Goal: Information Seeking & Learning: Find specific fact

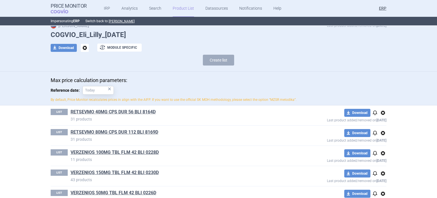
scroll to position [34, 0]
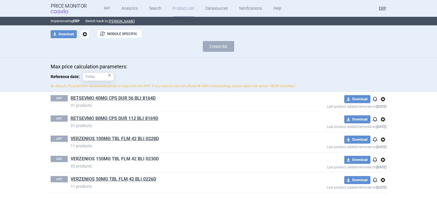
click at [139, 159] on link "VERZENIOS 150MG TBL FLM 42 BLI 0230D" at bounding box center [115, 159] width 88 height 6
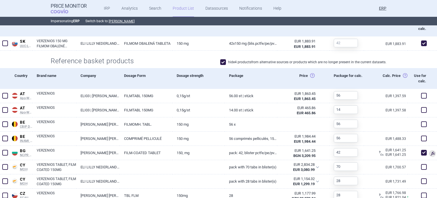
scroll to position [228, 0]
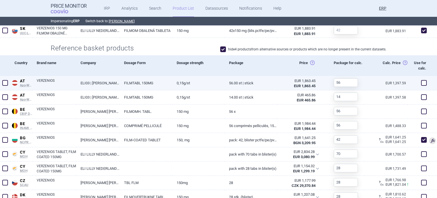
click at [5, 83] on span at bounding box center [5, 83] width 6 height 6
checkbox input "true"
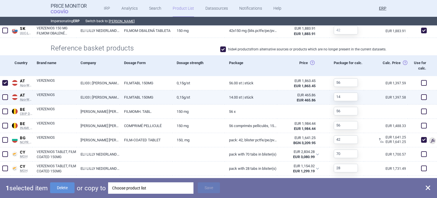
click at [6, 95] on span at bounding box center [5, 97] width 6 height 6
checkbox input "true"
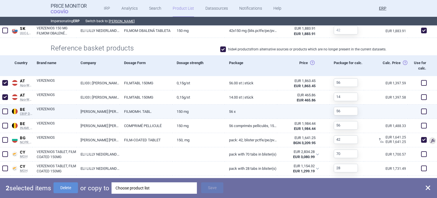
click at [4, 109] on span at bounding box center [5, 111] width 6 height 6
checkbox input "true"
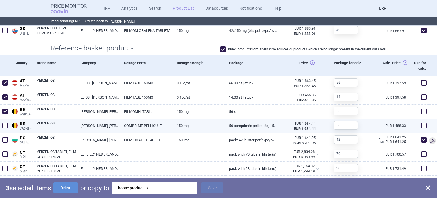
click at [3, 121] on span at bounding box center [5, 125] width 9 height 9
checkbox input "true"
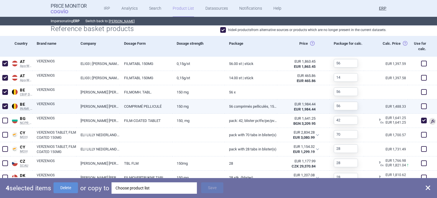
scroll to position [256, 0]
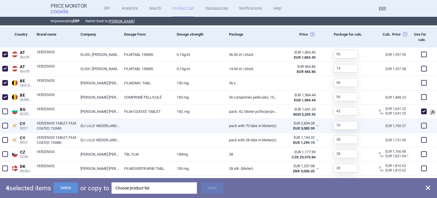
click at [4, 126] on span at bounding box center [5, 126] width 6 height 6
checkbox input "true"
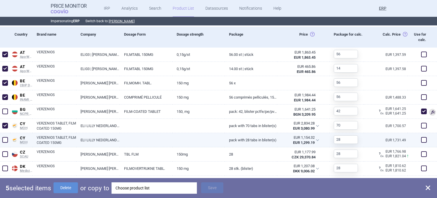
click at [8, 140] on span at bounding box center [5, 140] width 6 height 6
checkbox input "true"
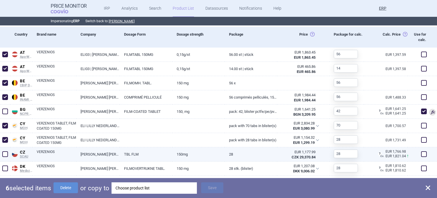
click at [8, 153] on span at bounding box center [5, 154] width 6 height 6
checkbox input "true"
drag, startPoint x: 6, startPoint y: 164, endPoint x: 10, endPoint y: 154, distance: 11.2
click at [6, 165] on span at bounding box center [5, 168] width 9 height 9
checkbox input "true"
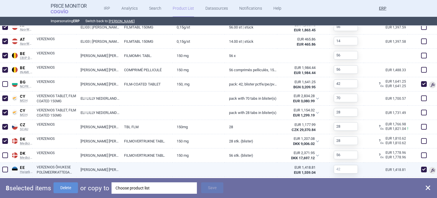
scroll to position [313, 0]
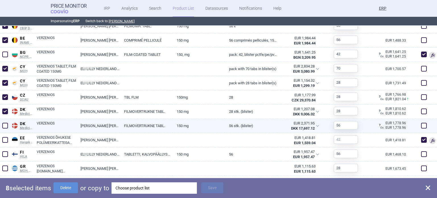
click at [4, 127] on span at bounding box center [5, 126] width 6 height 6
checkbox input "true"
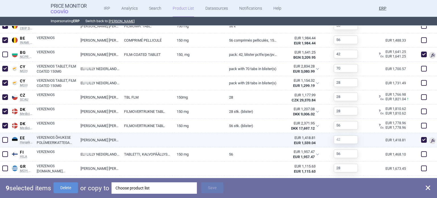
click at [60, 138] on link "VERZENIOS ÕHUKESE POLÜMEERIKATTEGA TABLETT 150MG N42" at bounding box center [57, 140] width 40 height 10
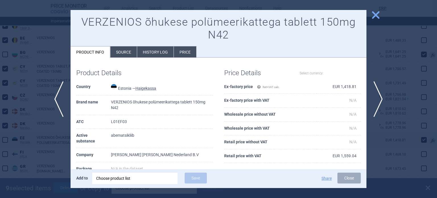
select select "EUR"
click at [36, 139] on div at bounding box center [218, 99] width 437 height 198
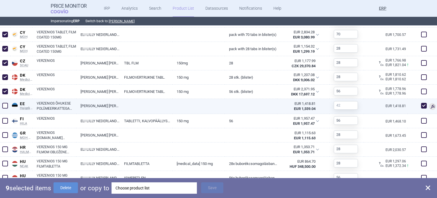
scroll to position [370, 0]
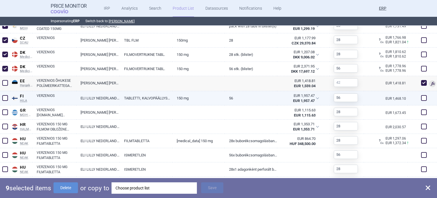
click at [8, 100] on span at bounding box center [5, 98] width 9 height 9
checkbox input "true"
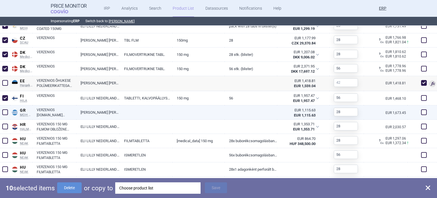
click at [6, 115] on span at bounding box center [5, 112] width 9 height 9
checkbox input "true"
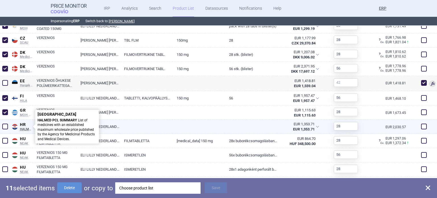
click at [51, 126] on p "Croatia HALMED PCL SUMMARY List of medicines with an established maximum wholes…" at bounding box center [67, 126] width 59 height 29
select select "EUR"
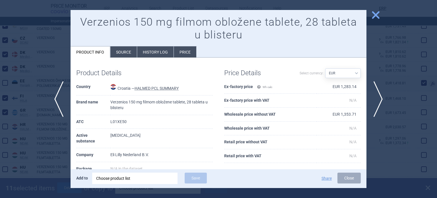
click at [41, 63] on div at bounding box center [218, 99] width 437 height 198
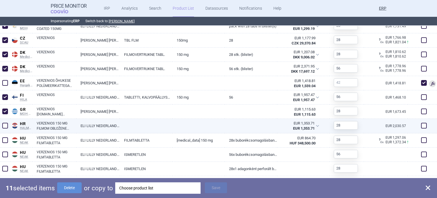
click at [6, 124] on span at bounding box center [5, 126] width 6 height 6
checkbox input "true"
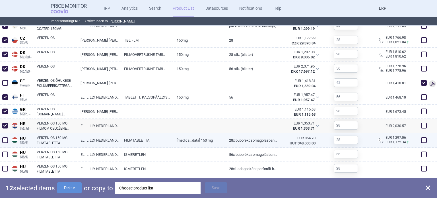
click at [5, 140] on span at bounding box center [5, 140] width 6 height 6
checkbox input "true"
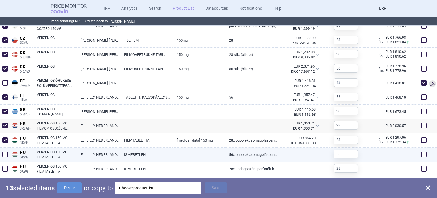
click at [5, 150] on span at bounding box center [5, 154] width 9 height 9
checkbox input "true"
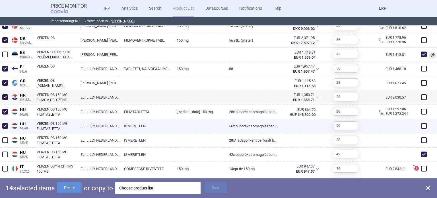
scroll to position [427, 0]
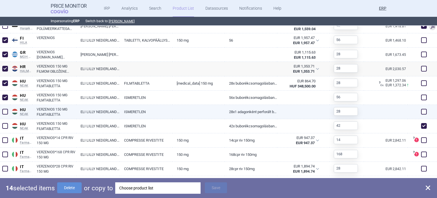
click at [7, 111] on span at bounding box center [5, 112] width 6 height 6
checkbox input "true"
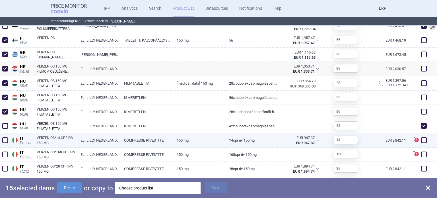
click at [3, 140] on span at bounding box center [5, 140] width 6 height 6
checkbox input "true"
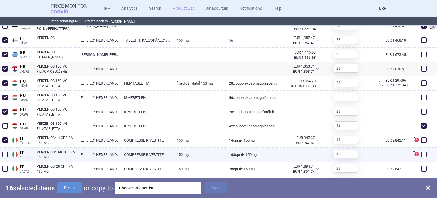
click at [3, 153] on span at bounding box center [5, 154] width 6 height 6
checkbox input "true"
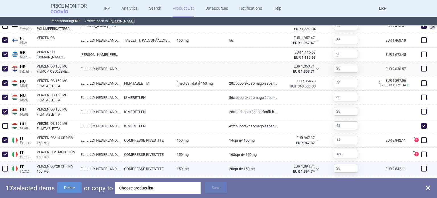
click at [5, 167] on span at bounding box center [5, 169] width 6 height 6
checkbox input "true"
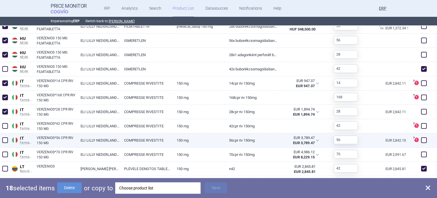
scroll to position [512, 0]
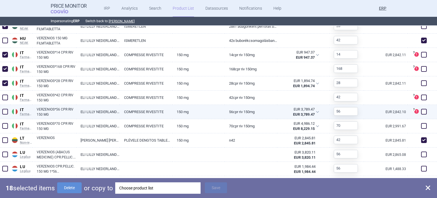
click at [8, 112] on span at bounding box center [5, 112] width 6 height 6
checkbox input "true"
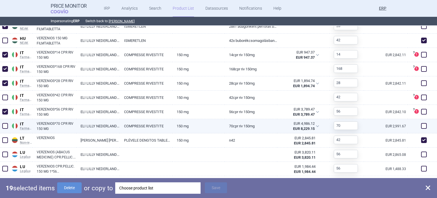
click at [8, 126] on span at bounding box center [5, 126] width 6 height 6
checkbox input "true"
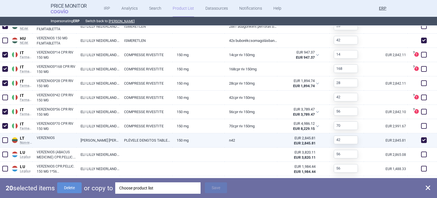
click at [71, 137] on link "VERZENIOS" at bounding box center [57, 140] width 40 height 10
select select "EUR"
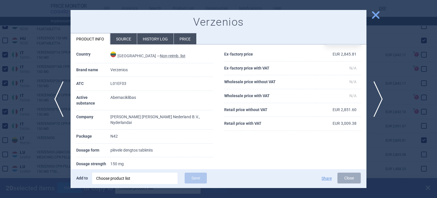
scroll to position [28, 0]
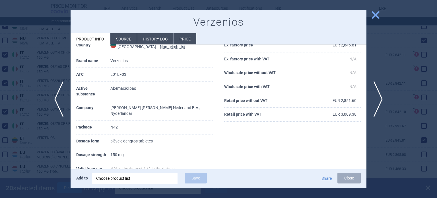
click at [60, 139] on div at bounding box center [218, 99] width 437 height 198
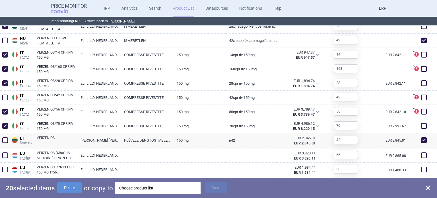
scroll to position [540, 0]
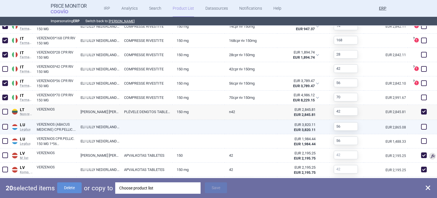
click at [61, 128] on link "VERZENIOS (ABACUS MEDICINE) CPR.PELLIC. 150 MG 1*56 CPR.SS BLIST." at bounding box center [57, 127] width 40 height 10
select select "EUR"
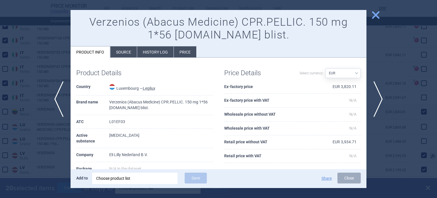
click at [47, 131] on div at bounding box center [218, 99] width 437 height 198
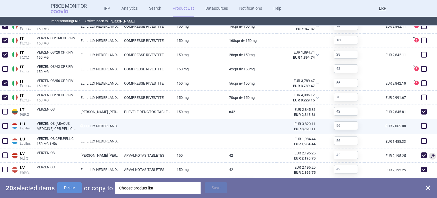
click at [7, 125] on span at bounding box center [5, 126] width 6 height 6
checkbox input "true"
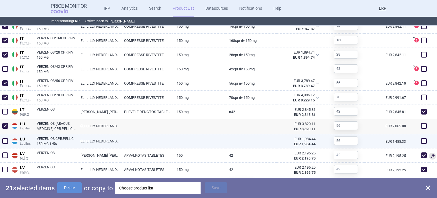
click at [7, 135] on div at bounding box center [5, 141] width 10 height 14
click at [6, 138] on span at bounding box center [5, 141] width 6 height 6
checkbox input "true"
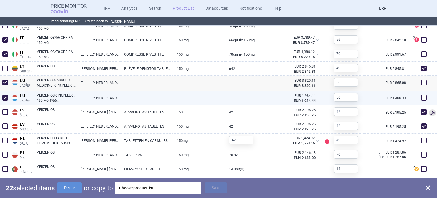
scroll to position [597, 0]
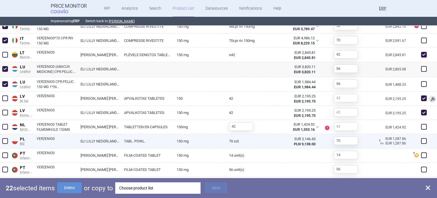
click at [5, 139] on span at bounding box center [5, 141] width 6 height 6
checkbox input "true"
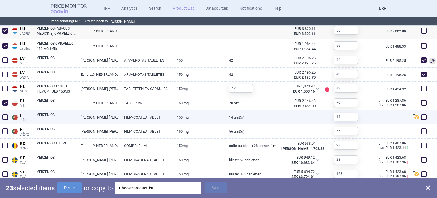
scroll to position [682, 0]
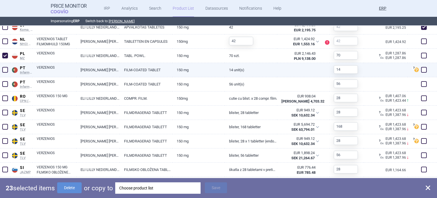
click at [6, 73] on span at bounding box center [5, 69] width 9 height 9
checkbox input "true"
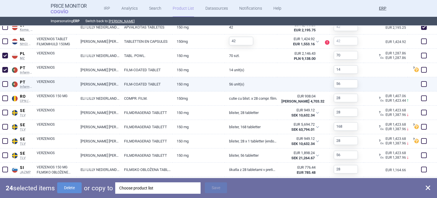
click at [7, 80] on span at bounding box center [5, 84] width 9 height 9
checkbox input "true"
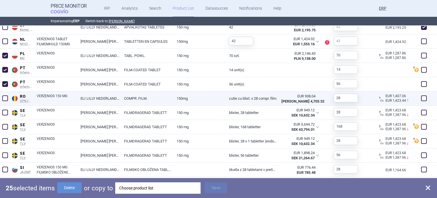
click at [7, 95] on span at bounding box center [5, 98] width 6 height 6
checkbox input "true"
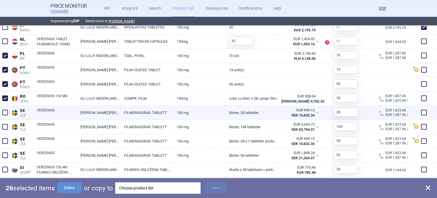
click at [5, 111] on span at bounding box center [5, 113] width 6 height 6
checkbox input "true"
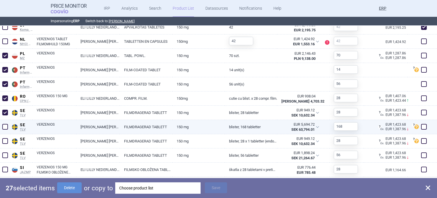
click at [4, 126] on span at bounding box center [5, 127] width 6 height 6
checkbox input "true"
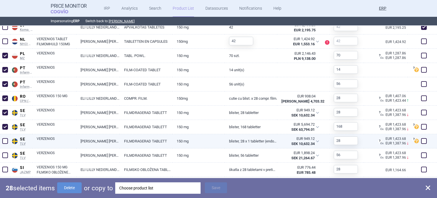
click at [4, 140] on span at bounding box center [5, 141] width 6 height 6
checkbox input "true"
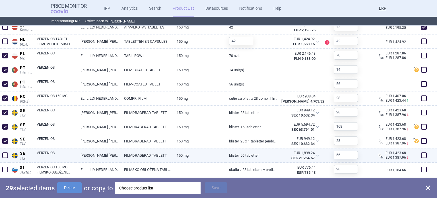
click at [5, 154] on span at bounding box center [5, 155] width 6 height 6
checkbox input "true"
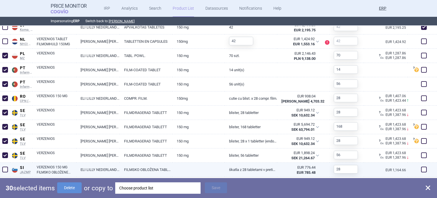
click at [6, 168] on span at bounding box center [5, 169] width 6 height 6
checkbox input "true"
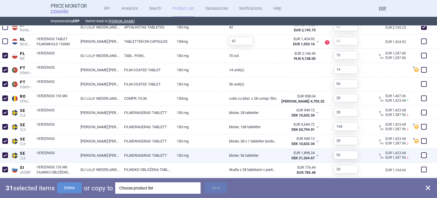
scroll to position [731, 0]
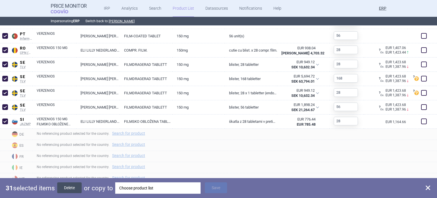
click at [78, 187] on button "Delete" at bounding box center [69, 187] width 24 height 11
checkbox input "false"
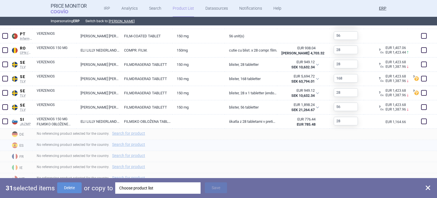
checkbox input "false"
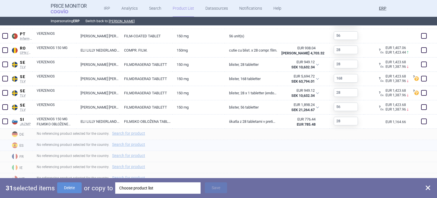
checkbox input "false"
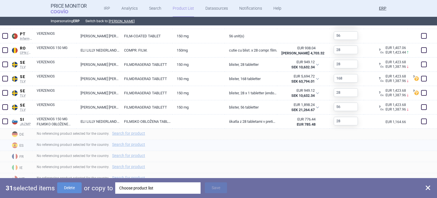
checkbox input "false"
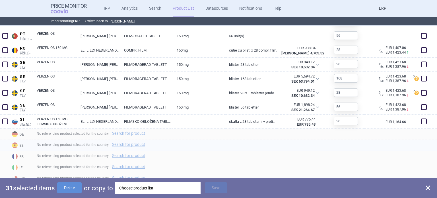
checkbox input "false"
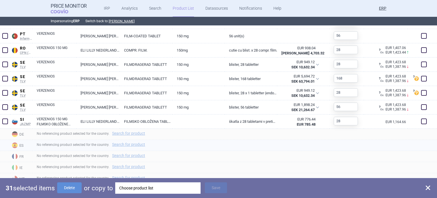
checkbox input "false"
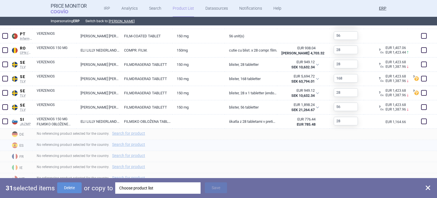
checkbox input "false"
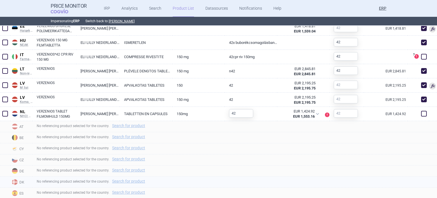
scroll to position [248, 0]
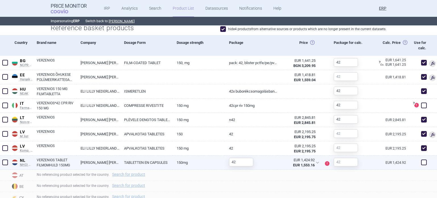
click at [421, 162] on span at bounding box center [424, 162] width 6 height 6
checkbox input "true"
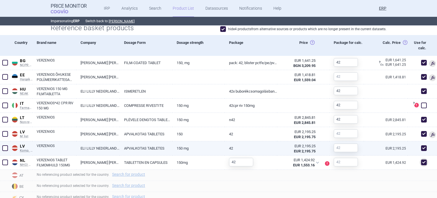
click at [421, 147] on span at bounding box center [424, 148] width 6 height 6
checkbox input "false"
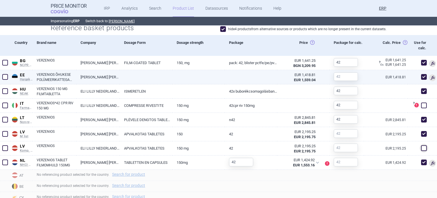
click at [226, 79] on link at bounding box center [251, 75] width 52 height 10
select select "EUR"
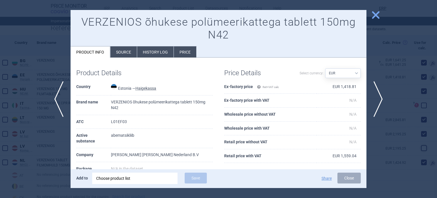
click at [19, 55] on div at bounding box center [218, 99] width 437 height 198
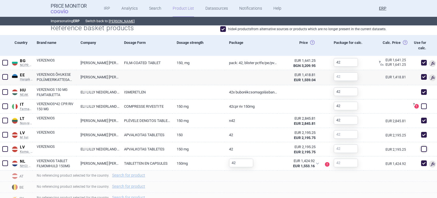
click at [222, 32] on span at bounding box center [223, 29] width 9 height 9
checkbox input "false"
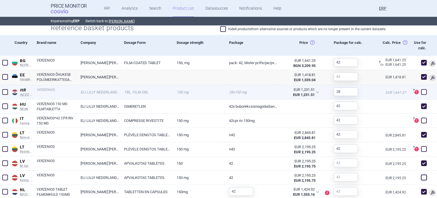
click at [2, 89] on span at bounding box center [5, 92] width 6 height 6
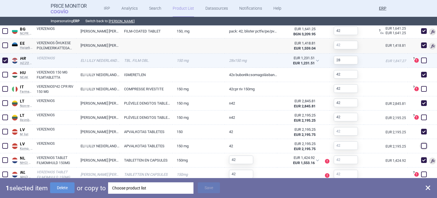
scroll to position [276, 0]
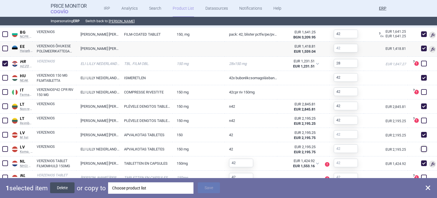
click at [61, 191] on button "Delete" at bounding box center [62, 187] width 24 height 11
checkbox input "false"
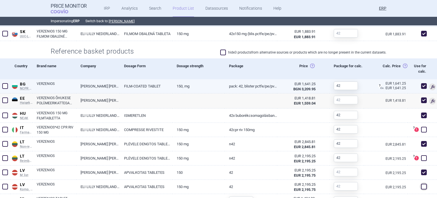
scroll to position [191, 0]
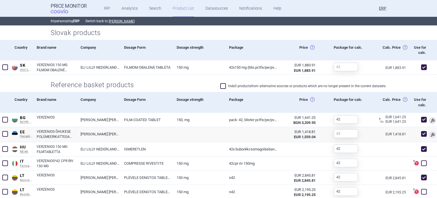
click at [220, 84] on span at bounding box center [223, 86] width 6 height 6
checkbox input "true"
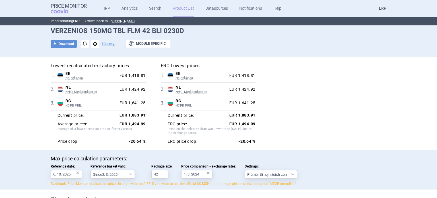
scroll to position [0, 0]
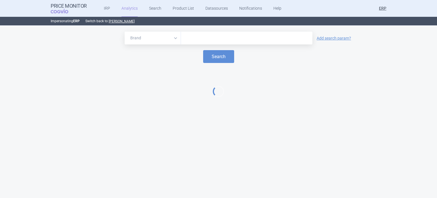
click at [214, 36] on input "text" at bounding box center [247, 37] width 126 height 7
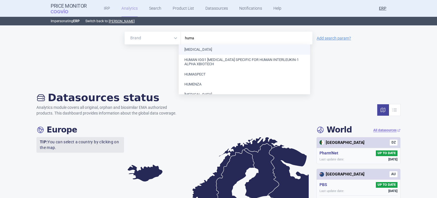
type input "humal"
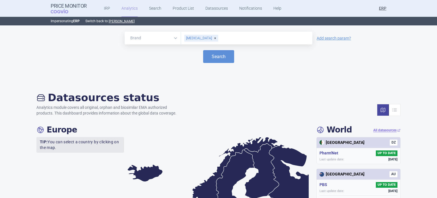
click at [203, 50] on button "Search" at bounding box center [218, 56] width 31 height 13
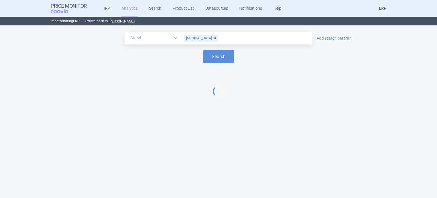
select select "EUR"
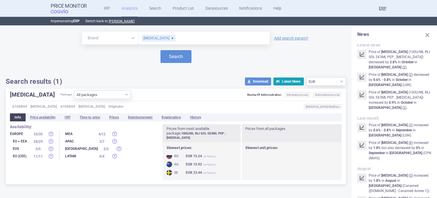
click at [89, 89] on div "HUMALOG Package: All packages 100U/ML INJ SOL 10(2X5)X3ML PEP ; HUMALOG JUNIOR …" at bounding box center [176, 136] width 340 height 96
click at [90, 92] on select "All packages 100U/ML INJ SOL 10(2X5)X3ML PEP ; [MEDICAL_DATA] JUNIOR KWIKPEN ( …" at bounding box center [102, 94] width 57 height 9
select select "220aa2cd-1804-4d90-b78a-263ed41fce00"
click at [74, 99] on select "All packages 100U/ML INJ SOL 10(2X5)X3ML PEP ; [MEDICAL_DATA] JUNIOR KWIKPEN ( …" at bounding box center [102, 94] width 57 height 9
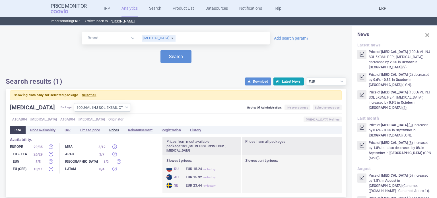
click at [114, 131] on li "Prices" at bounding box center [114, 130] width 19 height 8
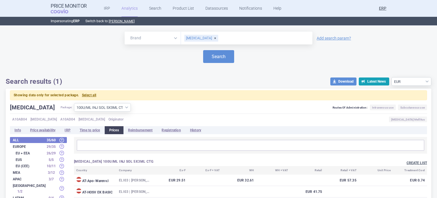
click at [415, 163] on button "Create list" at bounding box center [417, 162] width 20 height 5
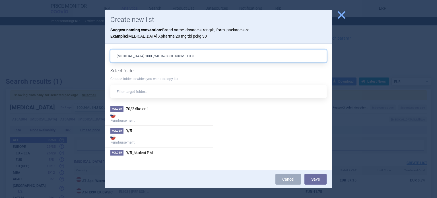
click at [221, 58] on input "HUMALOG 100U/ML INJ SOL 5X3ML CTG" at bounding box center [218, 55] width 216 height 13
type input "HUMALOG 100U/ML INJ SOL 5X3ML CTG, 25884"
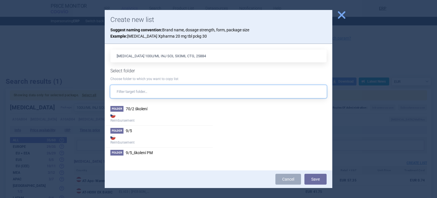
click at [166, 91] on input "text" at bounding box center [218, 91] width 216 height 13
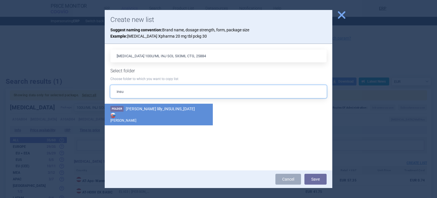
type input "insu"
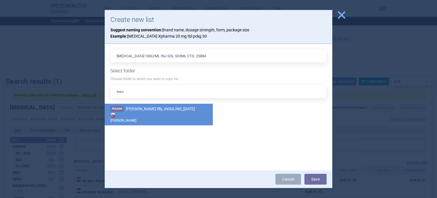
click at [127, 118] on strong "[PERSON_NAME]" at bounding box center [158, 117] width 97 height 11
click at [313, 178] on button "Save" at bounding box center [315, 179] width 22 height 11
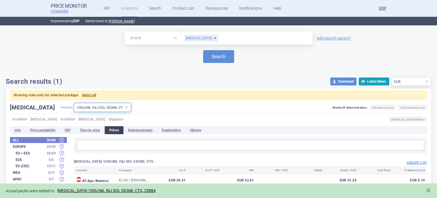
click at [74, 109] on select "All packages 100U/ML INJ SOL 10(2X5)X3ML PEP ; HUMALOG JUNIOR KWIKPEN ( 1 ) 100…" at bounding box center [102, 107] width 57 height 9
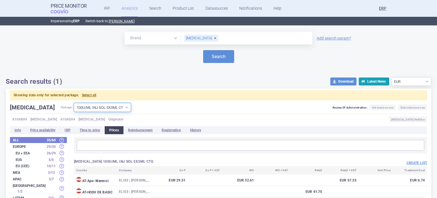
select select "643cb0af-c744-485d-a2da-a00813b52193"
click at [74, 103] on select "All packages 100U/ML INJ SOL 10(2X5)X3ML PEP ; HUMALOG JUNIOR KWIKPEN ( 1 ) 100…" at bounding box center [102, 107] width 57 height 9
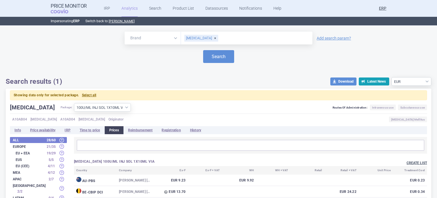
click at [412, 162] on button "Create list" at bounding box center [417, 162] width 20 height 5
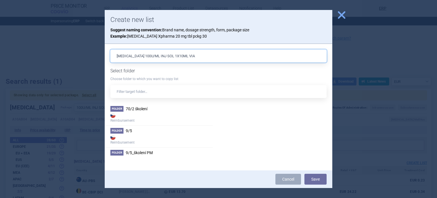
click at [208, 55] on input "HUMALOG 100U/ML INJ SOL 1X10ML VIA" at bounding box center [218, 55] width 216 height 13
type input "HUMALOG 100U/ML INJ SOL 1X10ML VIA, 89134"
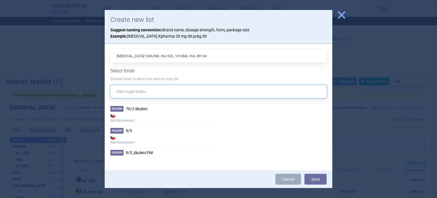
click at [161, 94] on input "text" at bounding box center [218, 91] width 216 height 13
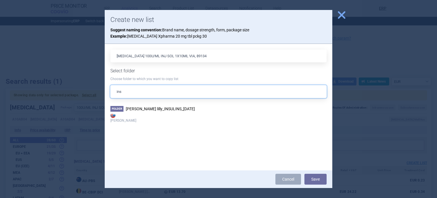
type input "ins"
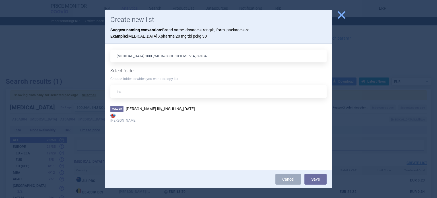
click at [143, 115] on strong "[PERSON_NAME]" at bounding box center [158, 117] width 97 height 11
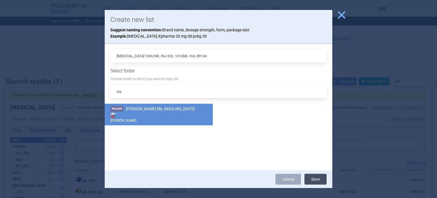
click at [322, 178] on button "Save" at bounding box center [315, 179] width 22 height 11
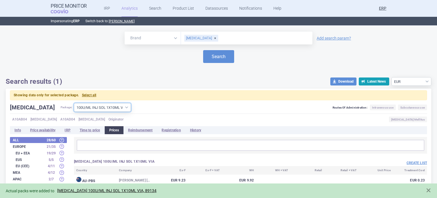
click at [101, 108] on select "All packages 100U/ML INJ SOL 10(2X5)X3ML PEP ; HUMALOG JUNIOR KWIKPEN ( 1 ) 100…" at bounding box center [102, 107] width 57 height 9
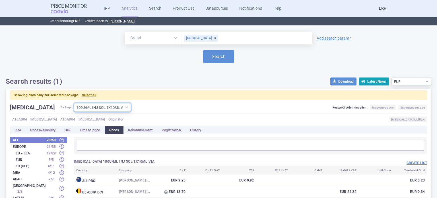
drag, startPoint x: 102, startPoint y: 107, endPoint x: 102, endPoint y: 103, distance: 4.0
click at [102, 107] on select "All packages 100U/ML INJ SOL 10(2X5)X3ML PEP ; HUMALOG JUNIOR KWIKPEN ( 1 ) 100…" at bounding box center [102, 107] width 57 height 9
select select "2ac9efaa-ffde-459f-baa9-e98973c72d0e"
click at [74, 103] on select "All packages 100U/ML INJ SOL 10(2X5)X3ML PEP ; HUMALOG JUNIOR KWIKPEN ( 1 ) 100…" at bounding box center [102, 107] width 57 height 9
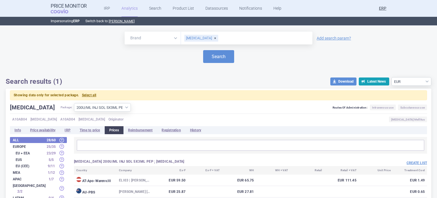
click at [416, 160] on div "Create list" at bounding box center [339, 162] width 177 height 7
click at [409, 162] on button "Create list" at bounding box center [417, 162] width 20 height 5
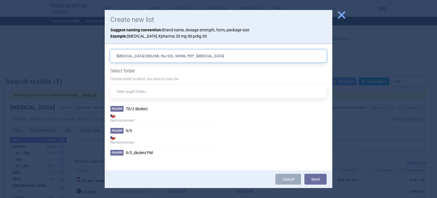
click at [238, 59] on input "HUMALOG 200U/ML INJ SOL 5X3ML PEP ; HUMALOG KWIKPEN" at bounding box center [218, 55] width 216 height 13
click at [134, 51] on input "HUMALOG 200U/ML INJ SOL 5X3ML PEP ; HUMALOG KWIKPEN," at bounding box center [218, 55] width 216 height 13
drag, startPoint x: 248, startPoint y: 55, endPoint x: 276, endPoint y: 55, distance: 27.6
click at [276, 55] on input "HUMALOG KWIKPEN 200U/ML INJ SOL 5X3ML PEP ; HUMALOG KWIKPEN," at bounding box center [218, 55] width 216 height 13
type input "[MEDICAL_DATA] 200U/ML INJ SOL 5X3ML PEP, 2012B"
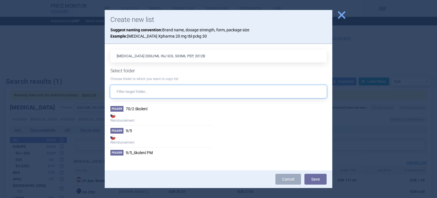
click at [163, 92] on input "text" at bounding box center [218, 91] width 216 height 13
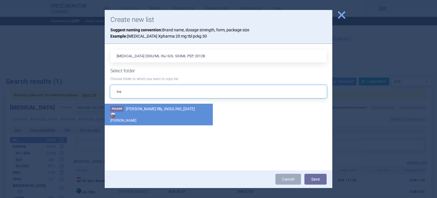
type input "ins"
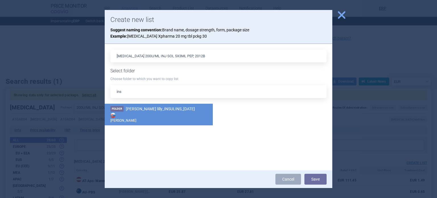
click at [138, 116] on strong "[PERSON_NAME]" at bounding box center [158, 117] width 97 height 11
click at [320, 181] on button "Save" at bounding box center [315, 179] width 22 height 11
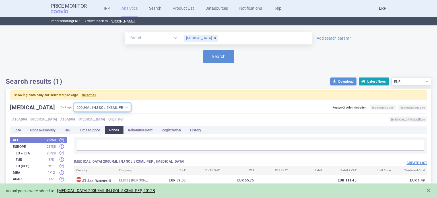
click at [95, 106] on select "All packages 100U/ML INJ SOL 10(2X5)X3ML PEP ; HUMALOG JUNIOR KWIKPEN ( 1 ) 100…" at bounding box center [102, 107] width 57 height 9
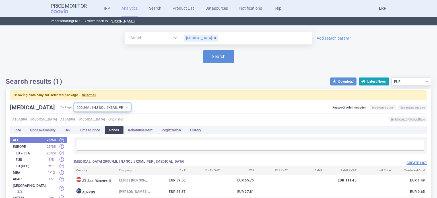
click at [92, 109] on select "All packages 100U/ML INJ SOL 10(2X5)X3ML PEP ; HUMALOG JUNIOR KWIKPEN ( 1 ) 100…" at bounding box center [102, 107] width 57 height 9
select select "c99f17f7-da51-4b39-bb72-fee1955d9ff3"
click at [74, 103] on select "All packages 100U/ML INJ SOL 10(2X5)X3ML PEP ; HUMALOG JUNIOR KWIKPEN ( 1 ) 100…" at bounding box center [102, 107] width 57 height 9
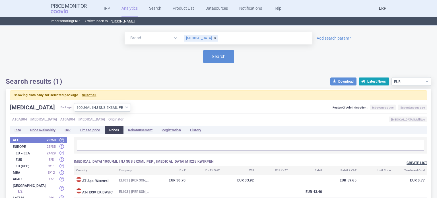
click at [413, 162] on button "Create list" at bounding box center [417, 162] width 20 height 5
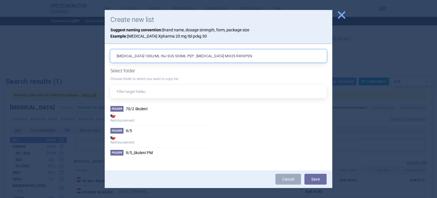
drag, startPoint x: 237, startPoint y: 55, endPoint x: 187, endPoint y: 61, distance: 49.8
click at [187, 61] on input "HUMALOG 100U/ML INJ SUS 5X3ML PEP ; HUMALOG MIX25 KWIKPEN" at bounding box center [218, 55] width 216 height 13
drag, startPoint x: 135, startPoint y: 56, endPoint x: 95, endPoint y: 56, distance: 40.1
click at [95, 197] on div "close Create new list Suggest naming convention: Brand name, dosage strength, f…" at bounding box center [218, 198] width 437 height 0
paste input "MIX25 KWIKPEN"
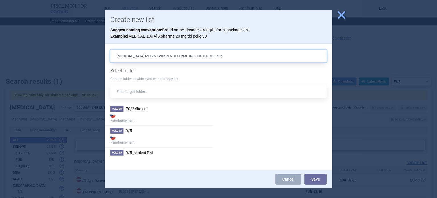
click at [231, 57] on input "HUMALOG MIX25 KWIKPEN 100U/ML INJ SUS 5X3ML PEP," at bounding box center [218, 55] width 216 height 13
type input "HUMALOG MIX25 KWIKPEN 100U/ML INJ SUS 5X3ML PEP, 54301"
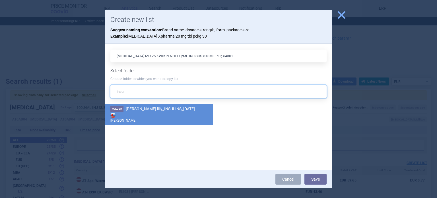
type input "insu"
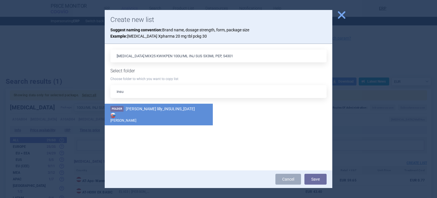
click at [152, 110] on span "[PERSON_NAME] lilly_INSULINS_[DATE]" at bounding box center [160, 108] width 69 height 5
click at [317, 181] on button "Save" at bounding box center [315, 179] width 22 height 11
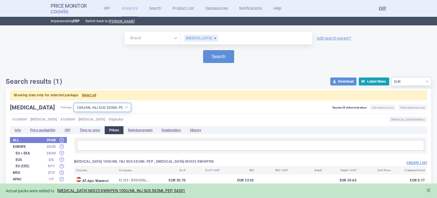
click at [101, 107] on select "All packages 100U/ML INJ SOL 10(2X5)X3ML PEP ; HUMALOG JUNIOR KWIKPEN ( 1 ) 100…" at bounding box center [102, 107] width 57 height 9
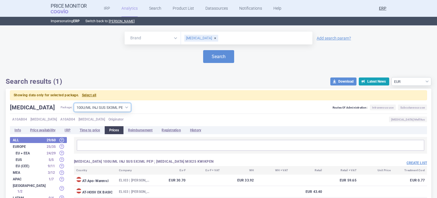
click at [96, 104] on select "All packages 100U/ML INJ SOL 10(2X5)X3ML PEP ; HUMALOG JUNIOR KWIKPEN ( 1 ) 100…" at bounding box center [102, 107] width 57 height 9
select select "4a1e3ed8-b5d7-47e0-afc2-e70bbe476edf"
click at [74, 103] on select "All packages 100U/ML INJ SOL 10(2X5)X3ML PEP ; HUMALOG JUNIOR KWIKPEN ( 1 ) 100…" at bounding box center [102, 107] width 57 height 9
click at [412, 163] on button "Create list" at bounding box center [417, 162] width 20 height 5
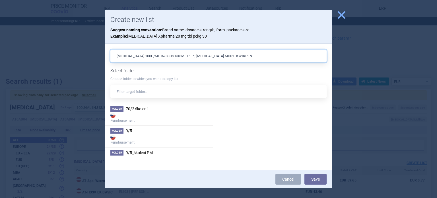
drag, startPoint x: 245, startPoint y: 56, endPoint x: 189, endPoint y: 56, distance: 56.6
click at [189, 56] on input "HUMALOG 100U/ML INJ SUS 5X3ML PEP ; HUMALOG MIX50 KWIKPEN" at bounding box center [218, 55] width 216 height 13
drag, startPoint x: 135, startPoint y: 56, endPoint x: 90, endPoint y: 53, distance: 45.6
click at [90, 197] on div "close Create new list Suggest naming convention: Brand name, dosage strength, f…" at bounding box center [218, 198] width 437 height 0
paste input "MIX50 KWIKPEN"
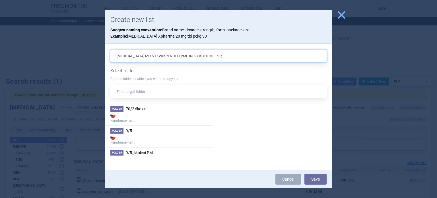
click at [236, 55] on input "HUMALOG MIX50 KWIKPEN 100U/ML INJ SUS 5X3ML PEP," at bounding box center [218, 55] width 216 height 13
type input "HUMALOG MIX50 KWIKPEN 100U/ML INJ SUS 5X3ML PEP, 54305"
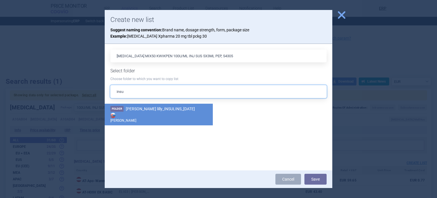
type input "insu"
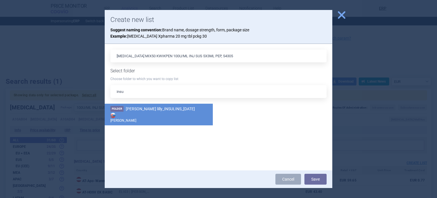
click at [156, 105] on li "Folder Eli lilly_INSULINS_06.10.2025 Max Price" at bounding box center [159, 115] width 108 height 22
click at [308, 178] on button "Save" at bounding box center [315, 179] width 22 height 11
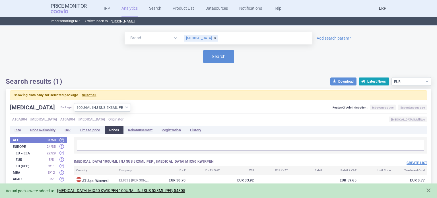
click at [211, 42] on div "HUMALOG" at bounding box center [246, 38] width 131 height 13
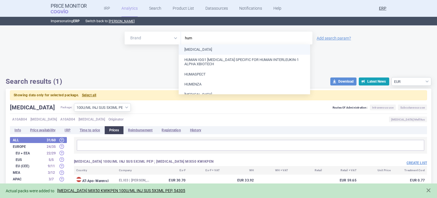
type input "humu"
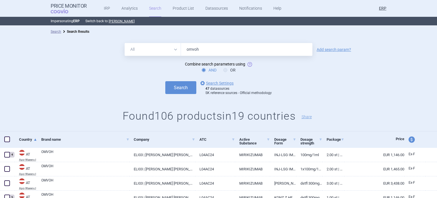
drag, startPoint x: 207, startPoint y: 48, endPoint x: 123, endPoint y: 46, distance: 83.4
click at [125, 46] on div "All Brand Name ATC Company Active Substance Country Newer than omvoh" at bounding box center [219, 49] width 188 height 13
click at [165, 81] on button "Search" at bounding box center [180, 87] width 31 height 13
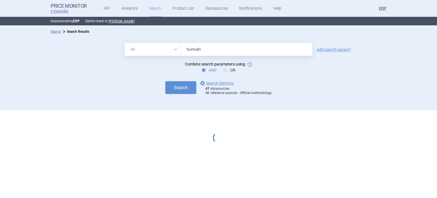
type input "humulin"
click at [165, 81] on button "Search" at bounding box center [180, 87] width 31 height 13
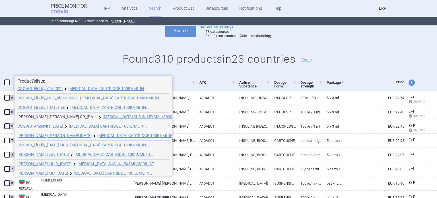
scroll to position [22, 0]
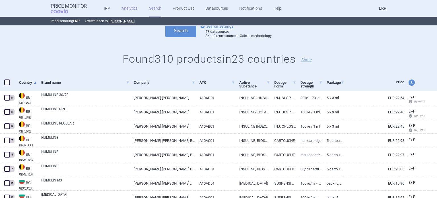
click at [129, 7] on link "Analytics" at bounding box center [129, 8] width 16 height 17
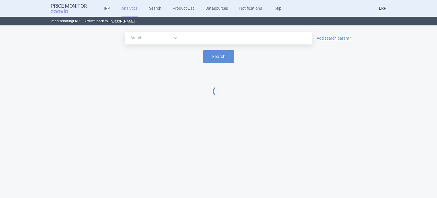
click at [204, 37] on input "text" at bounding box center [247, 37] width 126 height 7
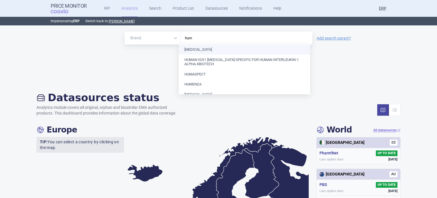
type input "huma"
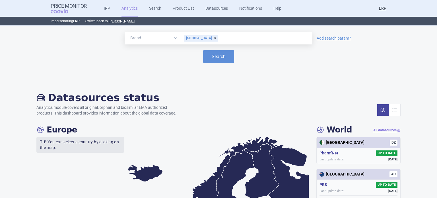
click at [203, 50] on button "Search" at bounding box center [218, 56] width 31 height 13
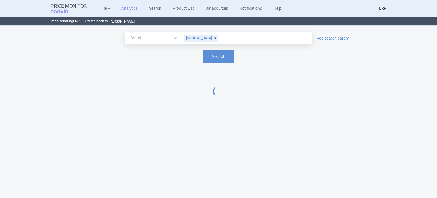
select select "EUR"
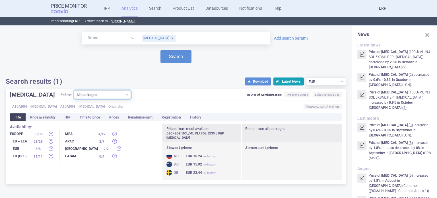
click at [80, 94] on select "All packages 100U/ML INJ SOL 10(2X5)X3ML PEP ; HUMALOG JUNIOR KWIKPEN ( 1 ) 100…" at bounding box center [102, 94] width 57 height 9
select select "ecfd82dd-151e-4b91-82a2-205dd1488516"
click at [74, 99] on select "All packages 100U/ML INJ SOL 10(2X5)X3ML PEP ; HUMALOG JUNIOR KWIKPEN ( 1 ) 100…" at bounding box center [102, 94] width 57 height 9
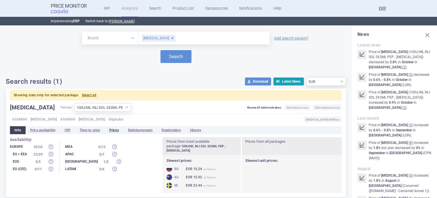
click at [115, 131] on li "Prices" at bounding box center [114, 130] width 19 height 8
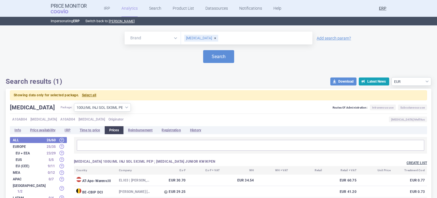
click at [411, 165] on button "Create list" at bounding box center [417, 162] width 20 height 5
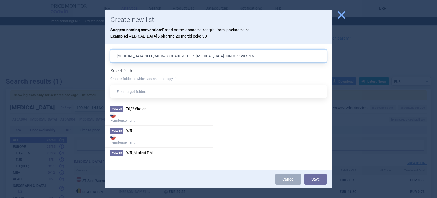
drag, startPoint x: 187, startPoint y: 55, endPoint x: 263, endPoint y: 54, distance: 75.4
click at [263, 54] on input "HUMALOG 100U/ML INJ SOL 5X3ML PEP ; HUMALOG JUNIOR KWIKPEN" at bounding box center [218, 55] width 216 height 13
drag, startPoint x: 130, startPoint y: 55, endPoint x: 94, endPoint y: 59, distance: 36.9
click at [94, 197] on div "close Create new list Suggest naming convention: Brand name, dosage strength, f…" at bounding box center [218, 198] width 437 height 0
paste input "HUMALOG JUNIOR KWIKPEN"
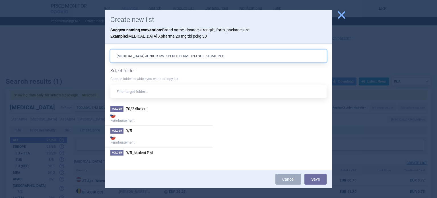
click at [221, 58] on input "HUMALOG JUNIOR KWIKPEN 100U/ML INJ SOL 5X3ML PEP," at bounding box center [218, 55] width 216 height 13
type input "HUMALOG JUNIOR KWIKPEN 100U/ML INJ SOL 5X3ML PEP, 5637C"
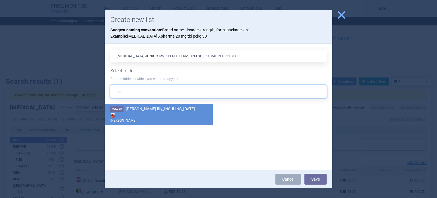
type input "ins"
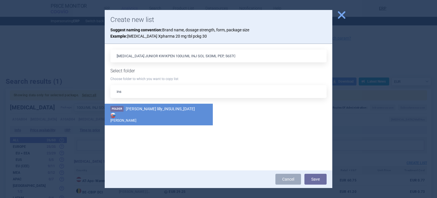
click at [179, 105] on li "Folder Eli lilly_INSULINS_06.10.2025 Max Price" at bounding box center [159, 115] width 108 height 22
click at [319, 179] on button "Save" at bounding box center [315, 179] width 22 height 11
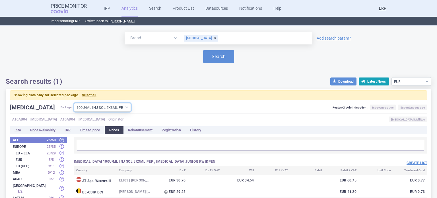
click at [109, 109] on select "All packages 100U/ML INJ SOL 10(2X5)X3ML PEP ; HUMALOG JUNIOR KWIKPEN ( 1 ) 100…" at bounding box center [102, 107] width 57 height 9
select select "b021fcd1-f391-4d99-a6ce-3d63eba79383"
click at [74, 103] on select "All packages 100U/ML INJ SOL 10(2X5)X3ML PEP ; HUMALOG JUNIOR KWIKPEN ( 1 ) 100…" at bounding box center [102, 107] width 57 height 9
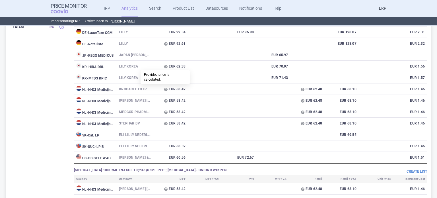
scroll to position [28, 0]
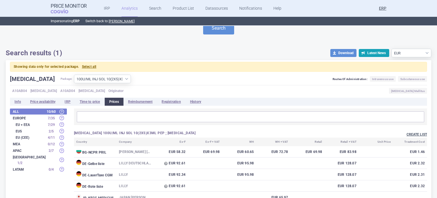
click at [415, 134] on button "Create list" at bounding box center [417, 134] width 20 height 5
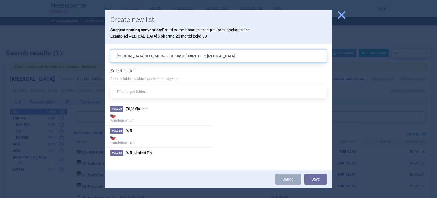
drag, startPoint x: 237, startPoint y: 57, endPoint x: 200, endPoint y: 52, distance: 37.0
click at [200, 52] on input "HUMALOG 100U/ML INJ SOL 10(2X5)X3ML PEP ; HUMALOG KWIKPEN" at bounding box center [218, 55] width 216 height 13
drag, startPoint x: 136, startPoint y: 57, endPoint x: 83, endPoint y: 67, distance: 53.3
click at [83, 197] on div "close Create new list Suggest naming convention: Brand name, dosage strength, f…" at bounding box center [218, 198] width 437 height 0
paste input "HUMALOG KWIKPEN"
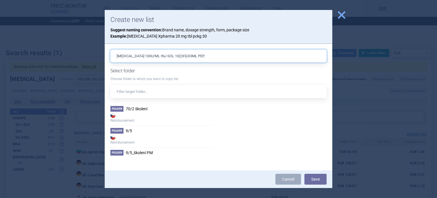
click at [237, 57] on input "HUMALOG KWIKPEN 100U/ML INJ SOL 10(2X5)X3ML PEP," at bounding box center [218, 55] width 216 height 13
type input "HUMALOG KWIKPEN 100U/ML INJ SOL 10(2X5)X3ML PEP, 54300"
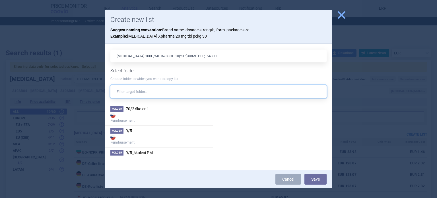
click at [176, 94] on input "text" at bounding box center [218, 91] width 216 height 13
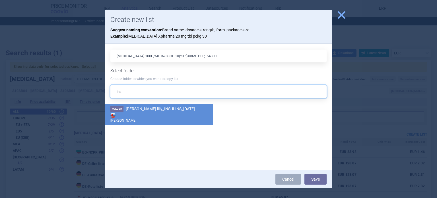
type input "ins"
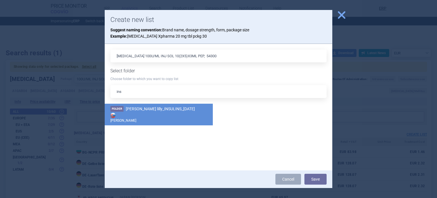
click at [155, 104] on li "Folder Eli lilly_INSULINS_06.10.2025 Max Price" at bounding box center [159, 115] width 108 height 22
click at [318, 183] on button "Save" at bounding box center [315, 179] width 22 height 11
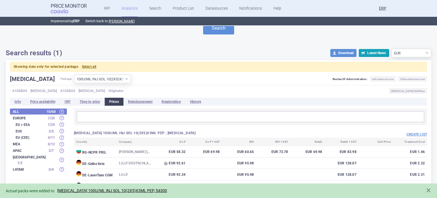
click at [218, 13] on input "text" at bounding box center [263, 9] width 91 height 7
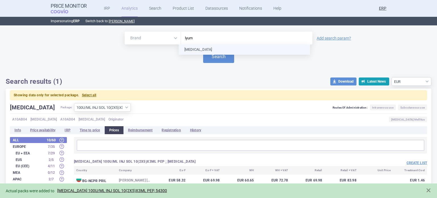
type input "lyumj"
click at [203, 50] on button "Search" at bounding box center [218, 56] width 31 height 13
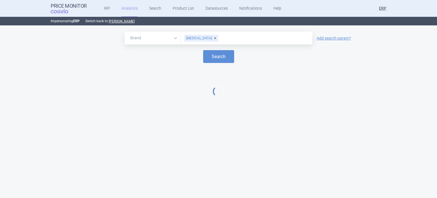
select select "EUR"
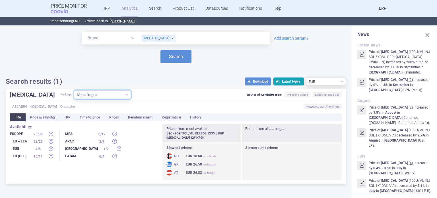
click at [79, 93] on select "All packages 100U/ML INJ SOL 10(2X5)X3ML PEP ; LYUMJEV JUNIOR KWIKPEN ( 0 ) 100…" at bounding box center [102, 94] width 57 height 9
select select "8f07915e-05bb-4183-8dd7-194e36e22c9a"
click at [74, 99] on select "All packages 100U/ML INJ SOL 10(2X5)X3ML PEP ; LYUMJEV JUNIOR KWIKPEN ( 0 ) 100…" at bounding box center [102, 94] width 57 height 9
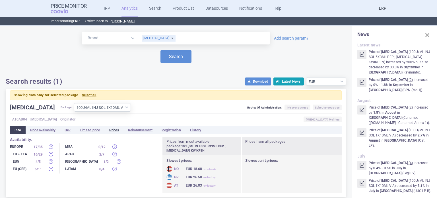
click at [116, 127] on li "Prices" at bounding box center [114, 130] width 19 height 8
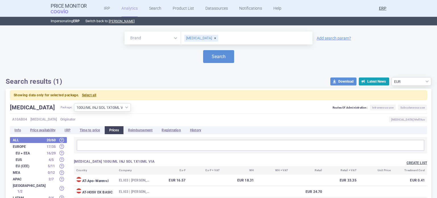
click at [412, 164] on button "Create list" at bounding box center [417, 162] width 20 height 5
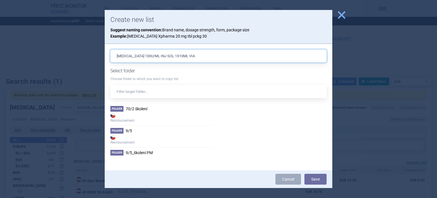
click at [203, 57] on input "[MEDICAL_DATA] 100U/ML INJ SOL 1X10ML VIA" at bounding box center [218, 55] width 216 height 13
type input "[MEDICAL_DATA] 100U/ML INJ SOL 1X10ML VIA, 3883D"
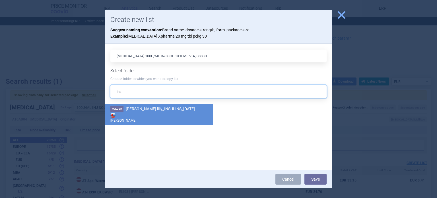
type input "ins"
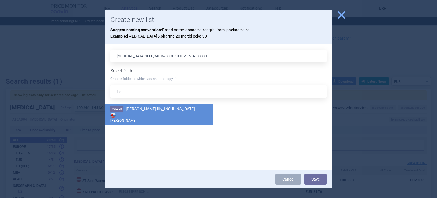
click at [166, 104] on li "Folder Eli lilly_INSULINS_06.10.2025 Max Price" at bounding box center [159, 115] width 108 height 22
click at [325, 177] on button "Save" at bounding box center [315, 179] width 22 height 11
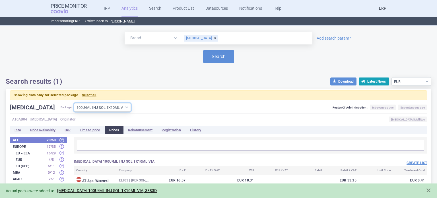
click at [108, 108] on select "All packages 100U/ML INJ SOL 10(2X5)X3ML PEP ; LYUMJEV JUNIOR KWIKPEN ( 0 ) 100…" at bounding box center [102, 107] width 57 height 9
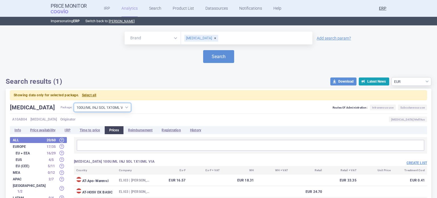
click at [87, 107] on select "All packages 100U/ML INJ SOL 10(2X5)X3ML PEP ; LYUMJEV JUNIOR KWIKPEN ( 0 ) 100…" at bounding box center [102, 107] width 57 height 9
select select "80908bd3-7c25-4f5b-bb19-494f59c9b1dc"
click at [74, 103] on select "All packages 100U/ML INJ SOL 10(2X5)X3ML PEP ; LYUMJEV JUNIOR KWIKPEN ( 0 ) 100…" at bounding box center [102, 107] width 57 height 9
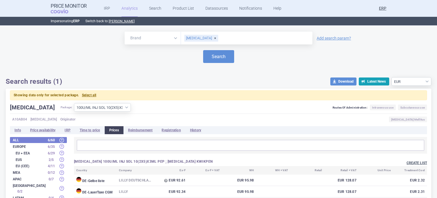
click at [407, 162] on button "Create list" at bounding box center [417, 162] width 20 height 5
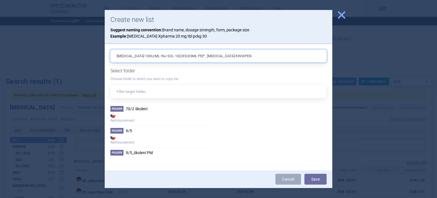
drag, startPoint x: 233, startPoint y: 53, endPoint x: 197, endPoint y: 50, distance: 36.0
click at [197, 50] on input "LYUMJEV 100U/ML INJ SOL 10(2X5)X3ML PEP ; LYUMJEV KWIKPEN" at bounding box center [218, 55] width 216 height 13
drag, startPoint x: 133, startPoint y: 56, endPoint x: 110, endPoint y: 51, distance: 24.2
click at [110, 51] on div "LYUMJEV 100U/ML INJ SOL 10(2X5)X3ML PEP ; LYUMJEV KWIKPEN Select folder Choose …" at bounding box center [219, 107] width 228 height 126
paste input "KWIKPEN"
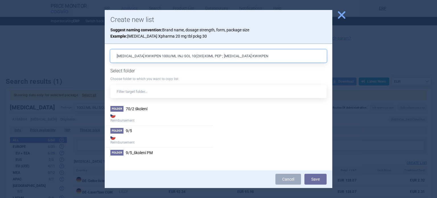
drag, startPoint x: 211, startPoint y: 57, endPoint x: 274, endPoint y: 57, distance: 62.6
click at [273, 57] on input "LYUMJEV KWIKPEN 100U/ML INJ SOL 10(2X5)X3ML PEP ; LYUMJEV KWIKPEN" at bounding box center [218, 55] width 216 height 13
type input "LYUMJEV KWIKPEN 100U/ML INJ SOL 10(2X5)X3ML PEP, 3891D"
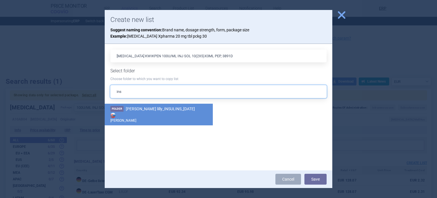
type input "ins"
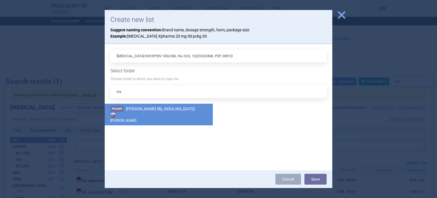
click at [169, 110] on span "Eli lilly_INSULINS_[DATE]" at bounding box center [160, 108] width 69 height 5
click at [319, 183] on button "Save" at bounding box center [315, 179] width 22 height 11
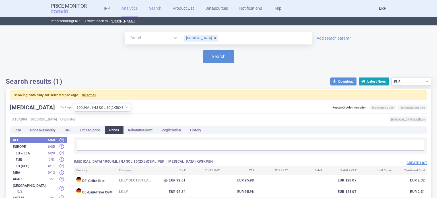
click at [154, 9] on link "Search" at bounding box center [155, 8] width 12 height 17
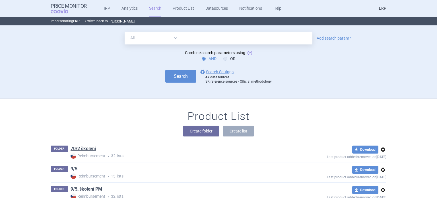
click at [206, 40] on input "text" at bounding box center [246, 38] width 131 height 13
type input "lyumjev"
click button "Search" at bounding box center [180, 76] width 31 height 13
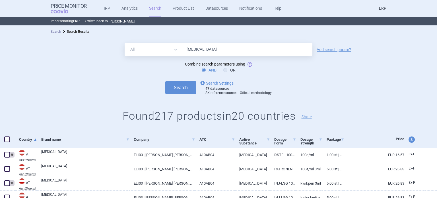
drag, startPoint x: 209, startPoint y: 47, endPoint x: 143, endPoint y: 38, distance: 66.3
click at [143, 38] on div "All Brand Name ATC Company Active Substance Country Newer than lyumjev Add sear…" at bounding box center [218, 84] width 437 height 94
click at [165, 81] on button "Search" at bounding box center [180, 87] width 31 height 13
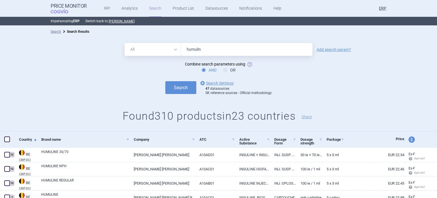
drag, startPoint x: 209, startPoint y: 49, endPoint x: 135, endPoint y: 51, distance: 74.6
click at [135, 51] on div "All Brand Name ATC Company Active Substance Country Newer than humulin" at bounding box center [219, 49] width 188 height 13
click at [165, 81] on button "Search" at bounding box center [180, 87] width 31 height 13
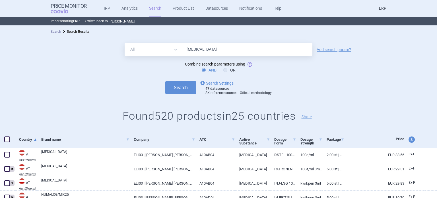
drag, startPoint x: 209, startPoint y: 51, endPoint x: 102, endPoint y: 55, distance: 106.7
click at [102, 55] on div "All Brand Name ATC Company Active Substance Country Newer than humalog Add sear…" at bounding box center [218, 49] width 437 height 13
type input "humulin"
click at [165, 81] on button "Search" at bounding box center [180, 87] width 31 height 13
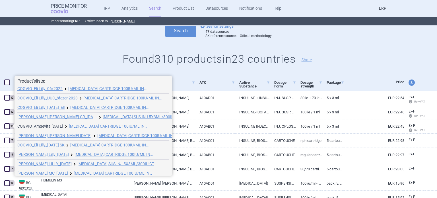
scroll to position [31, 0]
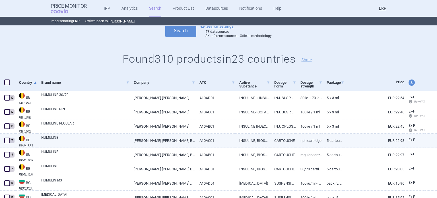
click at [5, 141] on span at bounding box center [7, 140] width 6 height 6
checkbox input "true"
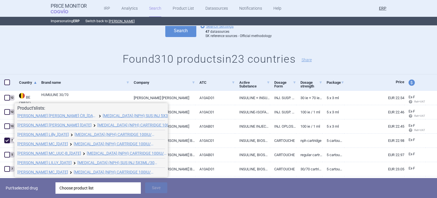
click at [90, 180] on div "Put 1 selected drug Choose product list Save" at bounding box center [218, 188] width 437 height 20
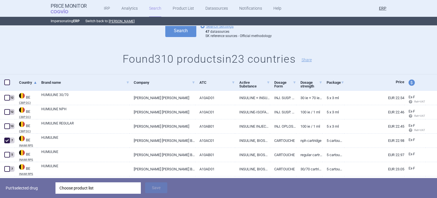
click at [92, 185] on div "Choose product list" at bounding box center [97, 187] width 77 height 11
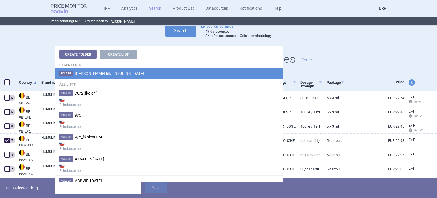
click at [104, 72] on span "Eli lilly_INSULINS_[DATE]" at bounding box center [109, 73] width 69 height 5
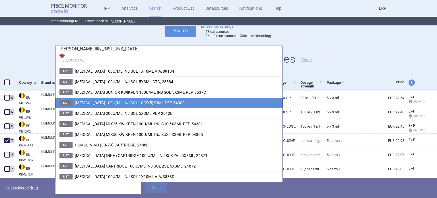
scroll to position [26, 0]
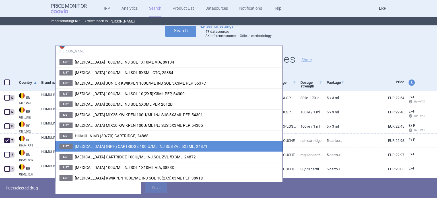
click at [114, 142] on li "List HUMULIN N (NPH) CARTRIDGE 100IU/ML INJ SUS ZVL 5X3ML, 24871" at bounding box center [168, 146] width 227 height 11
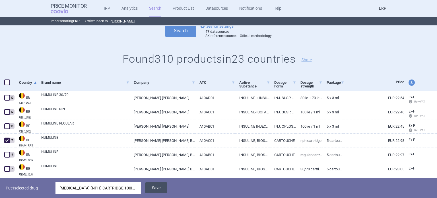
click at [158, 184] on button "Save" at bounding box center [156, 187] width 22 height 11
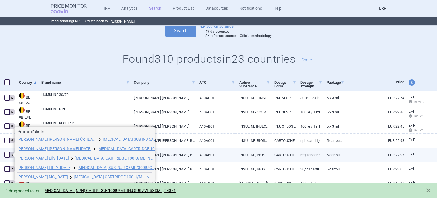
click at [3, 155] on span at bounding box center [7, 154] width 9 height 9
checkbox input "true"
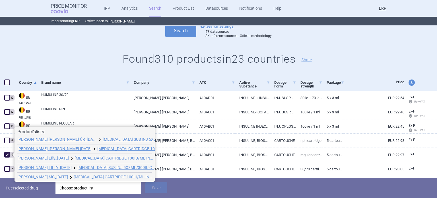
click at [93, 186] on div "Choose product list" at bounding box center [97, 187] width 77 height 11
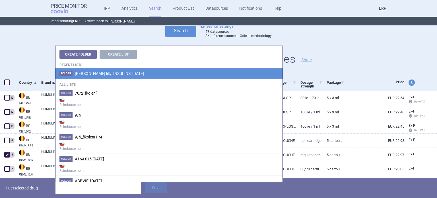
click at [126, 74] on span "Eli lilly_INSULINS_[DATE]" at bounding box center [109, 73] width 69 height 5
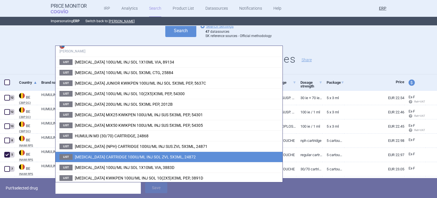
click at [113, 151] on li "List HUMULIN R CARTRIDGE 100IU/ML INJ SOL ZVL 5X3ML, 24872" at bounding box center [168, 156] width 227 height 11
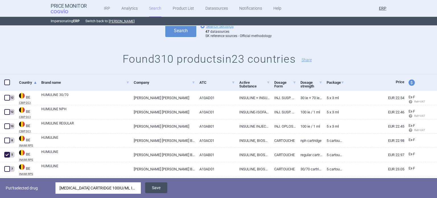
click at [156, 186] on button "Save" at bounding box center [156, 187] width 22 height 11
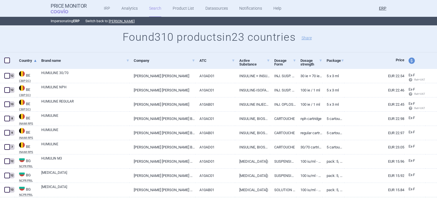
scroll to position [114, 0]
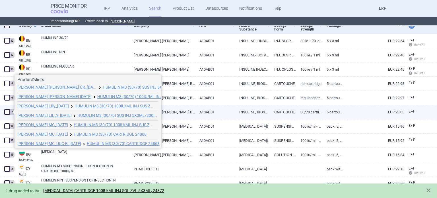
click at [7, 112] on span at bounding box center [7, 112] width 6 height 6
checkbox input "true"
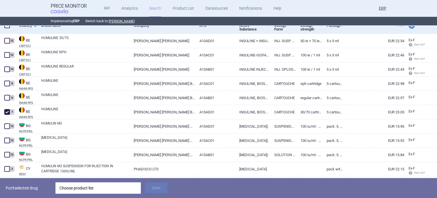
click at [105, 184] on div "Choose product list" at bounding box center [97, 187] width 77 height 11
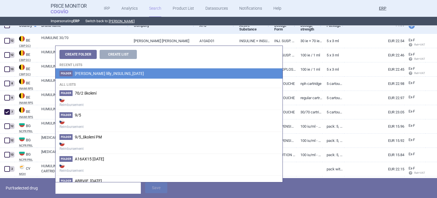
click at [152, 73] on li "Folder Eli lilly_INSULINS_06.10.2025" at bounding box center [168, 73] width 227 height 10
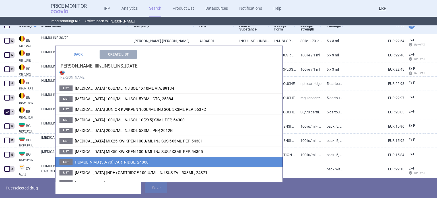
click at [148, 158] on li "List HUMULIN M3 (30/70) CARTRIDGE, 24868" at bounding box center [168, 161] width 227 height 11
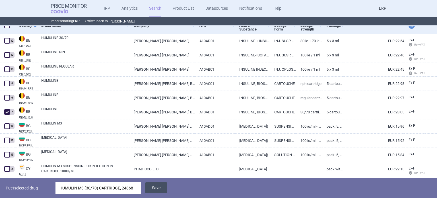
click at [156, 185] on button "Save" at bounding box center [156, 187] width 22 height 11
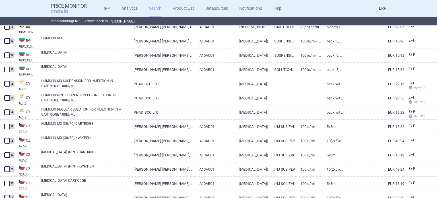
scroll to position [199, 0]
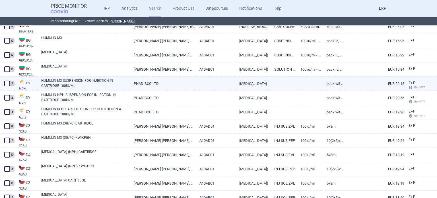
click at [8, 84] on span at bounding box center [7, 84] width 6 height 6
checkbox input "true"
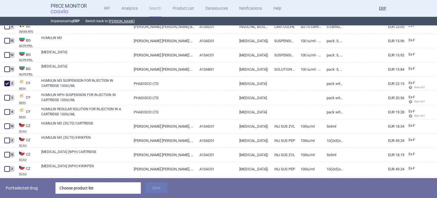
click at [97, 185] on div "Choose product list" at bounding box center [97, 187] width 77 height 11
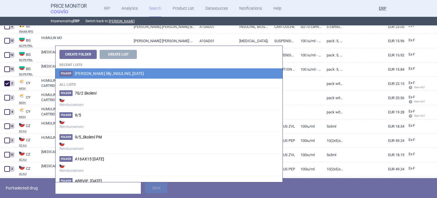
click at [147, 73] on li "Folder Eli lilly_INSULINS_06.10.2025" at bounding box center [168, 73] width 227 height 10
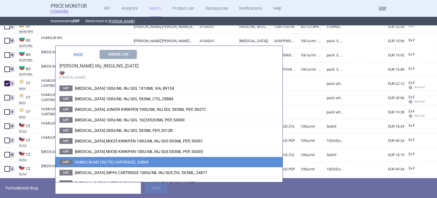
click at [122, 161] on span "HUMULIN M3 (30/70) CARTRIDGE, 24868" at bounding box center [112, 162] width 74 height 5
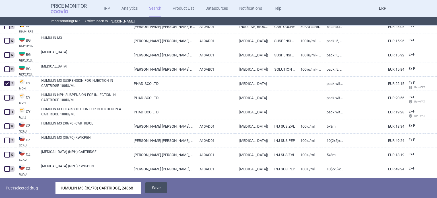
click at [155, 190] on button "Save" at bounding box center [156, 187] width 22 height 11
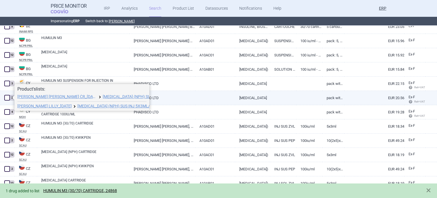
click at [8, 99] on span at bounding box center [7, 98] width 6 height 6
checkbox input "true"
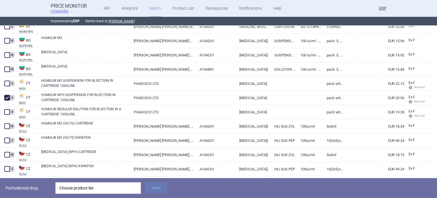
click at [107, 185] on div "Choose product list" at bounding box center [97, 187] width 77 height 11
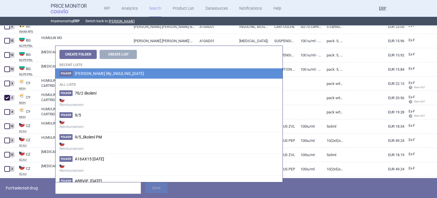
click at [97, 74] on span "Eli lilly_INSULINS_[DATE]" at bounding box center [109, 73] width 69 height 5
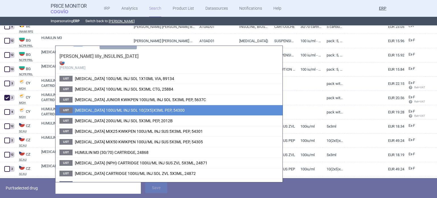
scroll to position [26, 0]
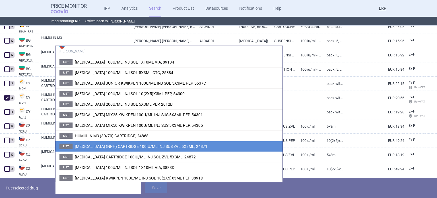
click at [134, 148] on li "List HUMULIN N (NPH) CARTRIDGE 100IU/ML INJ SUS ZVL 5X3ML, 24871" at bounding box center [168, 146] width 227 height 11
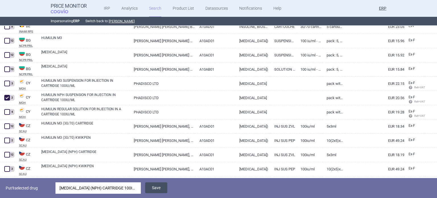
click at [155, 187] on button "Save" at bounding box center [156, 187] width 22 height 11
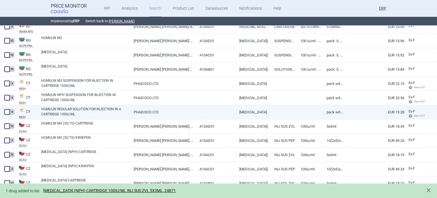
click at [3, 111] on span at bounding box center [7, 112] width 9 height 9
checkbox input "true"
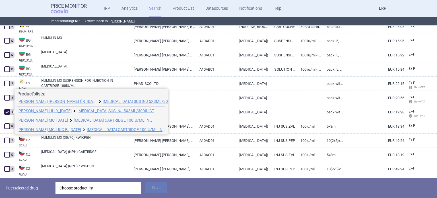
click at [75, 191] on div "Choose product list" at bounding box center [97, 187] width 77 height 11
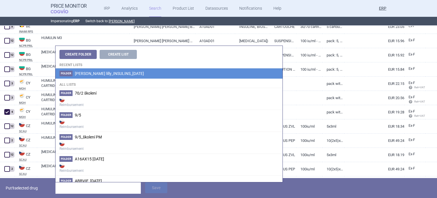
click at [107, 74] on span "Eli lilly_INSULINS_[DATE]" at bounding box center [109, 73] width 69 height 5
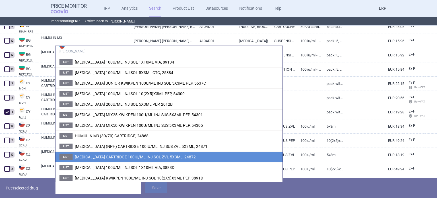
click at [137, 153] on li "List HUMULIN R CARTRIDGE 100IU/ML INJ SOL ZVL 5X3ML, 24872" at bounding box center [168, 156] width 227 height 11
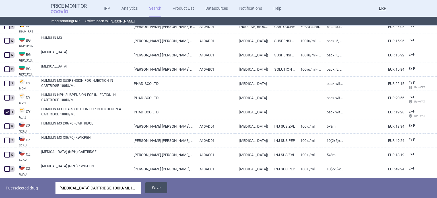
click at [154, 187] on button "Save" at bounding box center [156, 187] width 22 height 11
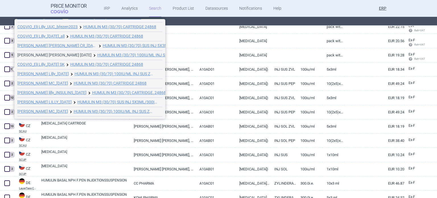
scroll to position [22, 0]
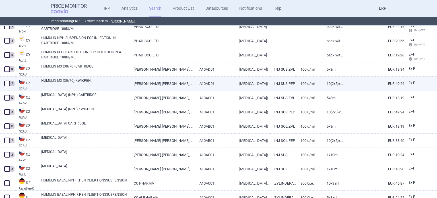
click at [8, 84] on span at bounding box center [7, 84] width 6 height 6
checkbox input "true"
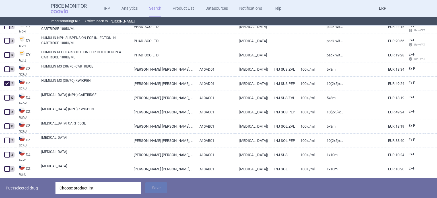
click at [114, 181] on div "Put 1 selected drug Choose product list Save" at bounding box center [218, 188] width 437 height 20
click at [115, 185] on div "Choose product list" at bounding box center [97, 187] width 77 height 11
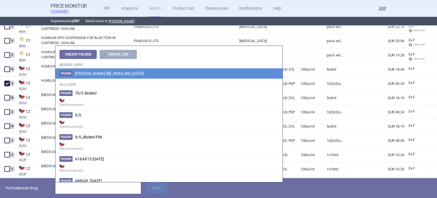
click at [123, 73] on span "[PERSON_NAME] lilly_INSULINS_[DATE]" at bounding box center [109, 73] width 69 height 5
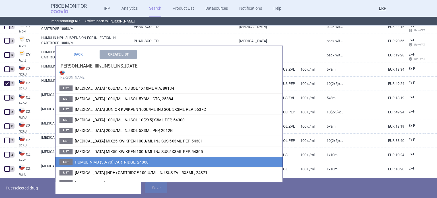
click at [105, 160] on span "HUMULIN M3 (30/70) CARTRIDGE, 24868" at bounding box center [112, 162] width 74 height 5
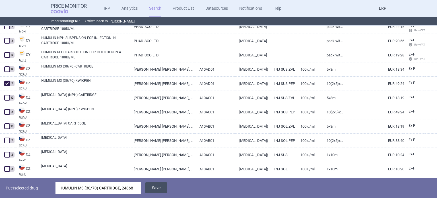
click at [159, 187] on button "Save" at bounding box center [156, 187] width 22 height 11
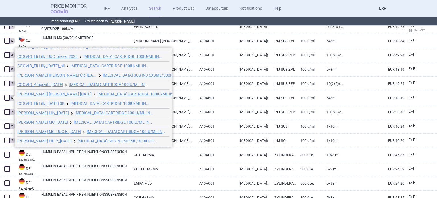
scroll to position [31, 0]
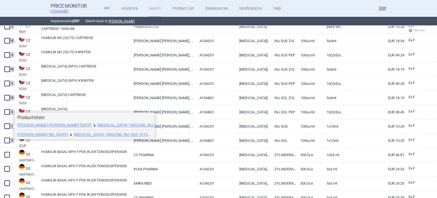
click at [11, 124] on span at bounding box center [12, 126] width 5 height 5
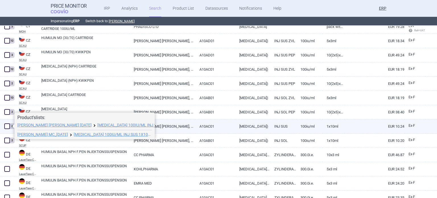
click at [8, 126] on span at bounding box center [7, 126] width 6 height 6
checkbox input "true"
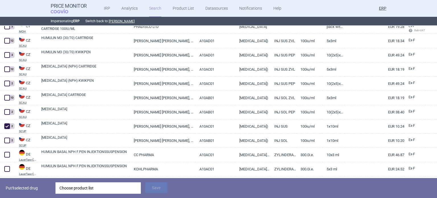
click at [104, 182] on div "Put 1 selected drug Choose product list Save" at bounding box center [218, 188] width 437 height 20
click at [104, 185] on div "Choose product list" at bounding box center [97, 187] width 77 height 11
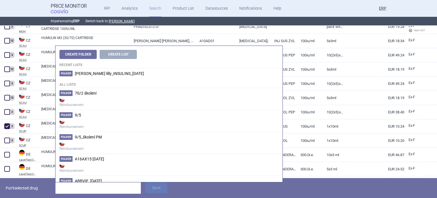
click at [139, 77] on li "Folder Eli lilly_INSULINS_06.10.2025" at bounding box center [168, 73] width 227 height 10
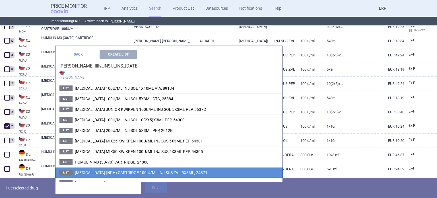
click at [139, 170] on span "HUMULIN N (NPH) CARTRIDGE 100IU/ML INJ SUS ZVL 5X3ML, 24871" at bounding box center [141, 172] width 133 height 5
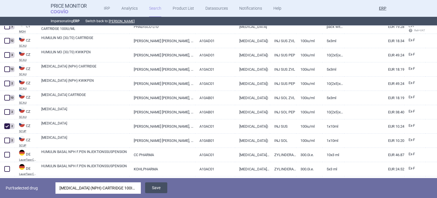
click at [155, 188] on button "Save" at bounding box center [156, 187] width 22 height 11
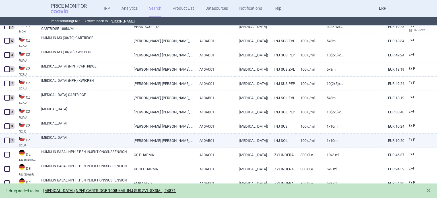
click at [5, 141] on span at bounding box center [7, 140] width 6 height 6
checkbox input "true"
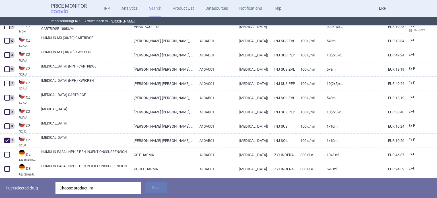
click at [93, 192] on div "Choose product list" at bounding box center [97, 187] width 77 height 11
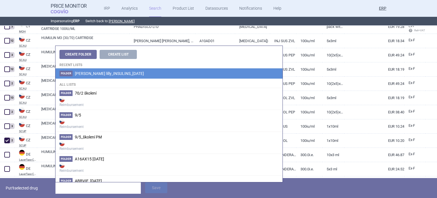
click at [122, 71] on span "[PERSON_NAME] lilly_INSULINS_[DATE]" at bounding box center [109, 73] width 69 height 5
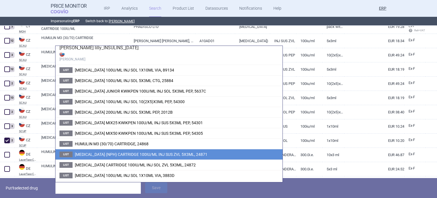
scroll to position [26, 0]
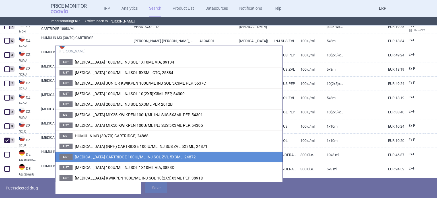
click at [116, 156] on span "[MEDICAL_DATA] CARTRIDGE 100IU/ML INJ SOL ZVL 5X3ML, 24872" at bounding box center [135, 156] width 121 height 5
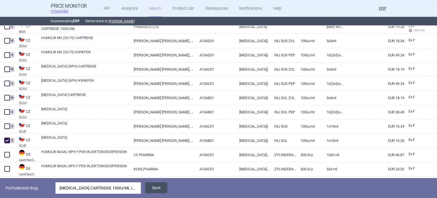
click at [153, 184] on button "Save" at bounding box center [156, 187] width 22 height 11
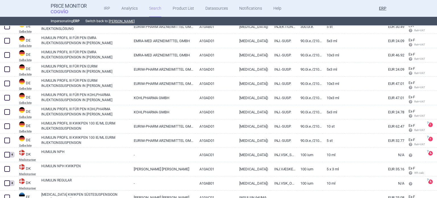
scroll to position [1391, 0]
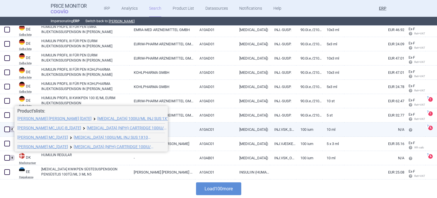
click at [7, 129] on span at bounding box center [7, 129] width 6 height 6
checkbox input "true"
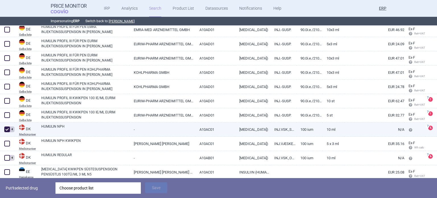
click at [206, 128] on link "A10AC01" at bounding box center [215, 129] width 40 height 14
select select "EUR"
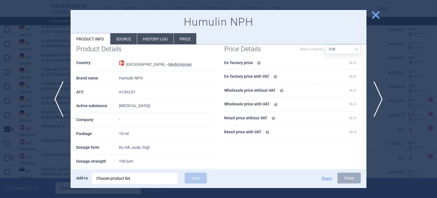
scroll to position [85, 0]
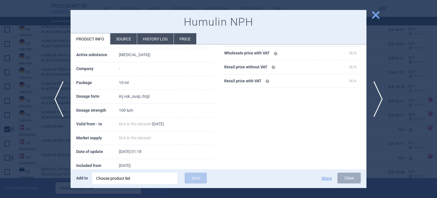
click at [49, 134] on div at bounding box center [218, 99] width 437 height 198
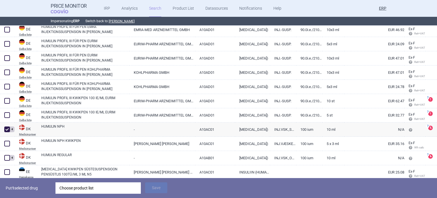
click at [82, 187] on div "Choose product list" at bounding box center [97, 187] width 77 height 11
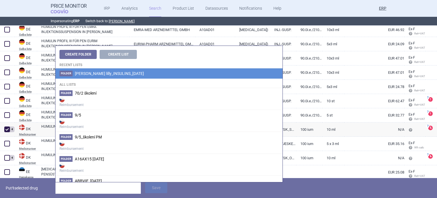
click at [130, 76] on li "Folder Eli lilly_INSULINS_06.10.2025" at bounding box center [168, 73] width 227 height 10
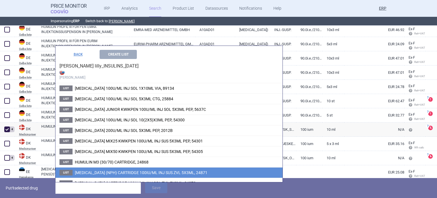
click at [115, 170] on span "HUMULIN N (NPH) CARTRIDGE 100IU/ML INJ SUS ZVL 5X3ML, 24871" at bounding box center [141, 172] width 133 height 5
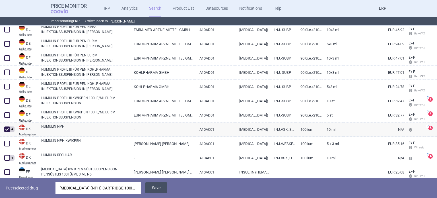
click at [156, 185] on button "Save" at bounding box center [156, 187] width 22 height 11
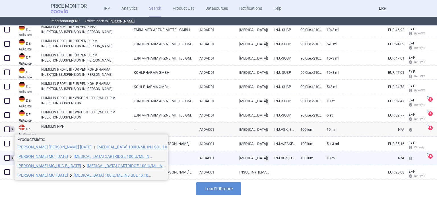
click at [3, 159] on span at bounding box center [7, 157] width 9 height 9
checkbox input "true"
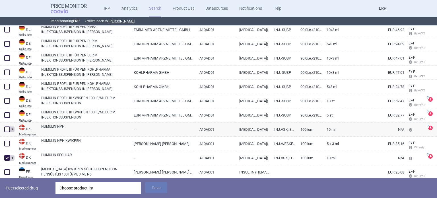
click at [78, 183] on div "Choose product list" at bounding box center [97, 187] width 77 height 11
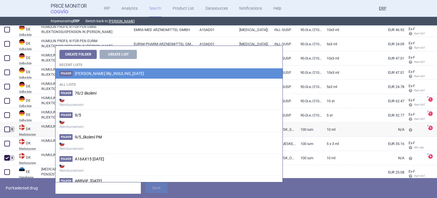
click at [148, 74] on li "Folder Eli lilly_INSULINS_06.10.2025" at bounding box center [168, 73] width 227 height 10
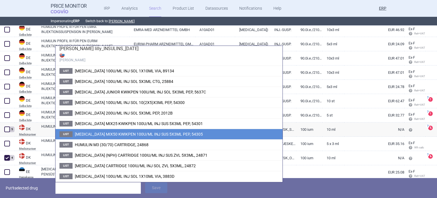
scroll to position [26, 0]
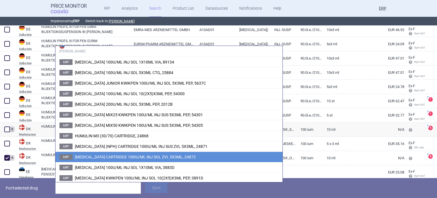
click at [110, 154] on span "[MEDICAL_DATA] CARTRIDGE 100IU/ML INJ SOL ZVL 5X3ML, 24872" at bounding box center [135, 156] width 121 height 5
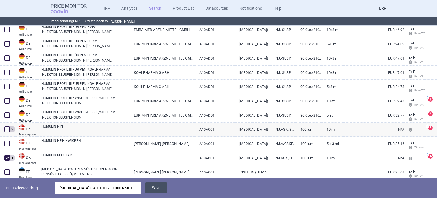
click at [147, 189] on button "Save" at bounding box center [156, 187] width 22 height 11
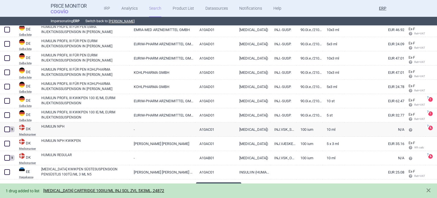
click at [208, 182] on button "Load 100 more" at bounding box center [218, 188] width 45 height 13
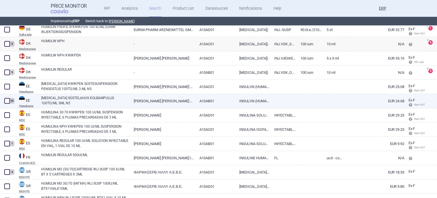
scroll to position [1505, 0]
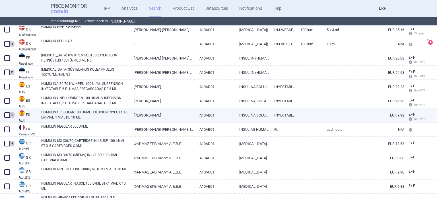
click at [7, 114] on span at bounding box center [7, 115] width 6 height 6
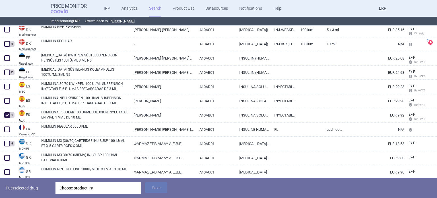
click at [97, 182] on div "Choose product list" at bounding box center [97, 187] width 77 height 11
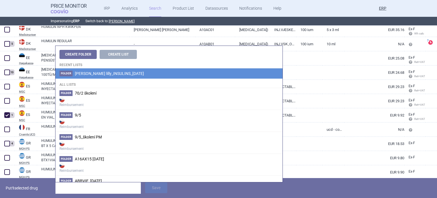
click at [159, 72] on li "Folder Eli lilly_INSULINS_06.10.2025" at bounding box center [168, 73] width 227 height 10
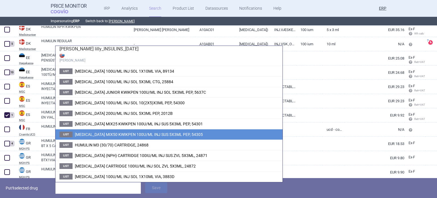
scroll to position [26, 0]
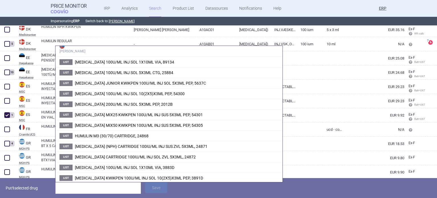
click at [52, 194] on div "Put 1 selected drug Save" at bounding box center [218, 188] width 437 height 20
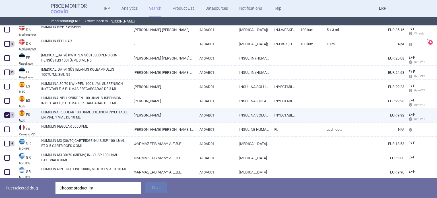
click at [3, 115] on span at bounding box center [7, 115] width 9 height 9
checkbox input "false"
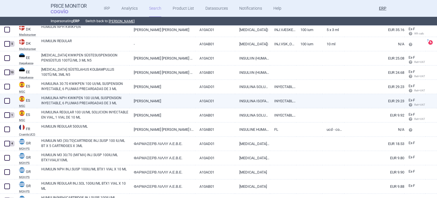
scroll to position [1533, 0]
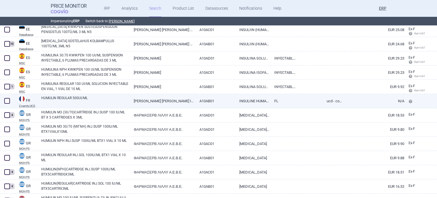
click at [122, 104] on link "HUMULIN REGULAR 500UI/ML" at bounding box center [85, 100] width 88 height 10
select select "EUR"
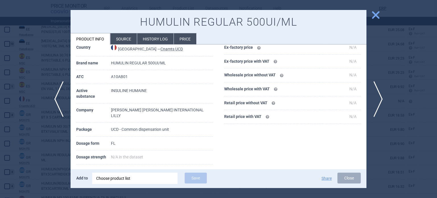
scroll to position [57, 0]
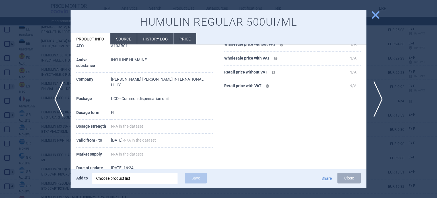
click at [125, 38] on li "Source" at bounding box center [123, 38] width 26 height 11
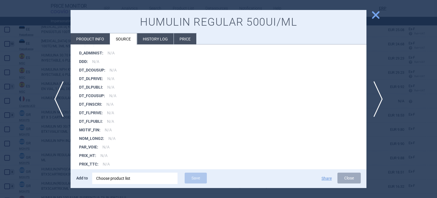
scroll to position [898, 0]
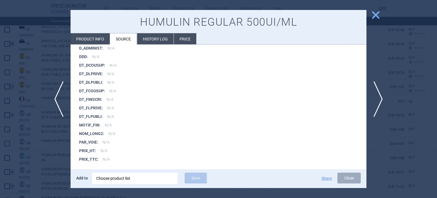
click at [8, 92] on div at bounding box center [218, 99] width 437 height 198
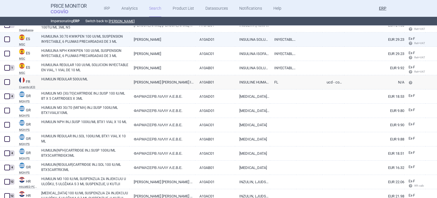
scroll to position [1561, 0]
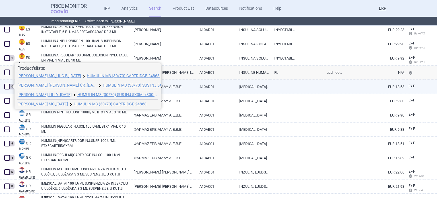
click at [8, 86] on span at bounding box center [7, 87] width 6 height 6
checkbox input "true"
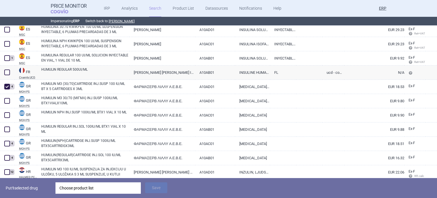
click at [92, 191] on div "Choose product list" at bounding box center [97, 187] width 77 height 11
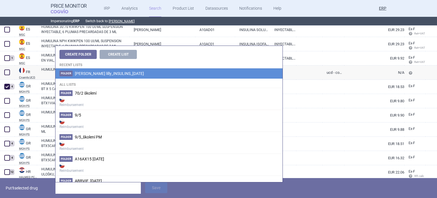
click at [140, 72] on li "Folder Eli lilly_INSULINS_06.10.2025" at bounding box center [168, 73] width 227 height 10
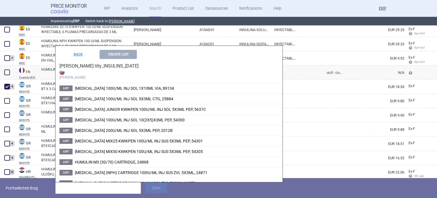
click at [44, 188] on p "Put 1 selected drug" at bounding box center [29, 187] width 46 height 11
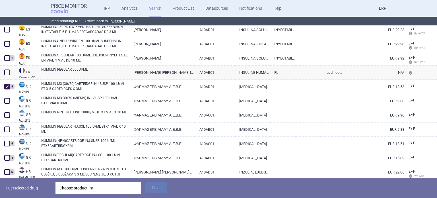
click at [87, 195] on div "Put 1 selected drug Choose product list Save" at bounding box center [218, 188] width 437 height 20
click at [88, 191] on div "Choose product list" at bounding box center [97, 187] width 77 height 11
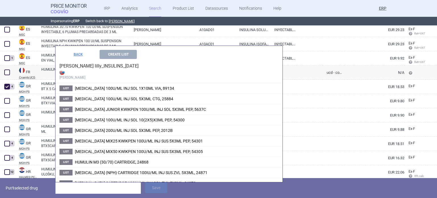
click at [114, 62] on h4 "Eli lilly_INSULINS_06.10.2025 Max Price" at bounding box center [168, 71] width 227 height 24
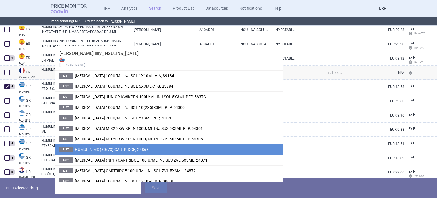
scroll to position [0, 0]
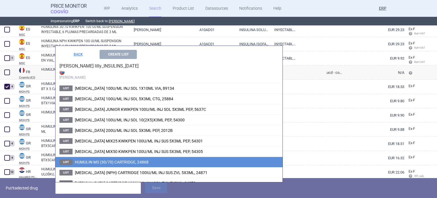
click at [104, 164] on li "List HUMULIN M3 (30/70) CARTRIDGE, 24868" at bounding box center [168, 161] width 227 height 11
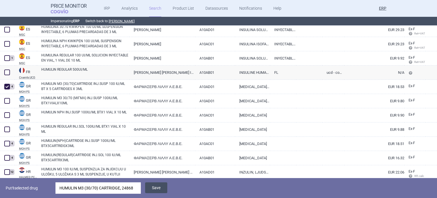
click at [165, 187] on button "Save" at bounding box center [156, 187] width 22 height 11
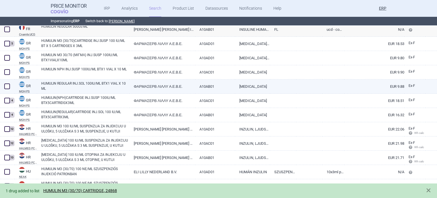
scroll to position [1618, 0]
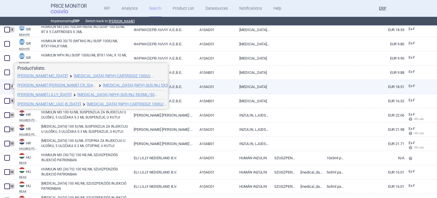
click at [7, 86] on span at bounding box center [7, 87] width 6 height 6
checkbox input "true"
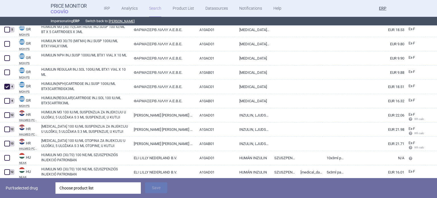
click at [90, 186] on div "Choose product list" at bounding box center [97, 187] width 77 height 11
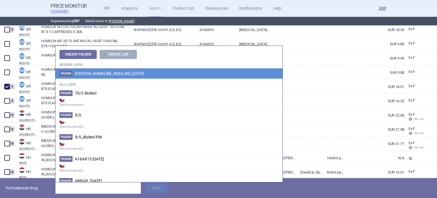
click at [133, 73] on li "Folder Eli lilly_INSULINS_06.10.2025" at bounding box center [168, 73] width 227 height 10
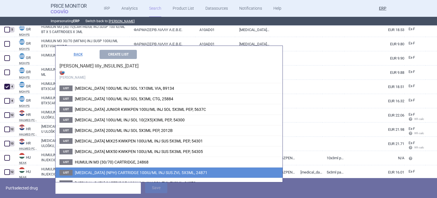
click at [118, 169] on li "List HUMULIN N (NPH) CARTRIDGE 100IU/ML INJ SUS ZVL 5X3ML, 24871" at bounding box center [168, 172] width 227 height 11
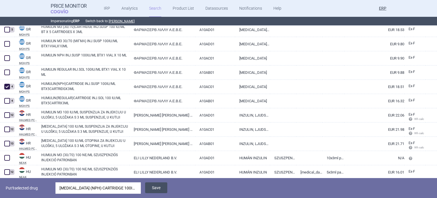
click at [154, 192] on button "Save" at bounding box center [156, 187] width 22 height 11
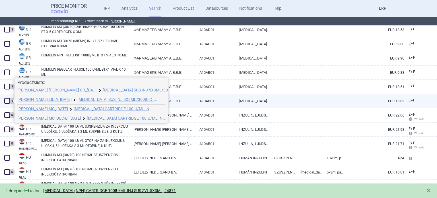
click at [8, 100] on span at bounding box center [7, 101] width 6 height 6
checkbox input "true"
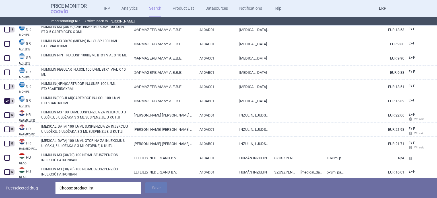
click at [111, 189] on div "Choose product list" at bounding box center [97, 187] width 77 height 11
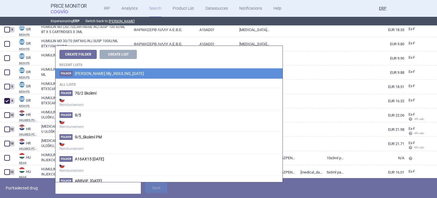
click at [143, 76] on li "Folder Eli lilly_INSULINS_06.10.2025" at bounding box center [168, 73] width 227 height 10
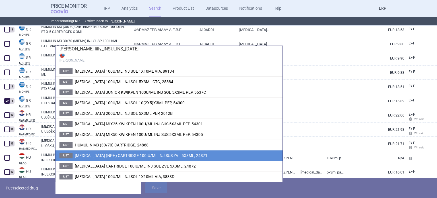
scroll to position [26, 0]
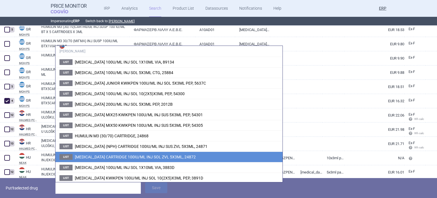
click at [121, 156] on span "[MEDICAL_DATA] CARTRIDGE 100IU/ML INJ SOL ZVL 5X3ML, 24872" at bounding box center [135, 156] width 121 height 5
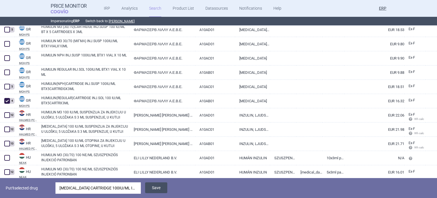
click at [162, 185] on button "Save" at bounding box center [156, 187] width 22 height 11
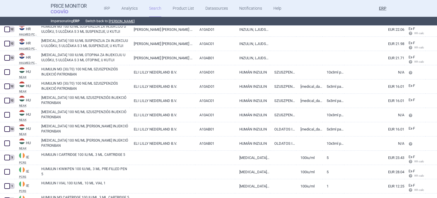
scroll to position [1704, 0]
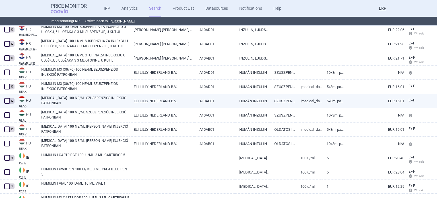
click at [84, 100] on link "HUMULIN N 100 NE/ML SZUSZPENZIÓS INJEKCIÓ PATRONBAN" at bounding box center [85, 100] width 88 height 10
select select "EUR"
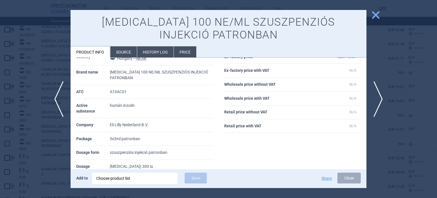
scroll to position [57, 0]
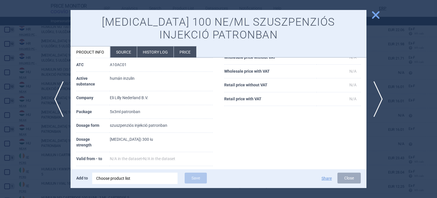
click at [0, 90] on div at bounding box center [218, 99] width 437 height 198
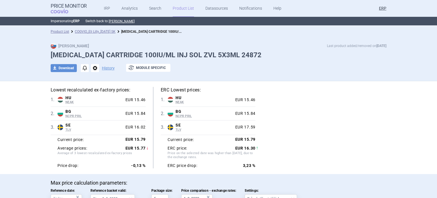
select select "[DATE]"
click at [91, 69] on span "options" at bounding box center [95, 68] width 8 height 8
click at [91, 81] on button "Copy" at bounding box center [93, 81] width 18 height 8
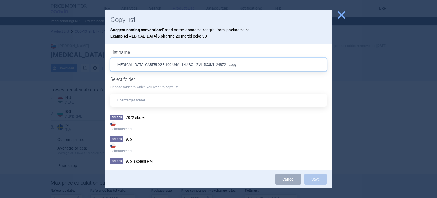
click at [242, 64] on input "HUMULIN R CARTRIDGE 100IU/ML INJ SOL ZVL 5X3ML 24872 - copy" at bounding box center [218, 64] width 216 height 13
type input "HUMULIN R CARTRIDGE 100IU/ML INJ SOL ZVL 5X3ML, 24872"
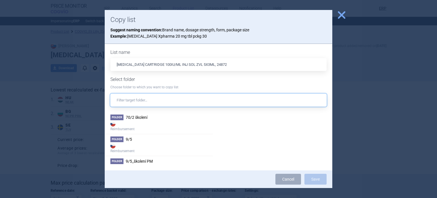
click at [236, 100] on input "text" at bounding box center [218, 100] width 216 height 13
type input "ins"
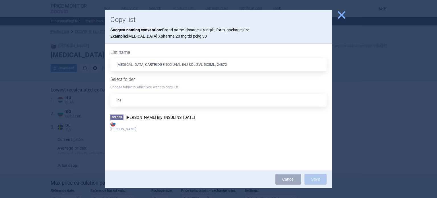
click at [172, 134] on div "Folder Eli lilly_INSULINS_06.10.2025 Max Price" at bounding box center [159, 138] width 108 height 52
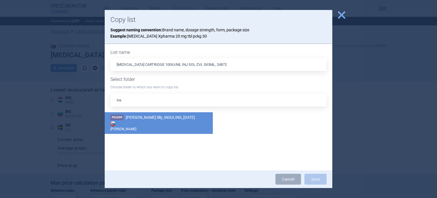
click at [181, 128] on strong "[PERSON_NAME]" at bounding box center [158, 125] width 97 height 11
click at [310, 181] on button "Save" at bounding box center [315, 179] width 22 height 11
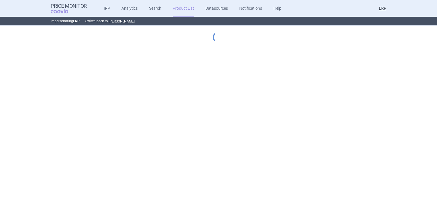
select select "[DATE]"
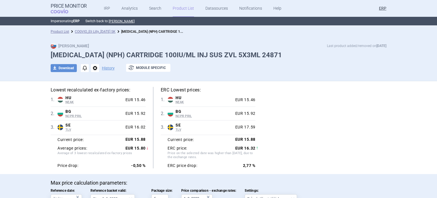
click at [92, 68] on span "options" at bounding box center [95, 68] width 8 height 8
click at [95, 78] on button "Copy" at bounding box center [93, 81] width 18 height 8
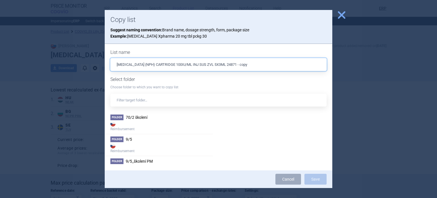
click at [268, 65] on input "[MEDICAL_DATA] (NPH) CARTRIDGE 100IU/ML INJ SUS ZVL 5X3ML 24871 - copy" at bounding box center [218, 64] width 216 height 13
type input "[MEDICAL_DATA] (NPH) CARTRIDGE 100IU/ML INJ SUS ZVL 5X3ML, 24871"
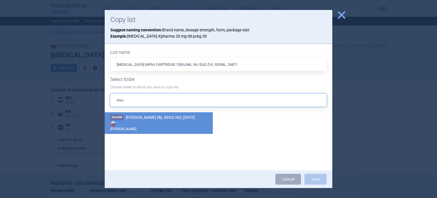
type input "insu"
click at [166, 115] on span "[PERSON_NAME] lilly_INSULINS_[DATE]" at bounding box center [160, 117] width 69 height 5
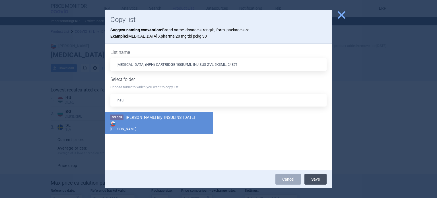
click at [320, 181] on button "Save" at bounding box center [315, 179] width 22 height 11
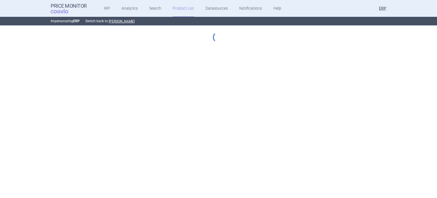
select select "[DATE]"
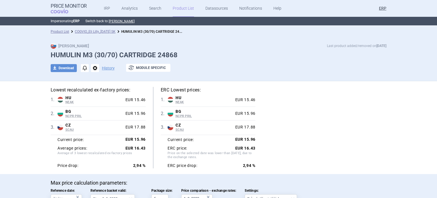
click at [91, 68] on span "options" at bounding box center [95, 68] width 8 height 8
click at [97, 79] on button "Copy" at bounding box center [93, 81] width 18 height 8
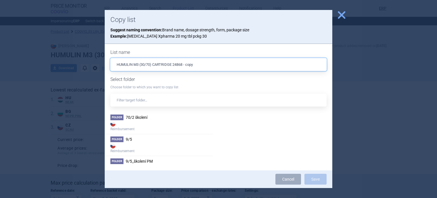
drag, startPoint x: 183, startPoint y: 63, endPoint x: 252, endPoint y: 61, distance: 69.2
click at [252, 61] on input "HUMULIN M3 (30/70) CARTRIDGE 24868 - copy" at bounding box center [218, 64] width 216 height 13
type input "HUMULIN M3 (30/70) CARTRIDGE, 24868"
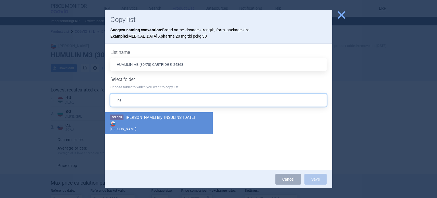
type input "ins"
click at [149, 121] on strong "Max Price" at bounding box center [158, 125] width 97 height 11
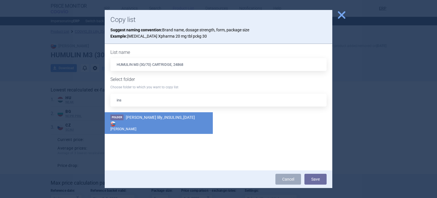
click at [327, 178] on div "Cancel Save" at bounding box center [219, 179] width 228 height 18
click at [321, 178] on button "Save" at bounding box center [315, 179] width 22 height 11
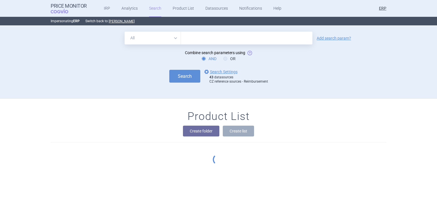
type input "54300"
click button "Search" at bounding box center [184, 76] width 31 height 13
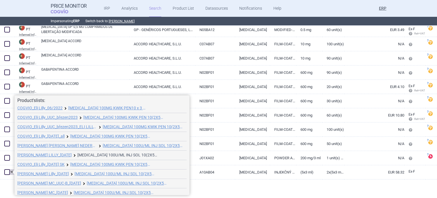
scroll to position [3, 0]
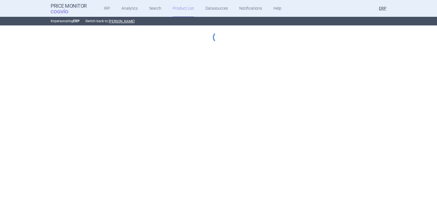
select select "[DATE]"
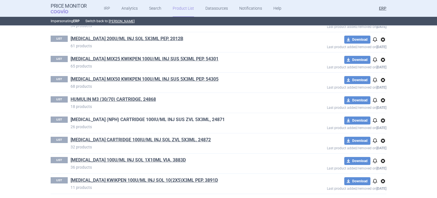
scroll to position [175, 0]
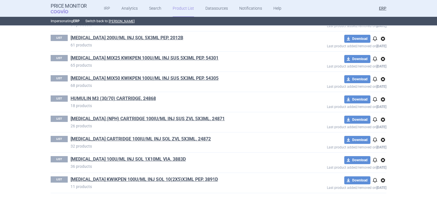
click at [383, 100] on span "options" at bounding box center [382, 99] width 7 height 7
click at [383, 121] on button "Rename" at bounding box center [381, 121] width 18 height 8
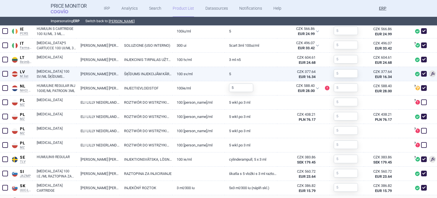
scroll to position [313, 0]
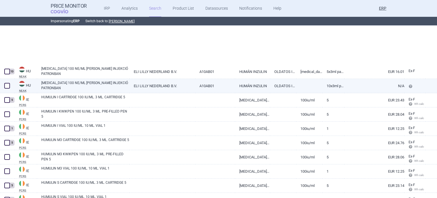
scroll to position [1818, 0]
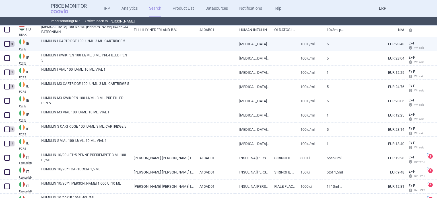
click at [3, 46] on div "5" at bounding box center [7, 44] width 15 height 14
click at [7, 43] on span at bounding box center [7, 44] width 6 height 6
checkbox input "true"
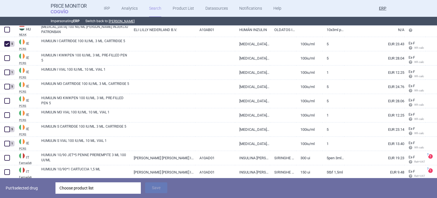
click at [121, 187] on div "Choose product list" at bounding box center [97, 187] width 77 height 11
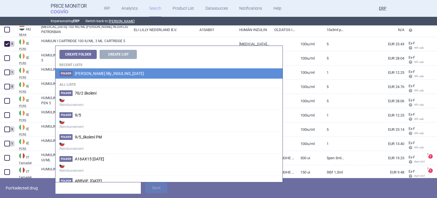
click at [118, 74] on span "[PERSON_NAME] lilly_INSULINS_[DATE]" at bounding box center [109, 73] width 69 height 5
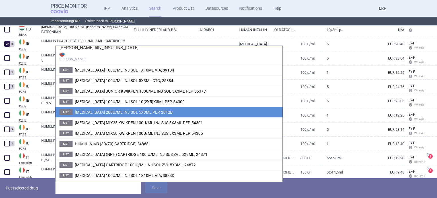
scroll to position [26, 0]
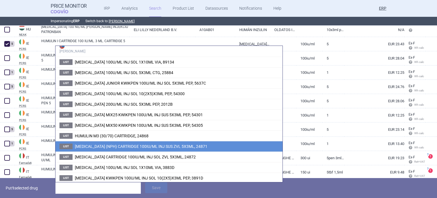
click at [106, 144] on span "[MEDICAL_DATA] (NPH) CARTRIDGE 100IU/ML INJ SUS ZVL 5X3ML, 24871" at bounding box center [141, 146] width 133 height 5
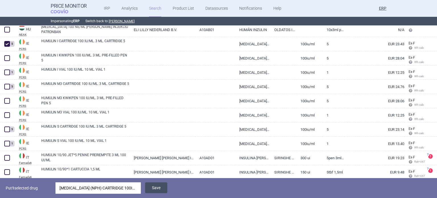
click at [160, 185] on button "Save" at bounding box center [156, 187] width 22 height 11
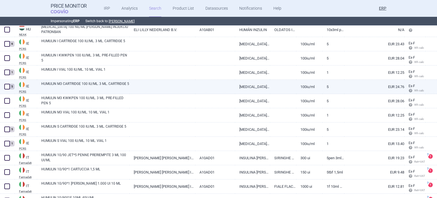
click at [10, 85] on span at bounding box center [7, 87] width 6 height 6
checkbox input "true"
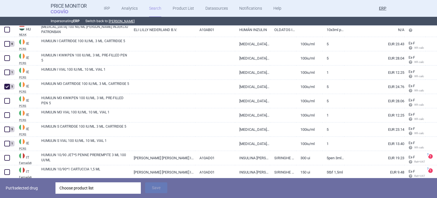
click at [113, 189] on div "Choose product list" at bounding box center [97, 187] width 77 height 11
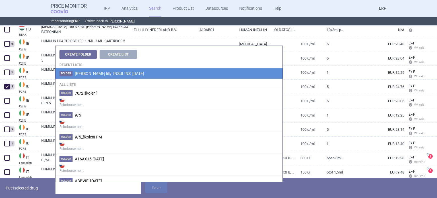
click at [134, 77] on li "Folder [PERSON_NAME] lilly_INSULINS_[DATE]" at bounding box center [168, 73] width 227 height 10
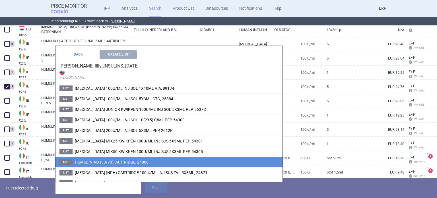
click at [117, 160] on span "HUMULIN M3 (30/70) CARTRIDGE, 24868" at bounding box center [112, 162] width 74 height 5
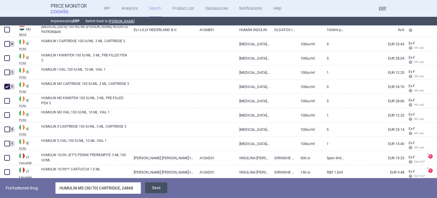
click at [160, 188] on button "Save" at bounding box center [156, 187] width 22 height 11
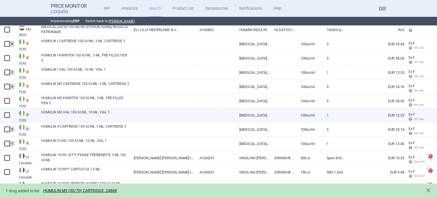
scroll to position [1846, 0]
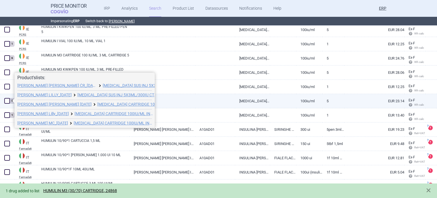
click at [9, 100] on span at bounding box center [7, 101] width 6 height 6
checkbox input "true"
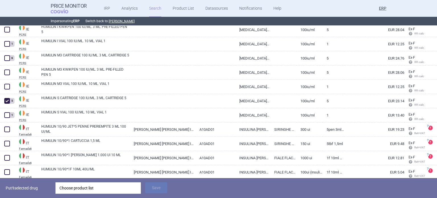
click at [129, 192] on div "Choose product list" at bounding box center [97, 187] width 77 height 11
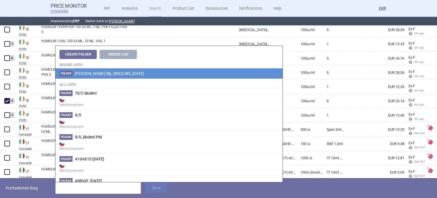
click at [198, 74] on li "Folder [PERSON_NAME] lilly_INSULINS_[DATE]" at bounding box center [168, 73] width 227 height 10
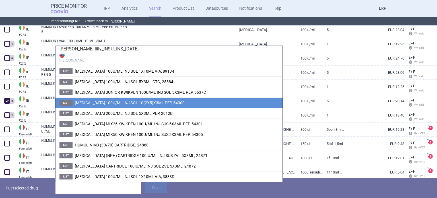
scroll to position [26, 0]
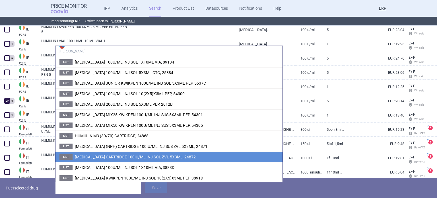
click at [119, 156] on span "[MEDICAL_DATA] CARTRIDGE 100IU/ML INJ SOL ZVL 5X3ML, 24872" at bounding box center [135, 156] width 121 height 5
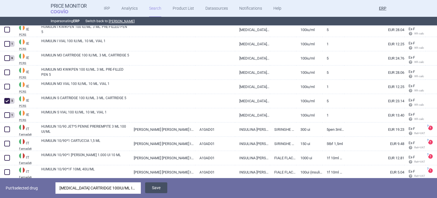
click at [152, 185] on button "Save" at bounding box center [156, 187] width 22 height 11
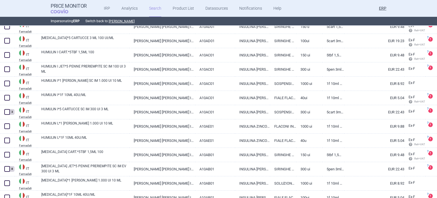
scroll to position [2278, 0]
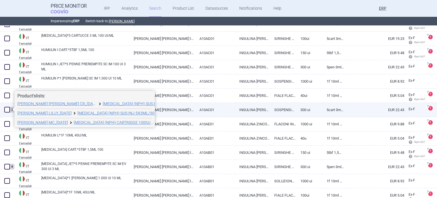
click at [8, 109] on span at bounding box center [7, 110] width 6 height 6
checkbox input "true"
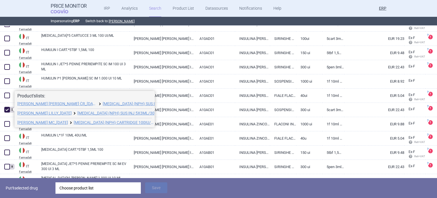
click at [113, 189] on div "Choose product list" at bounding box center [97, 187] width 77 height 11
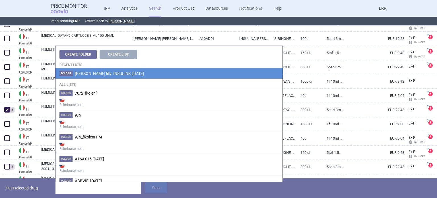
click at [124, 73] on span "Eli lilly_INSULINS_[DATE]" at bounding box center [109, 73] width 69 height 5
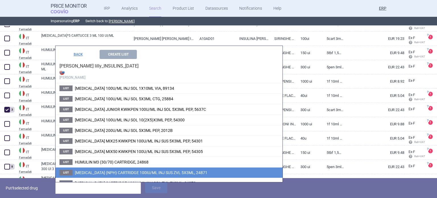
click at [117, 170] on span "[MEDICAL_DATA] (NPH) CARTRIDGE 100IU/ML INJ SUS ZVL 5X3ML, 24871" at bounding box center [141, 172] width 133 height 5
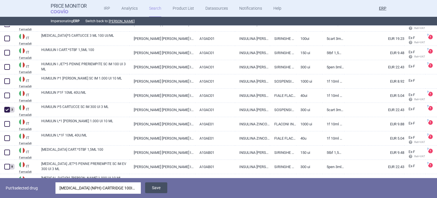
click at [150, 187] on button "Save" at bounding box center [156, 187] width 22 height 11
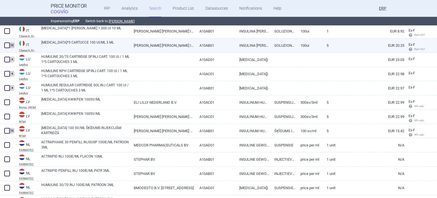
scroll to position [2534, 0]
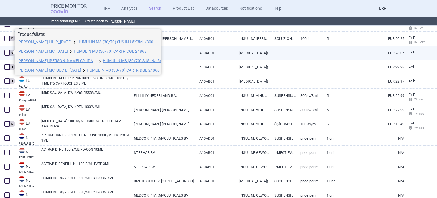
click at [6, 50] on span at bounding box center [7, 53] width 6 height 6
checkbox input "true"
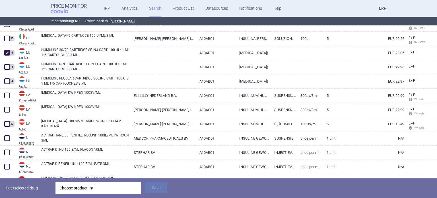
click at [93, 186] on div "Choose product list" at bounding box center [97, 187] width 77 height 11
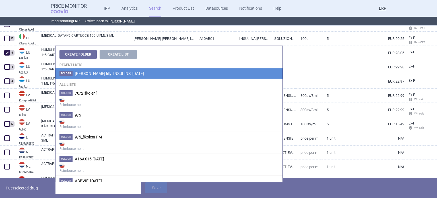
click at [117, 73] on span "Eli lilly_INSULINS_[DATE]" at bounding box center [109, 73] width 69 height 5
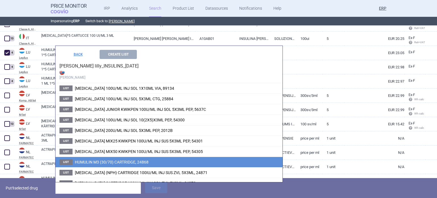
click at [109, 158] on li "List HUMULIN M3 (30/70) CARTRIDGE, 24868" at bounding box center [168, 161] width 227 height 11
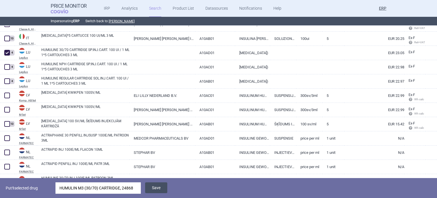
click at [152, 184] on button "Save" at bounding box center [156, 187] width 22 height 11
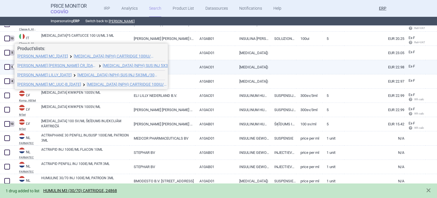
click at [8, 66] on span at bounding box center [7, 67] width 6 height 6
checkbox input "true"
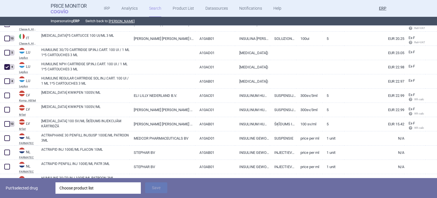
click at [96, 189] on div "Choose product list" at bounding box center [97, 187] width 77 height 11
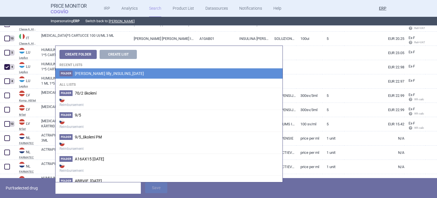
click at [135, 70] on li "Folder Eli lilly_INSULINS_06.10.2025" at bounding box center [168, 73] width 227 height 10
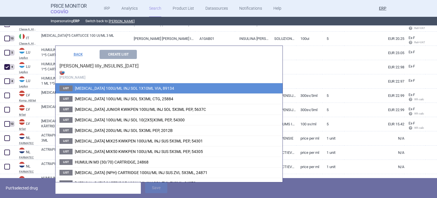
scroll to position [26, 0]
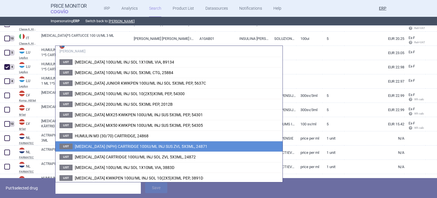
click at [118, 142] on li "List HUMULIN N (NPH) CARTRIDGE 100IU/ML INJ SUS ZVL 5X3ML, 24871" at bounding box center [168, 146] width 227 height 11
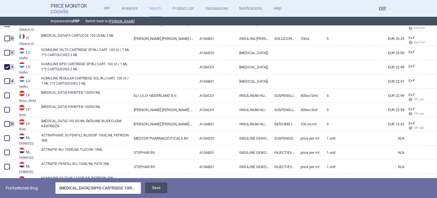
click at [158, 186] on button "Save" at bounding box center [156, 187] width 22 height 11
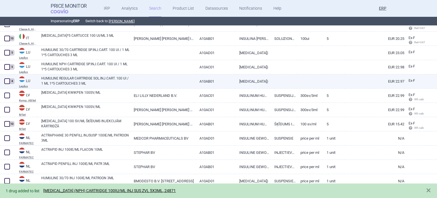
click at [6, 81] on span at bounding box center [7, 81] width 6 height 6
checkbox input "true"
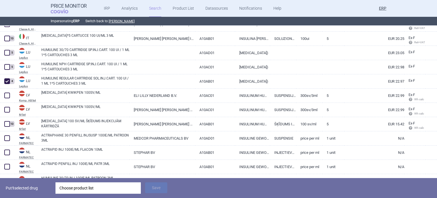
click at [103, 187] on div "Choose product list" at bounding box center [97, 187] width 77 height 11
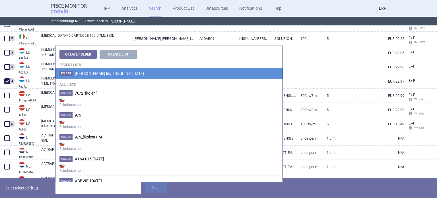
click at [97, 78] on li "Folder Eli lilly_INSULINS_06.10.2025" at bounding box center [168, 73] width 227 height 10
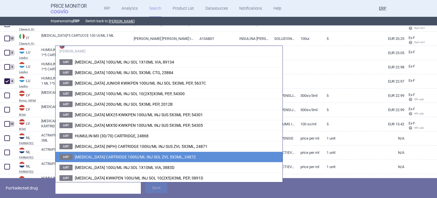
click at [120, 154] on span "HUMULIN R CARTRIDGE 100IU/ML INJ SOL ZVL 5X3ML, 24872" at bounding box center [135, 156] width 121 height 5
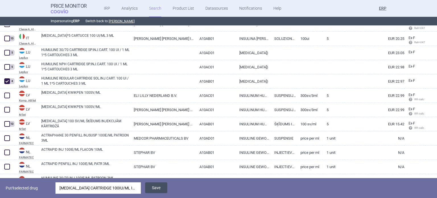
click at [160, 187] on button "Save" at bounding box center [156, 187] width 22 height 11
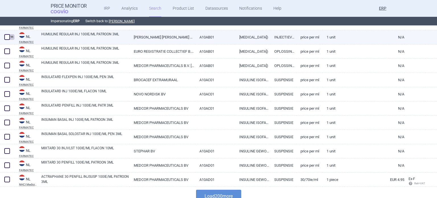
scroll to position [2813, 0]
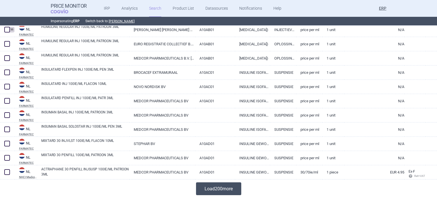
click at [227, 188] on button "Load 200 more" at bounding box center [218, 188] width 45 height 13
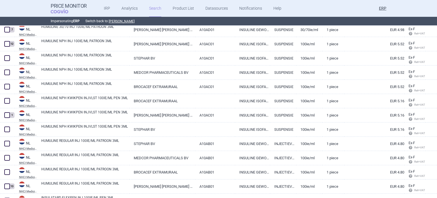
scroll to position [3098, 0]
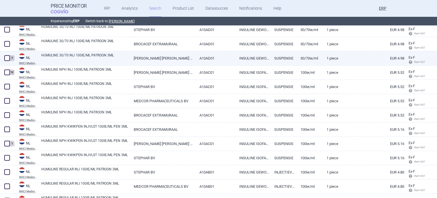
click at [6, 57] on span at bounding box center [7, 58] width 6 height 6
checkbox input "true"
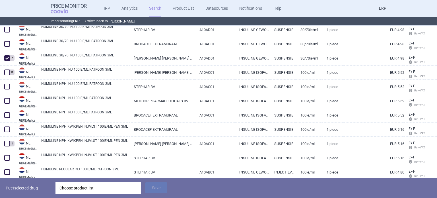
click at [71, 184] on div "Choose product list" at bounding box center [97, 187] width 77 height 11
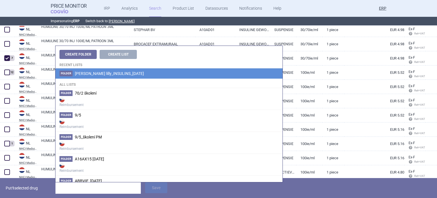
click at [103, 74] on span "[PERSON_NAME] lilly_INSULINS_[DATE]" at bounding box center [109, 73] width 69 height 5
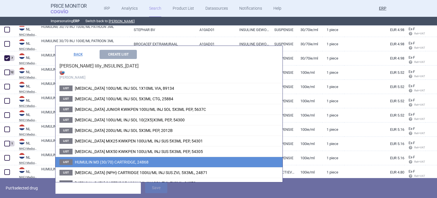
click at [108, 160] on span "HUMULIN M3 (30/70) CARTRIDGE, 24868" at bounding box center [112, 162] width 74 height 5
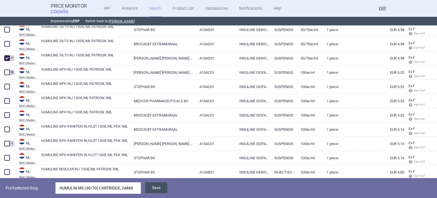
click at [155, 190] on button "Save" at bounding box center [156, 187] width 22 height 11
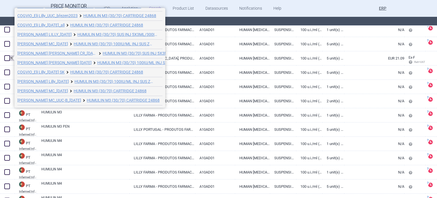
scroll to position [22, 0]
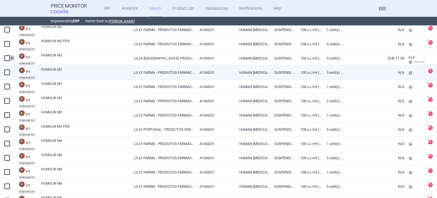
click at [97, 70] on link "HUMULIN M3" at bounding box center [85, 72] width 88 height 10
select select "EUR"
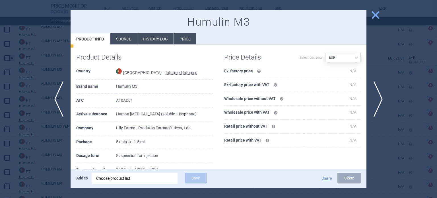
scroll to position [57, 0]
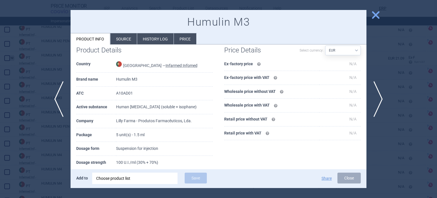
scroll to position [57, 0]
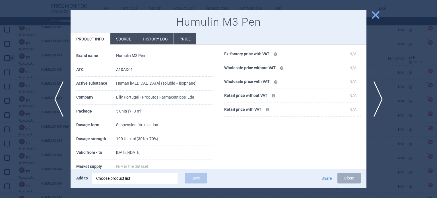
click at [3, 73] on div at bounding box center [218, 99] width 437 height 198
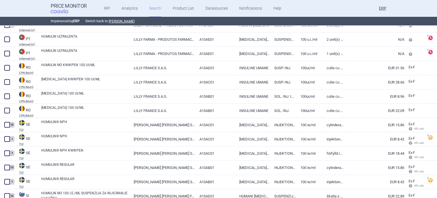
scroll to position [4264, 0]
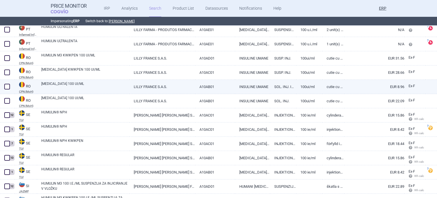
click at [84, 83] on link "HUMULIN R 100 UI/ML" at bounding box center [85, 86] width 88 height 10
select select "EUR"
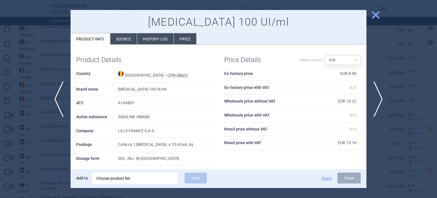
scroll to position [28, 0]
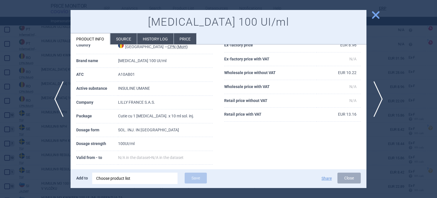
click at [14, 73] on div at bounding box center [218, 99] width 437 height 198
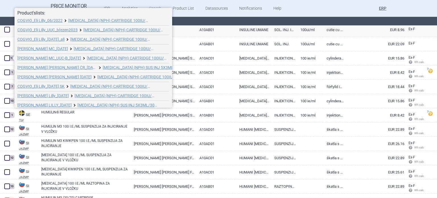
scroll to position [22, 0]
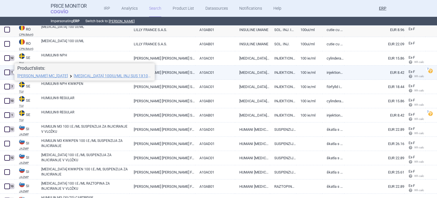
click at [168, 72] on link "[PERSON_NAME] [PERSON_NAME] SWEDEN AB" at bounding box center [161, 72] width 65 height 14
select select "EUR"
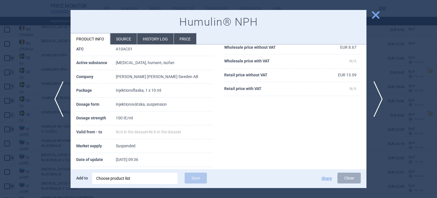
scroll to position [85, 0]
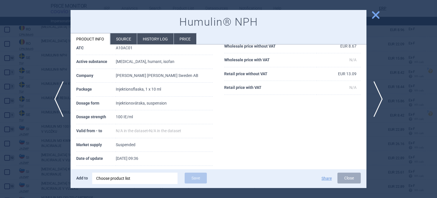
click at [19, 57] on div at bounding box center [218, 99] width 437 height 198
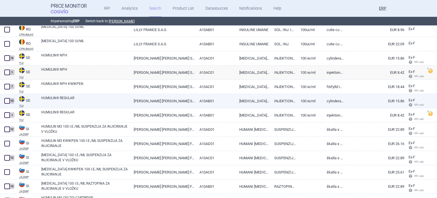
click at [71, 95] on link "HUMULIN® REGULAR" at bounding box center [85, 100] width 88 height 10
select select "EUR"
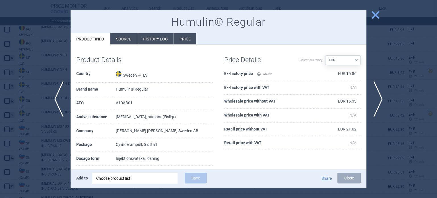
click at [11, 100] on div at bounding box center [218, 99] width 437 height 198
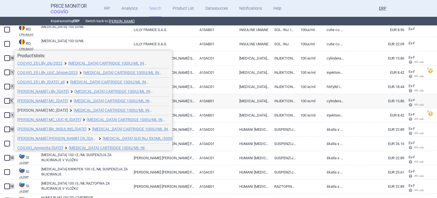
scroll to position [31, 0]
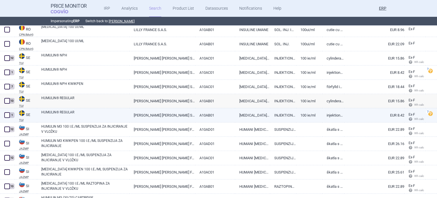
click at [63, 112] on link "HUMULIN® REGULAR" at bounding box center [85, 115] width 88 height 10
select select "EUR"
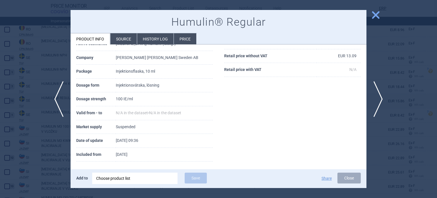
scroll to position [106, 0]
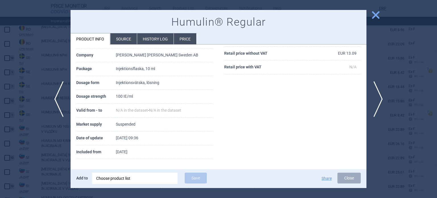
click at [48, 131] on div at bounding box center [218, 99] width 437 height 198
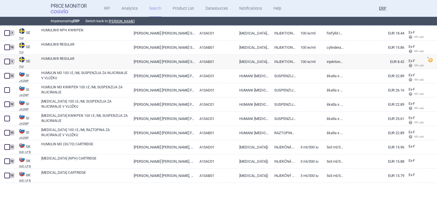
scroll to position [4378, 0]
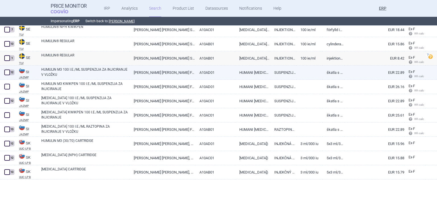
click at [67, 73] on link "HUMULIN M3 100 I.E./ML SUSPENZIJA ZA INJICIRANJE V VLOŽKU" at bounding box center [85, 72] width 88 height 10
select select "EUR"
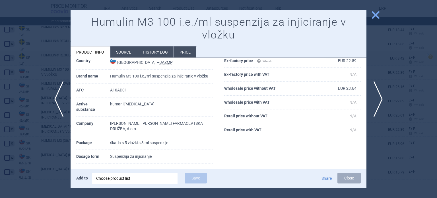
scroll to position [57, 0]
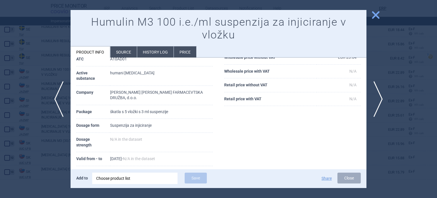
click at [46, 71] on div at bounding box center [218, 99] width 437 height 198
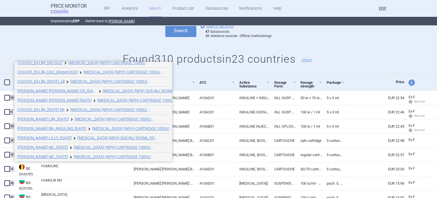
scroll to position [22, 0]
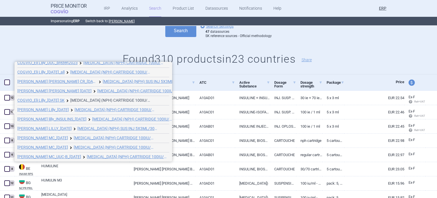
drag, startPoint x: 90, startPoint y: 101, endPoint x: 90, endPoint y: 98, distance: 3.2
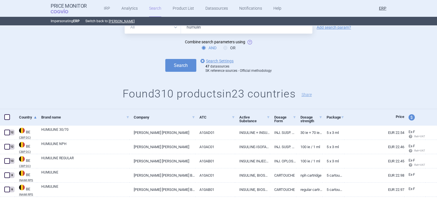
scroll to position [0, 0]
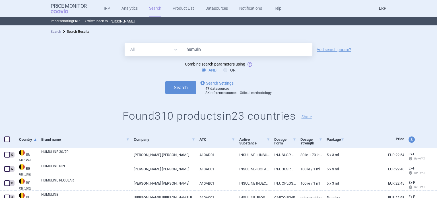
drag, startPoint x: 215, startPoint y: 46, endPoint x: 150, endPoint y: 44, distance: 65.2
click at [158, 44] on div "All Brand Name ATC Company Active Substance Country Newer than humulin" at bounding box center [219, 49] width 188 height 13
type input "p"
type input "lyumjev"
click at [165, 81] on button "Search" at bounding box center [180, 87] width 31 height 13
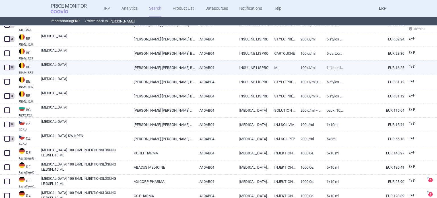
scroll to position [245, 0]
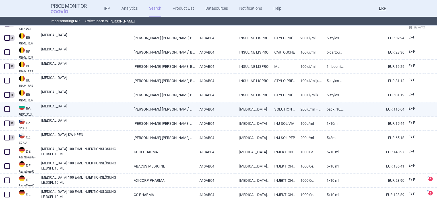
click at [69, 106] on link "[MEDICAL_DATA]" at bounding box center [85, 109] width 88 height 10
select select "EUR"
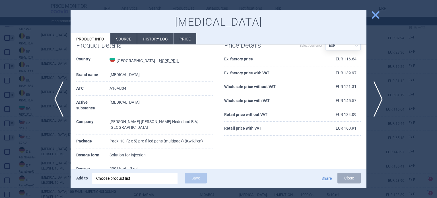
scroll to position [15, 0]
click at [32, 135] on div at bounding box center [218, 99] width 437 height 198
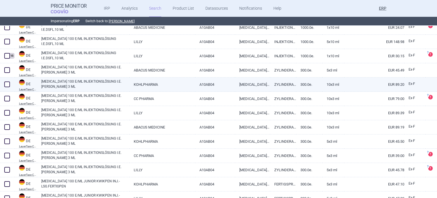
scroll to position [468, 0]
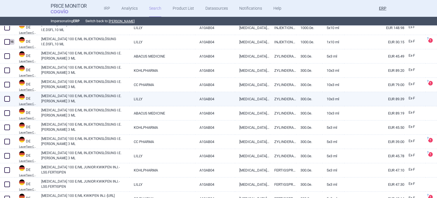
click at [10, 98] on span at bounding box center [7, 98] width 9 height 9
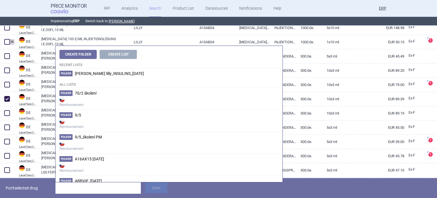
click at [7, 189] on p "Put 1 selected drug" at bounding box center [29, 187] width 46 height 11
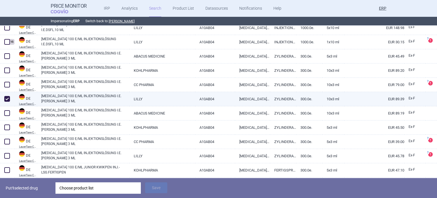
click at [7, 98] on span at bounding box center [7, 99] width 6 height 6
checkbox input "false"
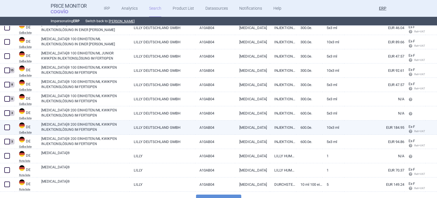
scroll to position [1391, 0]
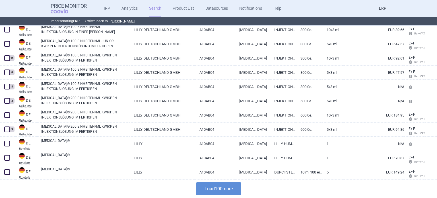
click at [210, 188] on button "Load 100 more" at bounding box center [218, 188] width 45 height 13
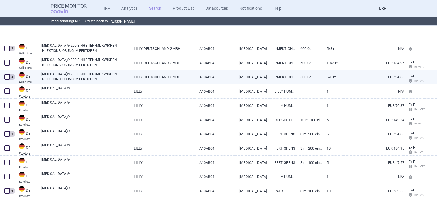
scroll to position [1476, 0]
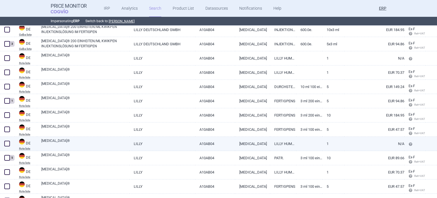
click at [117, 144] on link "[MEDICAL_DATA]®" at bounding box center [85, 143] width 88 height 10
select select "EUR"
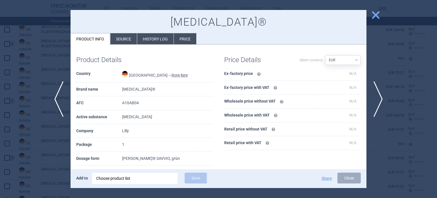
scroll to position [28, 0]
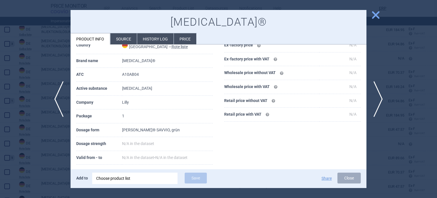
click at [25, 48] on div at bounding box center [218, 99] width 437 height 198
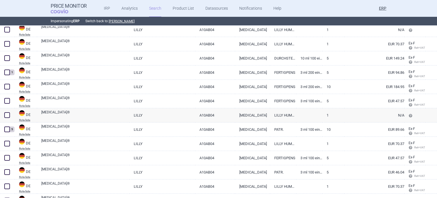
scroll to position [1533, 0]
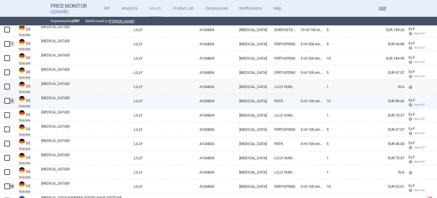
click at [5, 103] on span at bounding box center [7, 101] width 6 height 6
checkbox input "true"
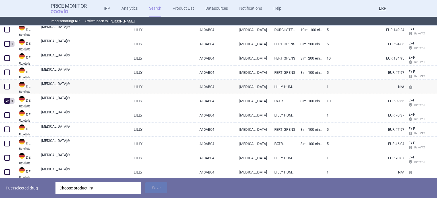
click at [125, 190] on div "Choose product list" at bounding box center [97, 187] width 77 height 11
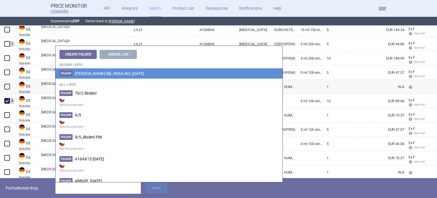
click at [88, 71] on span "[PERSON_NAME] lilly_INSULINS_[DATE]" at bounding box center [109, 73] width 69 height 5
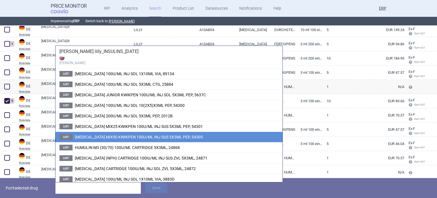
scroll to position [26, 0]
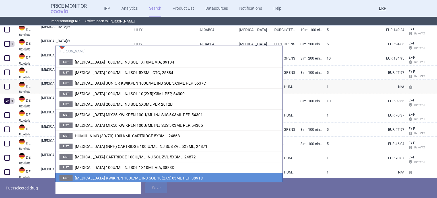
click at [137, 174] on li "List LYUMJEV KWIKPEN 100U/ML INJ SOL 10(2X5)X3ML PEP, 3891D" at bounding box center [168, 177] width 227 height 11
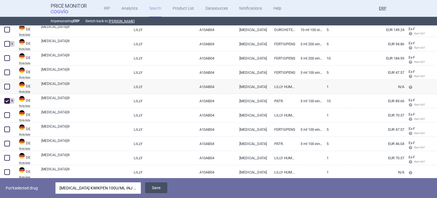
click at [157, 189] on button "Save" at bounding box center [156, 187] width 22 height 11
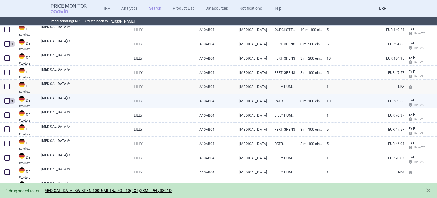
scroll to position [1561, 0]
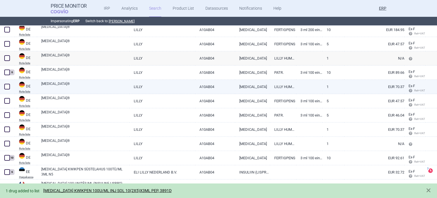
click at [106, 89] on link "[MEDICAL_DATA]®" at bounding box center [85, 86] width 88 height 10
select select "EUR"
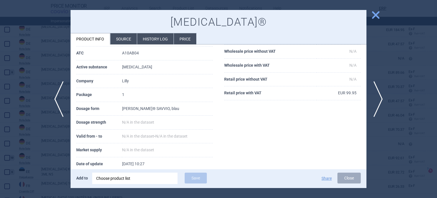
scroll to position [57, 0]
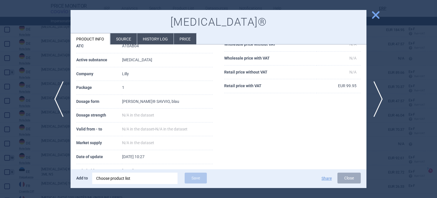
click at [125, 33] on div "Lyumjev® Product info Source History log Price" at bounding box center [219, 27] width 296 height 35
click at [128, 37] on li "Source" at bounding box center [123, 38] width 26 height 11
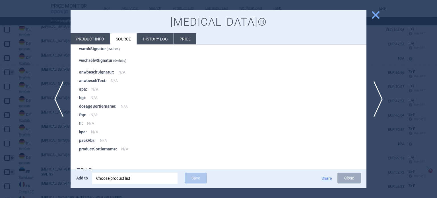
scroll to position [939, 0]
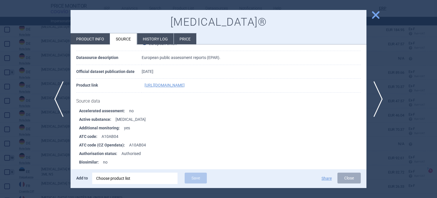
click at [0, 121] on div at bounding box center [218, 99] width 437 height 198
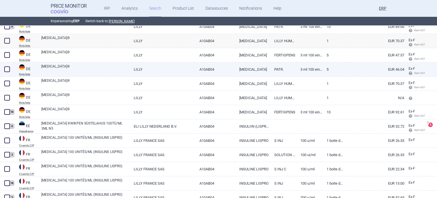
scroll to position [1608, 0]
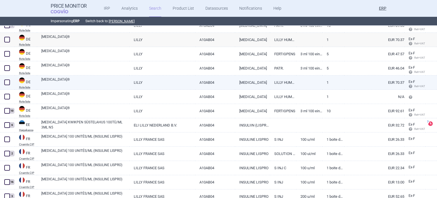
click at [64, 80] on link "[MEDICAL_DATA]®" at bounding box center [85, 82] width 88 height 10
select select "EUR"
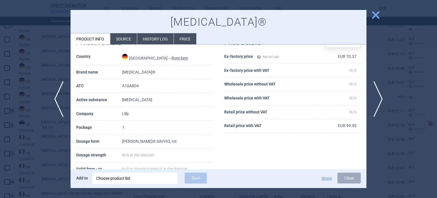
scroll to position [18, 0]
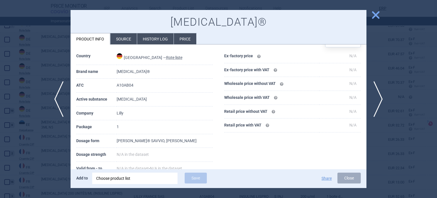
click at [0, 119] on div at bounding box center [218, 99] width 437 height 198
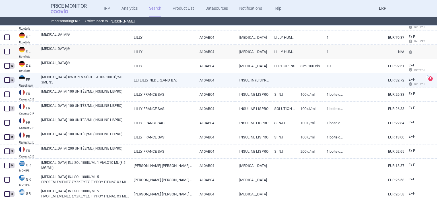
scroll to position [1653, 0]
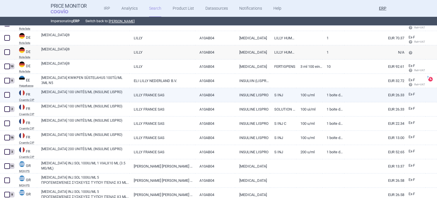
click at [83, 95] on link "LYUMJEV 100 UNITÉS/ML (INSULINE LISPRO)" at bounding box center [85, 94] width 88 height 10
select select "EUR"
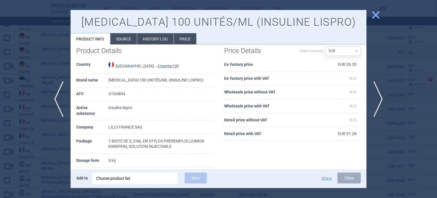
scroll to position [9, 0]
click at [18, 104] on div at bounding box center [218, 99] width 437 height 198
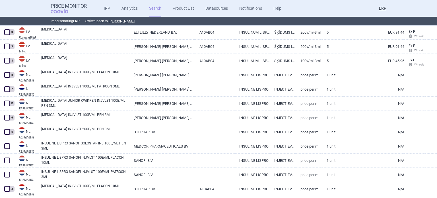
scroll to position [2470, 0]
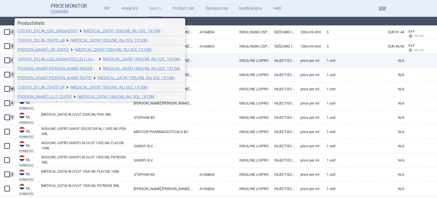
click at [5, 62] on span at bounding box center [7, 60] width 6 height 6
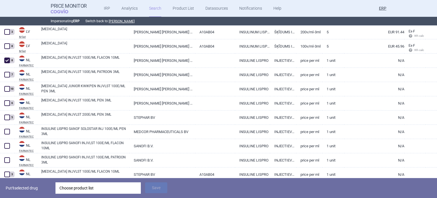
click at [126, 189] on div "Choose product list" at bounding box center [97, 187] width 77 height 11
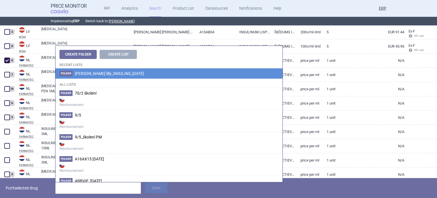
click at [142, 71] on li "Folder Eli lilly_INSULINS_06.10.2025" at bounding box center [168, 73] width 227 height 10
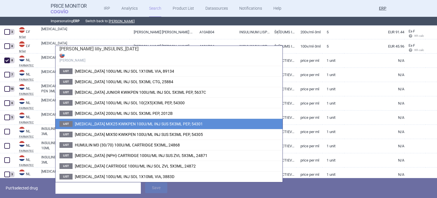
scroll to position [26, 0]
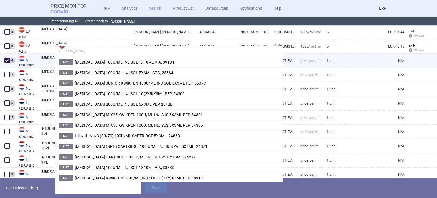
click at [8, 58] on span at bounding box center [7, 60] width 6 height 6
checkbox input "false"
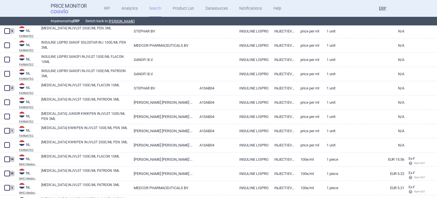
scroll to position [2583, 0]
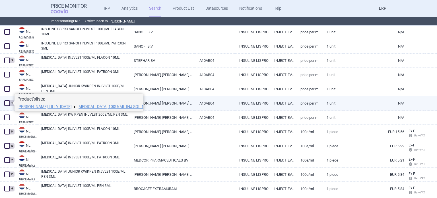
click at [8, 102] on span at bounding box center [7, 103] width 6 height 6
checkbox input "true"
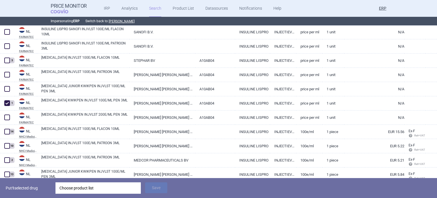
click at [113, 189] on div "Choose product list" at bounding box center [97, 187] width 77 height 11
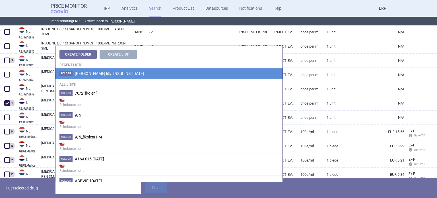
click at [105, 72] on span "[PERSON_NAME] lilly_INSULINS_[DATE]" at bounding box center [109, 73] width 69 height 5
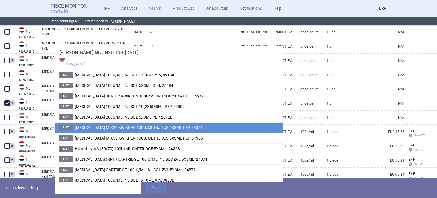
scroll to position [26, 0]
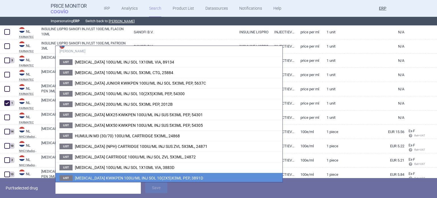
click at [122, 174] on li "List LYUMJEV KWIKPEN 100U/ML INJ SOL 10(2X5)X3ML PEP, 3891D" at bounding box center [168, 177] width 227 height 11
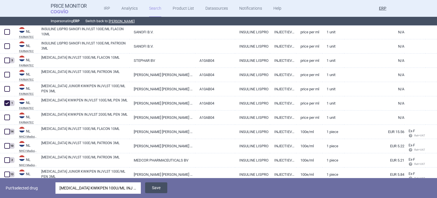
click at [161, 188] on button "Save" at bounding box center [156, 187] width 22 height 11
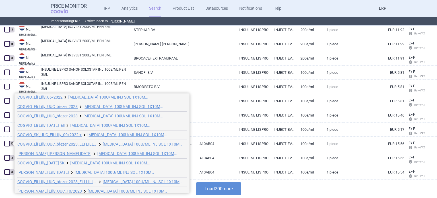
scroll to position [79, 0]
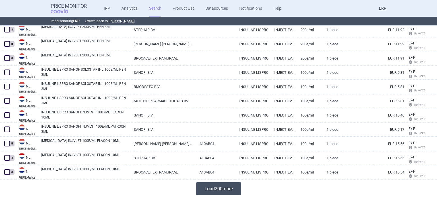
click at [204, 185] on button "Load 200 more" at bounding box center [218, 188] width 45 height 13
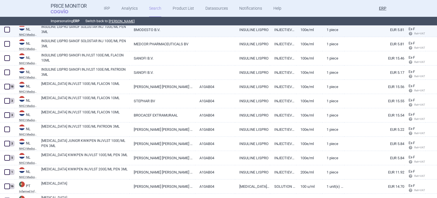
scroll to position [2927, 0]
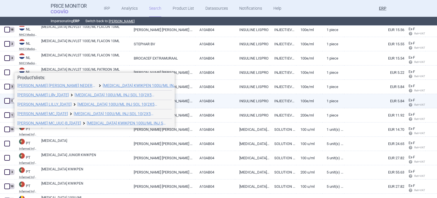
click at [8, 100] on span at bounding box center [7, 101] width 6 height 6
checkbox input "true"
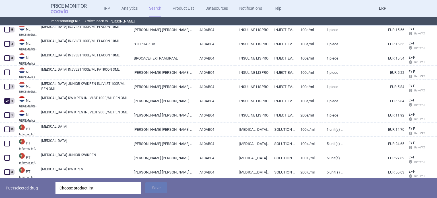
click at [92, 189] on div "Choose product list" at bounding box center [97, 187] width 77 height 11
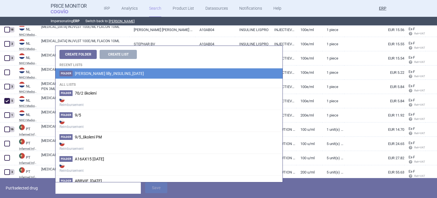
click at [127, 73] on li "Folder Eli lilly_INSULINS_06.10.2025" at bounding box center [168, 73] width 227 height 10
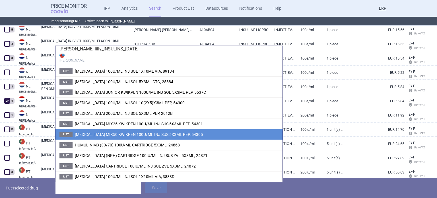
scroll to position [26, 0]
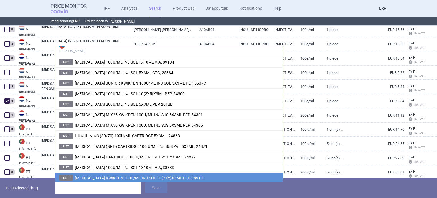
click at [110, 172] on li "List LYUMJEV KWIKPEN 100U/ML INJ SOL 10(2X5)X3ML PEP, 3891D" at bounding box center [168, 177] width 227 height 11
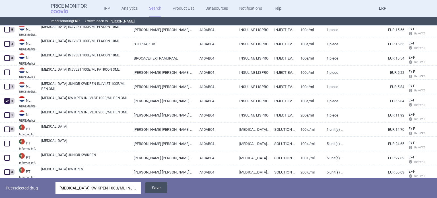
click at [158, 187] on button "Save" at bounding box center [156, 187] width 22 height 11
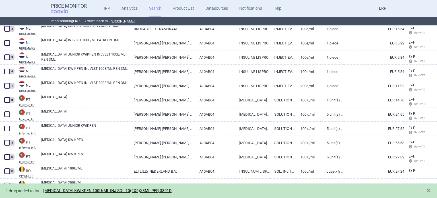
scroll to position [2984, 0]
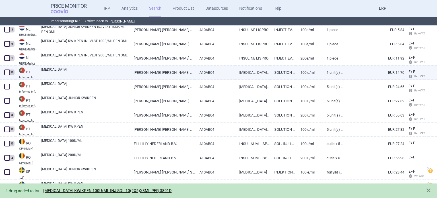
click at [153, 71] on link "ELI LILLY NEDERLAND, B.V." at bounding box center [161, 72] width 65 height 14
select select "EUR"
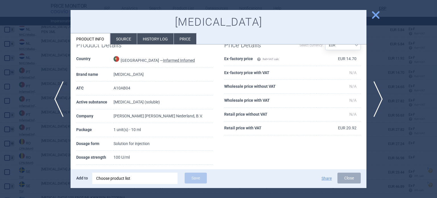
scroll to position [28, 0]
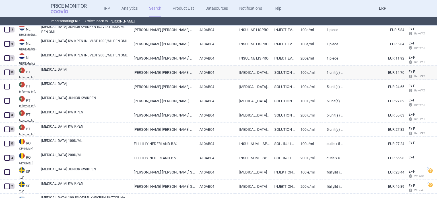
scroll to position [3012, 0]
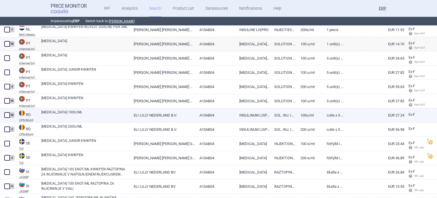
click at [105, 118] on link "LYUMJEV 100U/ML" at bounding box center [85, 115] width 88 height 10
select select "EUR"
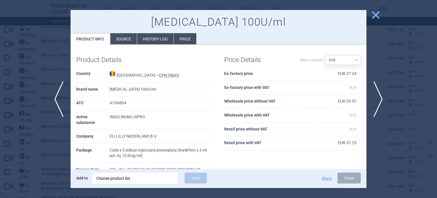
scroll to position [57, 0]
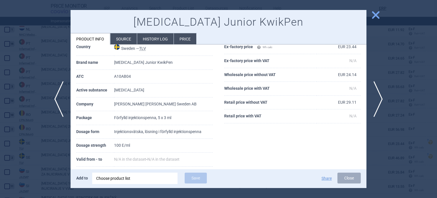
scroll to position [87, 0]
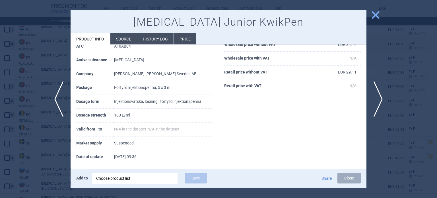
click at [19, 75] on div at bounding box center [218, 99] width 437 height 198
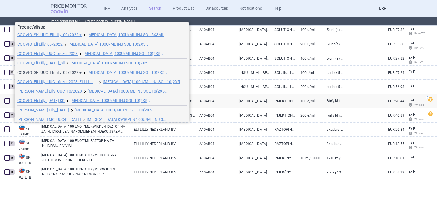
scroll to position [3, 0]
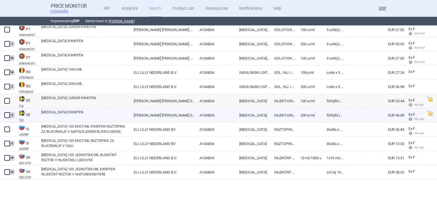
click at [56, 115] on link "LYUMJEV KWIKPEN" at bounding box center [85, 115] width 88 height 10
select select "EUR"
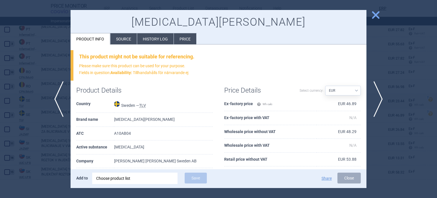
click at [28, 98] on div at bounding box center [218, 99] width 437 height 198
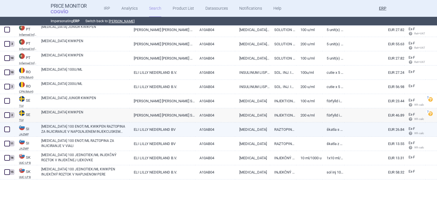
click at [82, 128] on link "LYUMJEV 100 ENOT/ML KWIKPEN RAZTOPINA ZA INJICIRANJE V NAPOLNJENEM INJEKCIJSKEM…" at bounding box center [85, 129] width 88 height 10
select select "EUR"
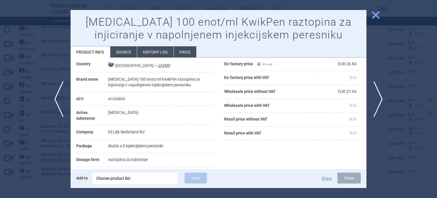
scroll to position [57, 0]
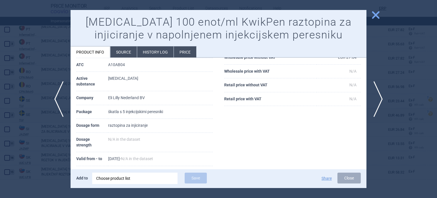
click at [20, 79] on div at bounding box center [218, 99] width 437 height 198
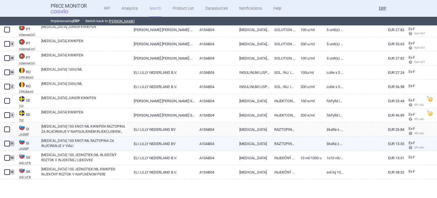
click at [121, 145] on link "LYUMJEV 100 ENOT/ML RAZTOPINA ZA INJICIRANJE V VIALI" at bounding box center [85, 143] width 88 height 10
select select "EUR"
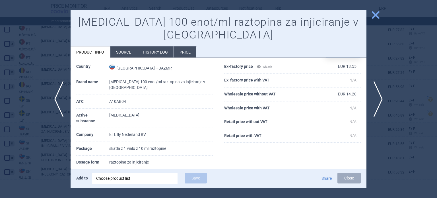
scroll to position [28, 0]
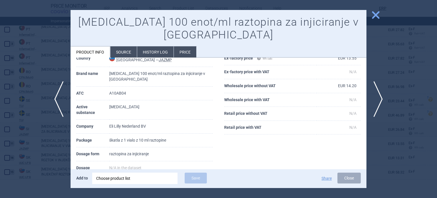
click at [48, 150] on div at bounding box center [218, 99] width 437 height 198
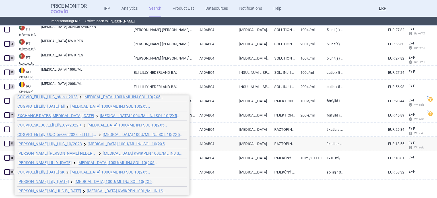
scroll to position [50, 0]
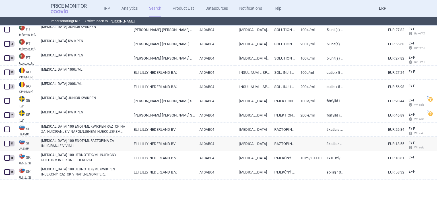
click at [253, 191] on div at bounding box center [218, 188] width 437 height 18
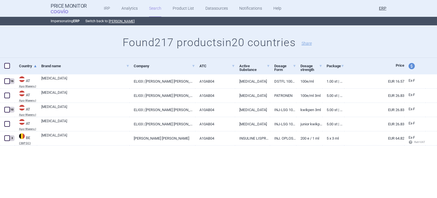
scroll to position [0, 0]
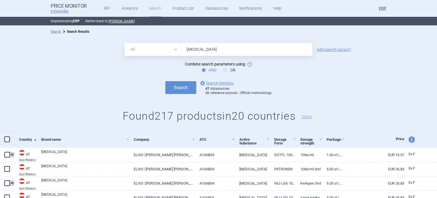
drag, startPoint x: 228, startPoint y: 49, endPoint x: 117, endPoint y: 39, distance: 111.1
click at [127, 41] on div "All Brand Name ATC Company Active Substance Country Newer than lyumjev Add sear…" at bounding box center [218, 84] width 437 height 94
type input "humalog"
click at [165, 81] on button "Search" at bounding box center [180, 87] width 31 height 13
click at [324, 48] on link "Add search param?" at bounding box center [334, 50] width 34 height 4
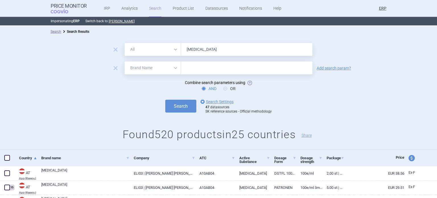
click at [134, 68] on select "All Brand Name ATC Company Active Substance Country Newer than" at bounding box center [153, 67] width 56 height 13
select select "mah"
click at [125, 61] on select "All Brand Name ATC Company Active Substance Country Newer than" at bounding box center [153, 67] width 56 height 13
click at [193, 65] on input "text" at bounding box center [246, 67] width 131 height 13
type input "lilly"
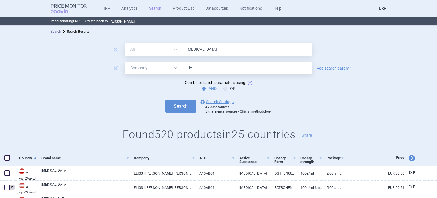
click at [165, 100] on button "Search" at bounding box center [180, 106] width 31 height 13
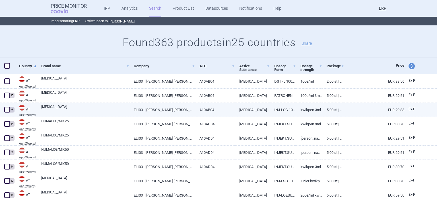
scroll to position [92, 0]
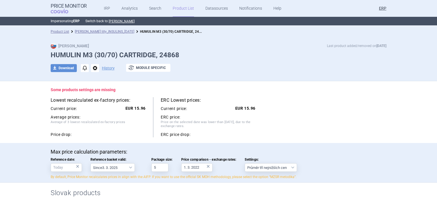
select select "2023-07-01"
click at [91, 68] on span "options" at bounding box center [95, 68] width 8 height 8
click at [95, 90] on button "Rename" at bounding box center [93, 91] width 18 height 8
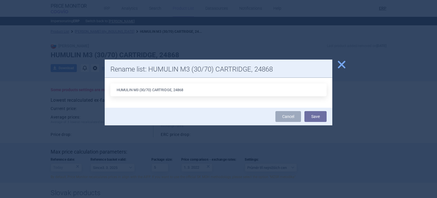
click at [172, 90] on input "HUMULIN M3 (30/70) CARTRIDGE, 24868" at bounding box center [218, 89] width 216 height 13
type input "HUMULIN M3 (30/70) CARTRIDGE 5X3ML, 24868"
click at [304, 111] on button "Save" at bounding box center [315, 116] width 22 height 11
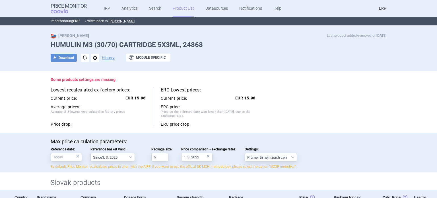
scroll to position [28, 0]
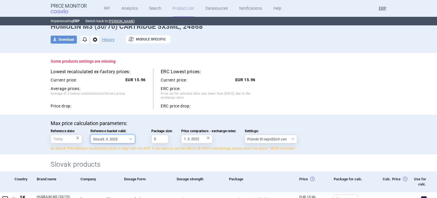
click at [122, 142] on select "Since 3. 3. 2025 Since 1. 7. 2023 Since 7. 4. 2023 Since 1. 12. 2022 Since 1. 9…" at bounding box center [112, 139] width 44 height 9
select select "2025-03-03"
click at [90, 135] on select "Since 3. 3. 2025 Since 1. 7. 2023 Since 7. 4. 2023 Since 1. 12. 2022 Since 1. 9…" at bounding box center [112, 139] width 44 height 9
click at [303, 91] on div "Lowest recalculated ex-factory prices: Current price: EUR 15.96 Average prices:…" at bounding box center [219, 89] width 336 height 40
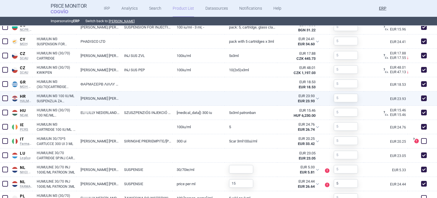
scroll to position [341, 0]
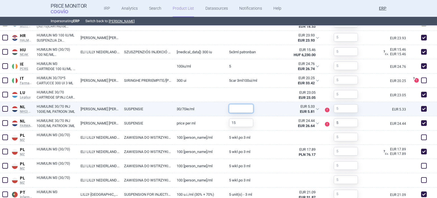
click at [238, 112] on input "text" at bounding box center [241, 108] width 24 height 9
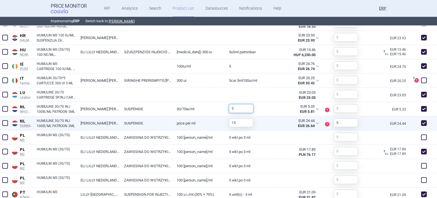
type input "5"
click at [379, 120] on div "EUR 24.44" at bounding box center [386, 123] width 44 height 14
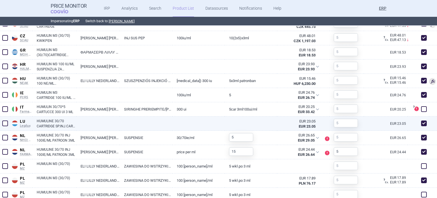
scroll to position [258, 0]
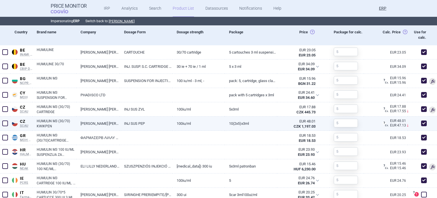
click at [6, 121] on span at bounding box center [5, 123] width 6 height 6
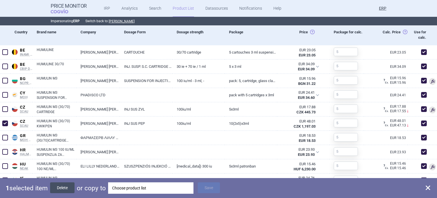
click at [63, 186] on button "Delete" at bounding box center [62, 187] width 24 height 11
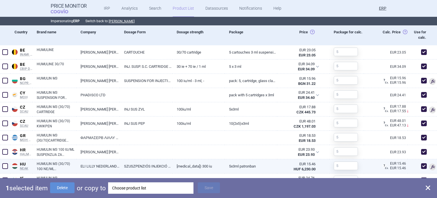
checkbox input "false"
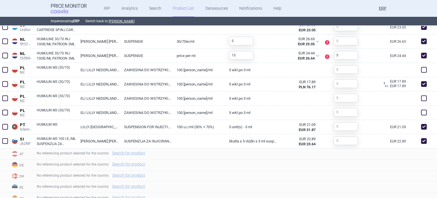
scroll to position [427, 0]
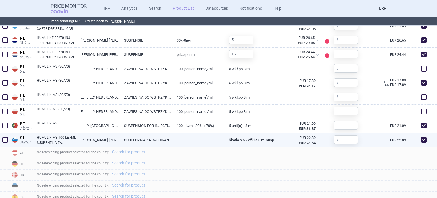
click at [191, 141] on link at bounding box center [198, 138] width 52 height 10
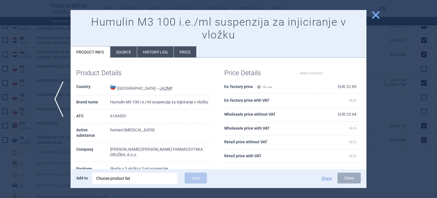
select select "EUR"
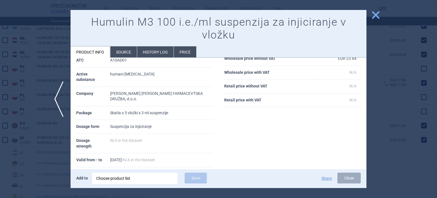
scroll to position [57, 0]
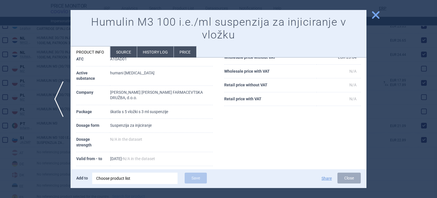
click at [406, 96] on div at bounding box center [218, 99] width 437 height 198
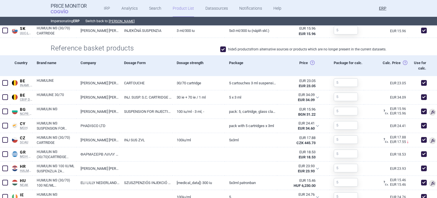
scroll to position [228, 0]
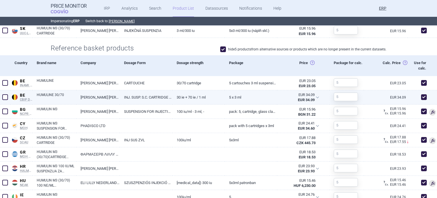
click at [422, 99] on span at bounding box center [424, 97] width 6 height 6
checkbox input "false"
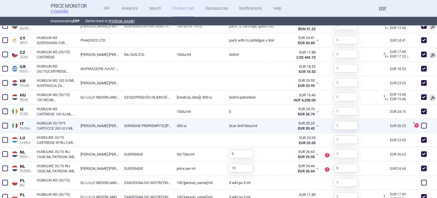
scroll to position [341, 0]
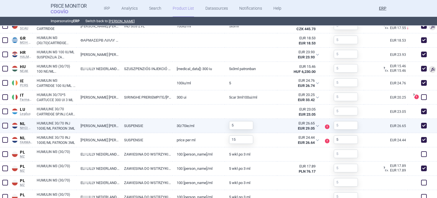
click at [421, 125] on span at bounding box center [424, 126] width 6 height 6
checkbox input "false"
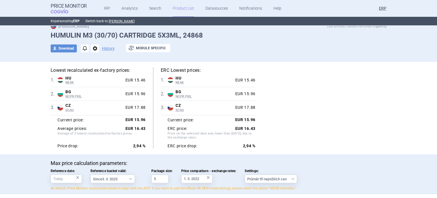
scroll to position [0, 0]
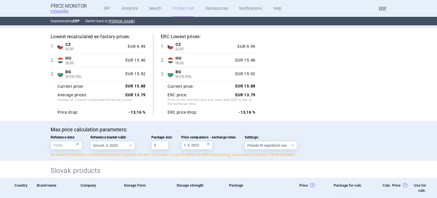
scroll to position [57, 0]
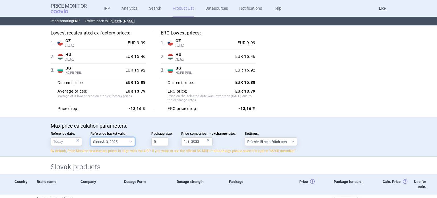
click at [126, 139] on select "Since 3. 3. 2025 Since 1. 7. 2023 Since 7. 4. 2023 Since 1. 12. 2022 Since 1. 9…" at bounding box center [112, 141] width 44 height 9
select select "[DATE]"
click at [90, 137] on select "Since 3. 3. 2025 Since 1. 7. 2023 Since 7. 4. 2023 Since 1. 12. 2022 Since 1. 9…" at bounding box center [112, 141] width 44 height 9
click at [309, 91] on div "Lowest recalculated ex-factory prices: 1 . CZ SCUP [GEOGRAPHIC_DATA] SCUP List …" at bounding box center [219, 70] width 336 height 81
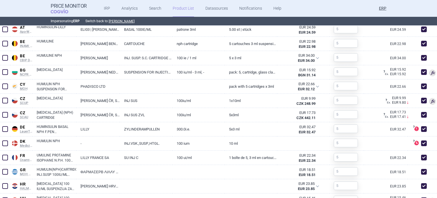
scroll to position [284, 0]
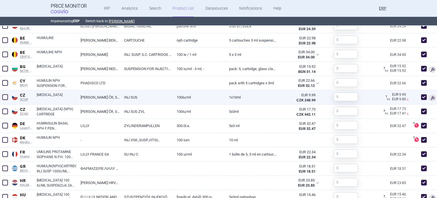
click at [3, 95] on span at bounding box center [5, 97] width 6 height 6
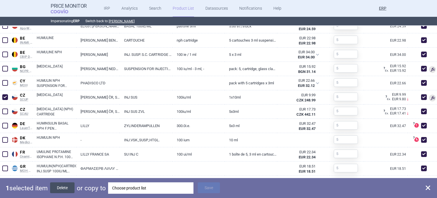
click at [60, 183] on button "Delete" at bounding box center [62, 187] width 24 height 11
checkbox input "false"
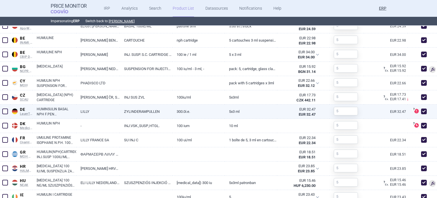
click at [106, 112] on link "LILLY" at bounding box center [98, 111] width 44 height 14
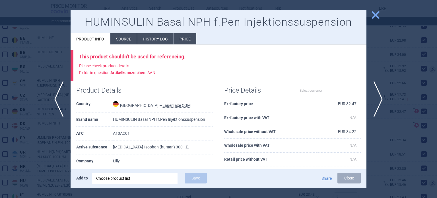
select select "EUR"
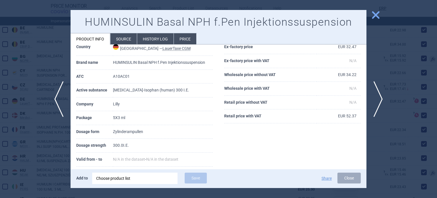
scroll to position [284, 0]
click at [129, 38] on li "Source" at bounding box center [123, 38] width 26 height 11
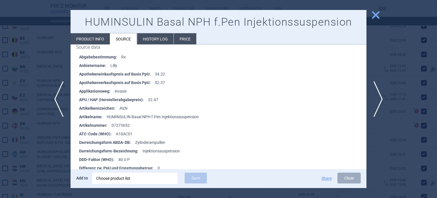
scroll to position [142, 0]
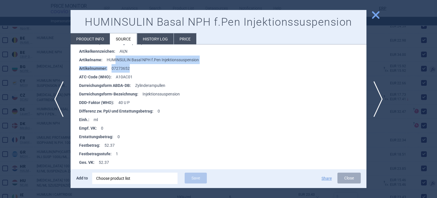
drag, startPoint x: 134, startPoint y: 66, endPoint x: 115, endPoint y: 61, distance: 18.8
click at [115, 61] on ul "Abgabebestimmung : Rx Anbietername : Lilly Apothekeneinkaufspreis auf Basis PpU…" at bounding box center [221, 154] width 290 height 316
click at [115, 61] on li "Artikelname : HUMINSULIN Basal NPH f.Pen Injektionssuspension" at bounding box center [222, 59] width 287 height 9
drag, startPoint x: 133, startPoint y: 67, endPoint x: 112, endPoint y: 70, distance: 21.2
click at [112, 70] on li "Artikelnummer : 07273652" at bounding box center [222, 68] width 287 height 9
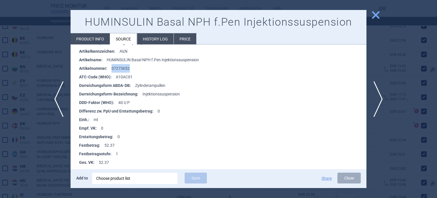
copy li "07273652"
click at [0, 82] on div at bounding box center [218, 99] width 437 height 198
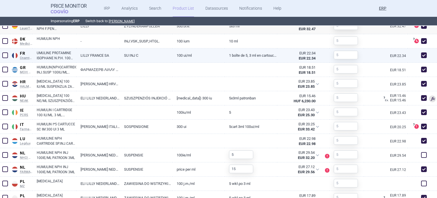
scroll to position [341, 0]
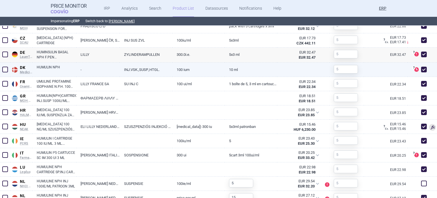
click at [89, 70] on link "-" at bounding box center [98, 70] width 44 height 14
select select "EUR"
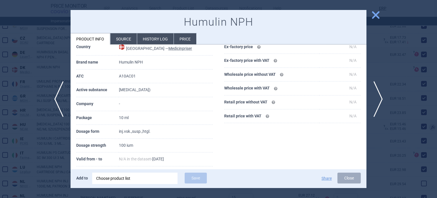
scroll to position [57, 0]
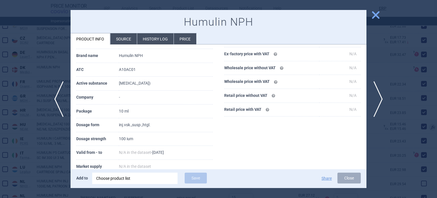
click at [15, 63] on div at bounding box center [218, 99] width 437 height 198
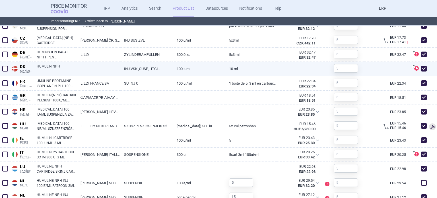
click at [5, 69] on span at bounding box center [5, 69] width 6 height 6
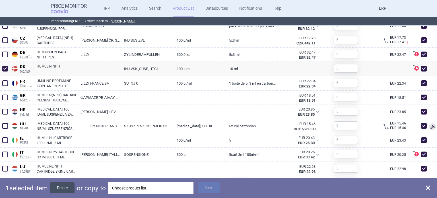
click at [67, 185] on button "Delete" at bounding box center [62, 187] width 24 height 11
checkbox input "false"
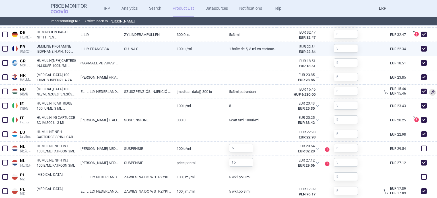
scroll to position [370, 0]
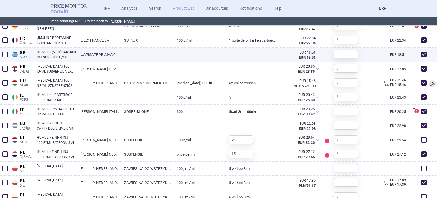
click at [151, 57] on div at bounding box center [146, 55] width 52 height 14
click at [150, 54] on link at bounding box center [146, 53] width 52 height 10
select select "EUR"
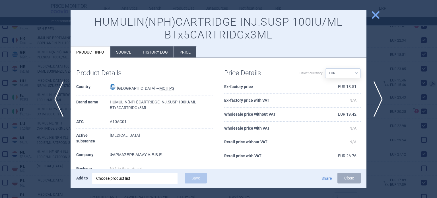
click at [23, 102] on div at bounding box center [218, 99] width 437 height 198
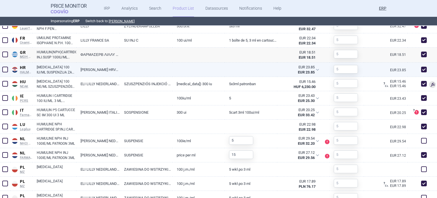
click at [109, 68] on link "[PERSON_NAME] HRVATSKA D.O.O." at bounding box center [98, 70] width 44 height 14
select select "EUR"
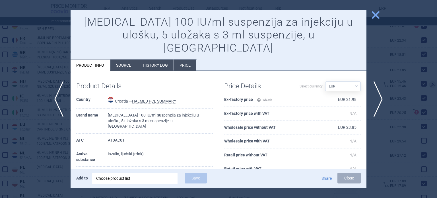
click at [45, 58] on div at bounding box center [218, 99] width 437 height 198
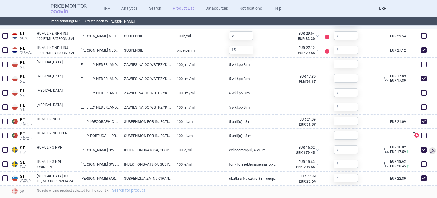
scroll to position [484, 0]
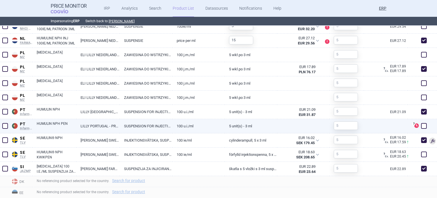
click at [5, 126] on span at bounding box center [5, 126] width 6 height 6
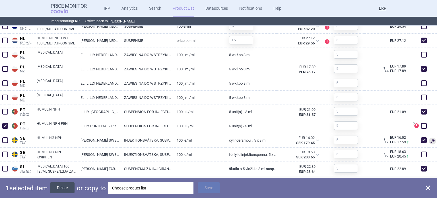
click at [66, 187] on button "Delete" at bounding box center [62, 187] width 24 height 11
checkbox input "false"
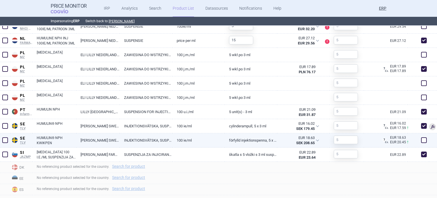
click at [4, 141] on span at bounding box center [5, 140] width 6 height 6
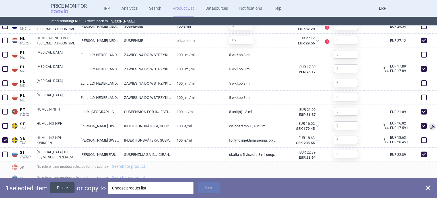
click at [63, 184] on button "Delete" at bounding box center [62, 187] width 24 height 11
checkbox input "false"
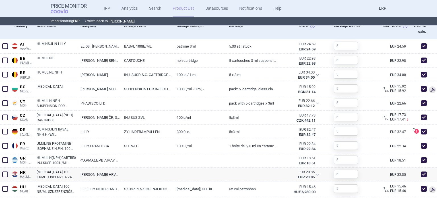
scroll to position [256, 0]
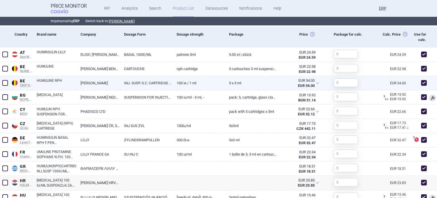
click at [421, 84] on span at bounding box center [424, 83] width 6 height 6
checkbox input "false"
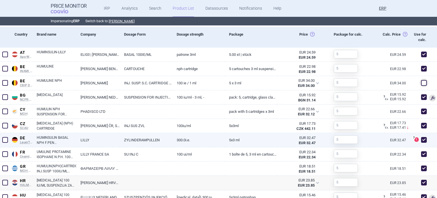
click at [421, 140] on span at bounding box center [424, 140] width 6 height 6
checkbox input "false"
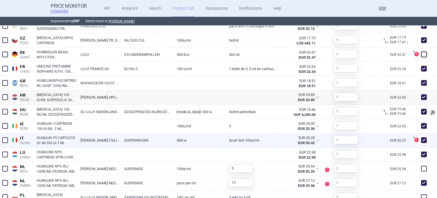
click at [421, 138] on span at bounding box center [424, 140] width 6 height 6
checkbox input "false"
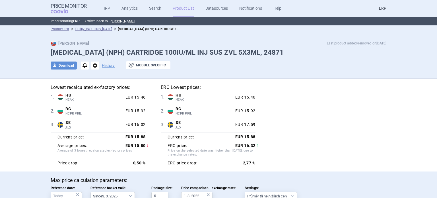
scroll to position [0, 0]
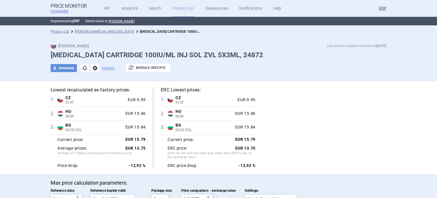
select select "[DATE]"
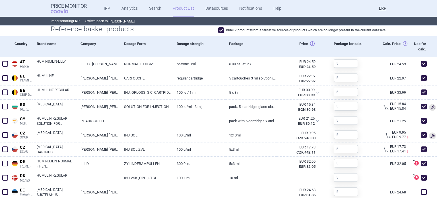
scroll to position [256, 0]
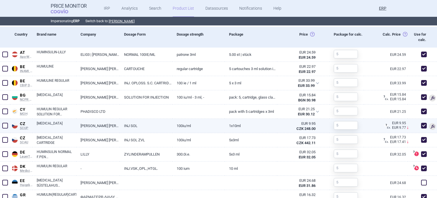
click at [3, 123] on span at bounding box center [5, 126] width 6 height 6
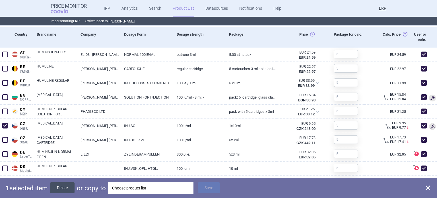
click at [59, 187] on button "Delete" at bounding box center [62, 187] width 24 height 11
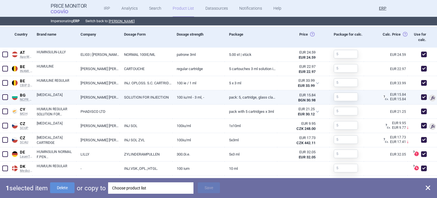
checkbox input "false"
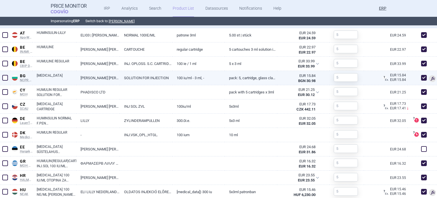
scroll to position [284, 0]
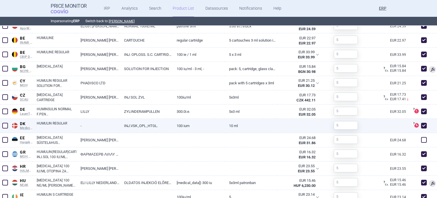
click at [3, 126] on span at bounding box center [5, 126] width 6 height 6
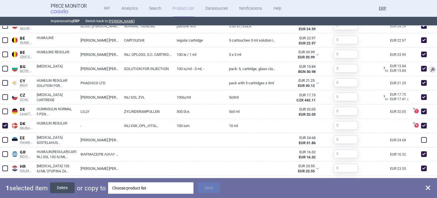
click at [66, 187] on button "Delete" at bounding box center [62, 187] width 24 height 11
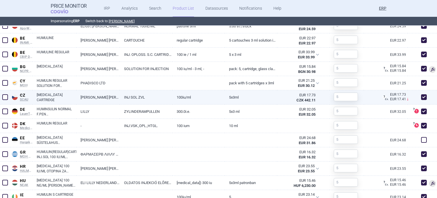
checkbox input "false"
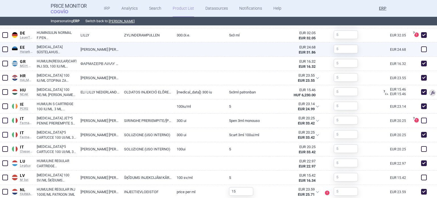
scroll to position [370, 0]
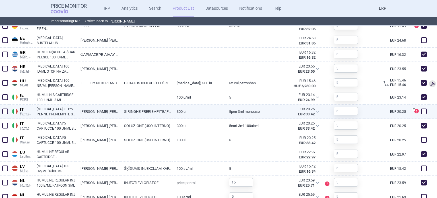
click at [4, 112] on span at bounding box center [5, 111] width 6 height 6
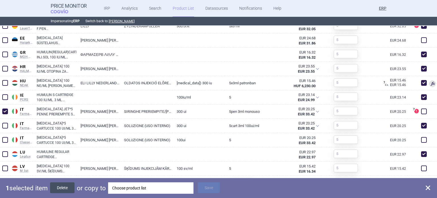
click at [64, 190] on button "Delete" at bounding box center [62, 187] width 24 height 11
checkbox input "false"
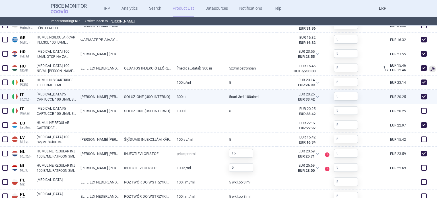
scroll to position [398, 0]
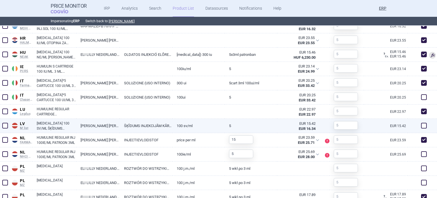
click at [98, 124] on link "[PERSON_NAME] [PERSON_NAME] NEDERLAND B.V., [GEOGRAPHIC_DATA]" at bounding box center [98, 126] width 44 height 14
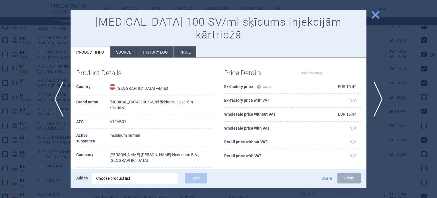
select select "EUR"
click at [0, 58] on div at bounding box center [218, 99] width 437 height 198
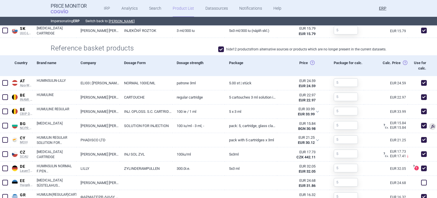
scroll to position [228, 0]
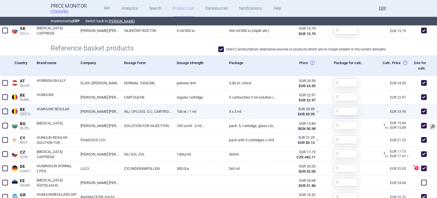
click at [421, 110] on span at bounding box center [424, 111] width 6 height 6
checkbox input "false"
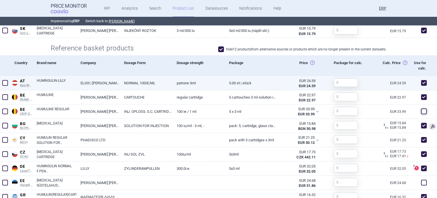
scroll to position [256, 0]
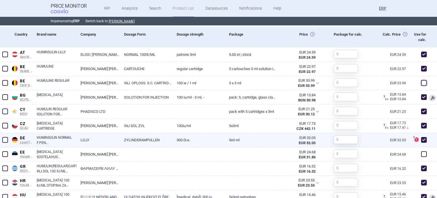
click at [421, 139] on span at bounding box center [424, 140] width 6 height 6
checkbox input "false"
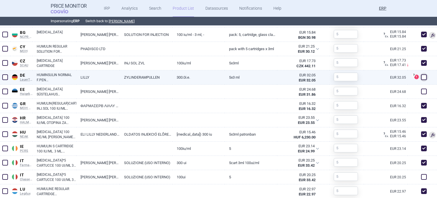
scroll to position [341, 0]
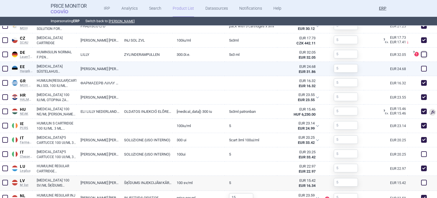
click at [421, 69] on span at bounding box center [424, 69] width 6 height 6
checkbox input "true"
click at [231, 67] on link at bounding box center [251, 67] width 52 height 10
select select "EUR"
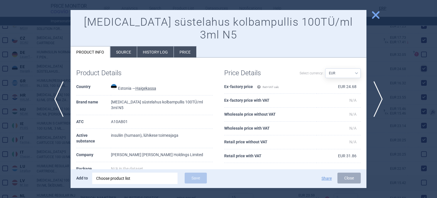
click at [395, 29] on div at bounding box center [218, 99] width 437 height 198
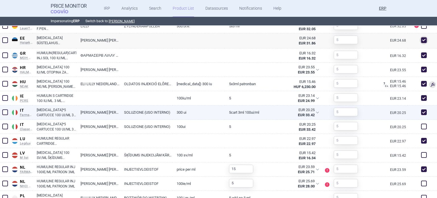
scroll to position [398, 0]
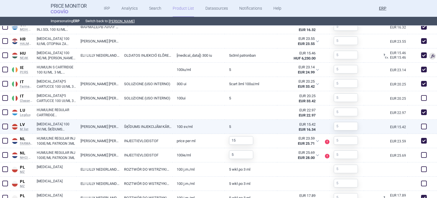
click at [421, 126] on span at bounding box center [424, 126] width 6 height 6
checkbox input "true"
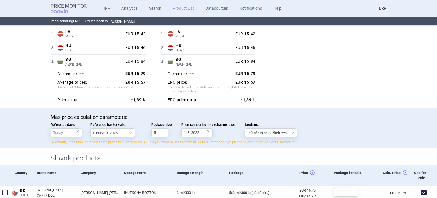
scroll to position [57, 0]
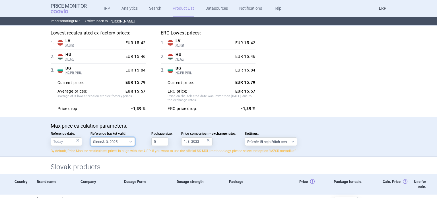
click at [126, 140] on select "Since 3. 3. 2025 Since 1. 7. 2023 Since 7. 4. 2023 Since 1. 12. 2022 Since 1. 9…" at bounding box center [112, 141] width 44 height 9
select select "[DATE]"
click at [90, 137] on select "Since 3. 3. 2025 Since 1. 7. 2023 Since 7. 4. 2023 Since 1. 12. 2022 Since 1. 9…" at bounding box center [112, 141] width 44 height 9
click at [290, 87] on div "Lowest recalculated ex-factory prices: 1 . LV M list Latvia M list Lists of rei…" at bounding box center [219, 70] width 336 height 81
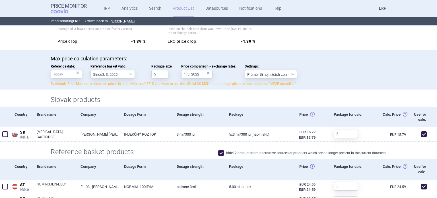
scroll to position [0, 0]
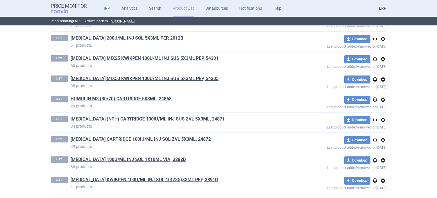
scroll to position [175, 0]
click at [379, 100] on span "options" at bounding box center [382, 99] width 7 height 7
click at [378, 110] on button "Copy" at bounding box center [381, 111] width 18 height 8
click at [383, 101] on span "options" at bounding box center [382, 99] width 7 height 7
click at [381, 118] on button "Rename" at bounding box center [381, 121] width 18 height 8
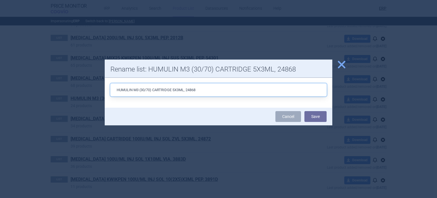
click at [173, 92] on input "HUMULIN M3 (30/70) CARTRIDGE 5X3ML, 24868" at bounding box center [218, 89] width 216 height 13
click at [154, 89] on input "HUMULIN M3 (30/70) CARTRIDGE 5X3ML, 24868" at bounding box center [218, 89] width 216 height 13
type input "HUMULIN M3 (30/70) 100U/ML CARTRIDGE 5X3ML, 24868"
click at [304, 111] on button "Save" at bounding box center [315, 116] width 22 height 11
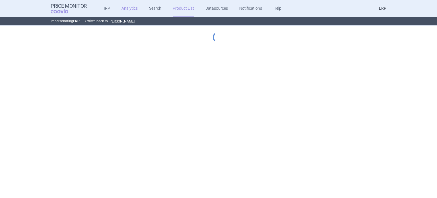
select select "[DATE]"
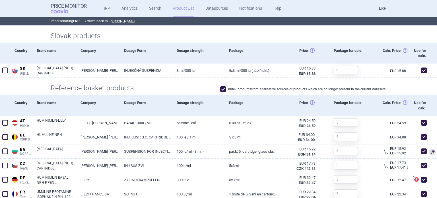
scroll to position [199, 0]
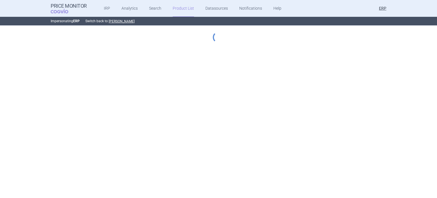
select select "[DATE]"
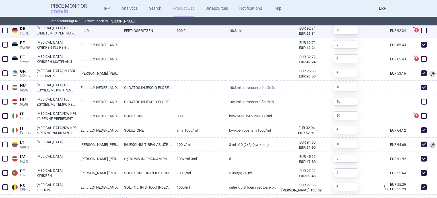
scroll to position [405, 0]
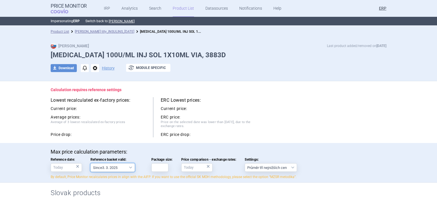
click at [123, 164] on select "Since 3. 3. 2025 Since 1. 7. 2023 Since 7. 4. 2023 Since 1. 12. 2022 Since 1. 9…" at bounding box center [112, 167] width 44 height 9
click at [90, 163] on select "Since 3. 3. 2025 Since 1. 7. 2023 Since 7. 4. 2023 Since 1. 12. 2022 Since 1. 9…" at bounding box center [112, 167] width 44 height 9
click at [166, 167] on input "Package size:" at bounding box center [159, 167] width 17 height 9
type input "1"
click at [249, 122] on span "Price on the selected date was lower than [DATE], due to the exchange rates." at bounding box center [208, 124] width 95 height 9
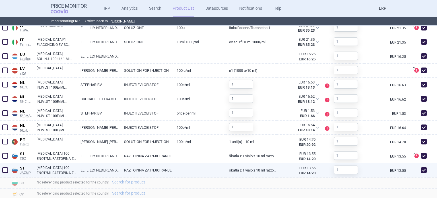
scroll to position [427, 0]
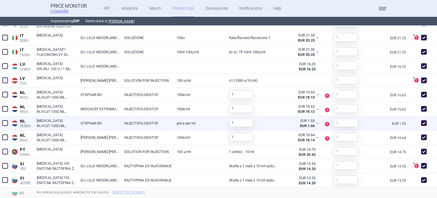
click at [5, 123] on span at bounding box center [5, 123] width 6 height 6
checkbox input "true"
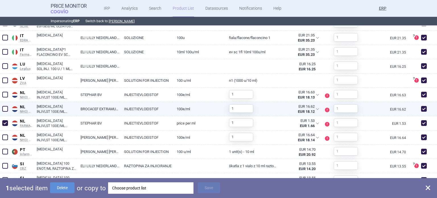
click at [6, 111] on span at bounding box center [5, 108] width 9 height 9
checkbox input "true"
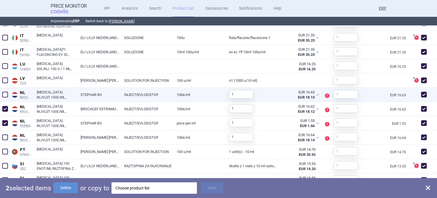
click at [6, 95] on span at bounding box center [5, 95] width 6 height 6
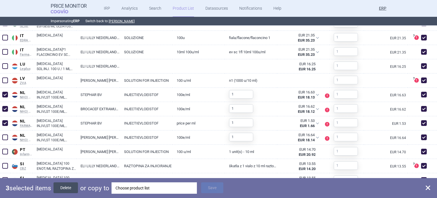
click at [70, 191] on button "Delete" at bounding box center [65, 187] width 24 height 11
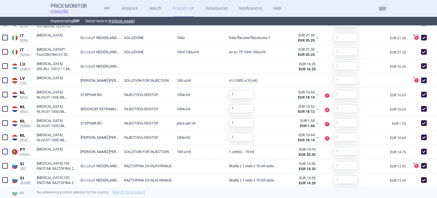
checkbox input "false"
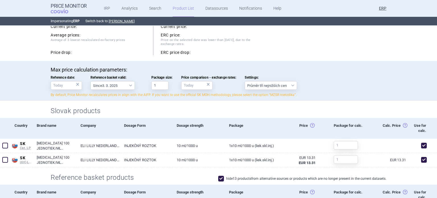
scroll to position [142, 0]
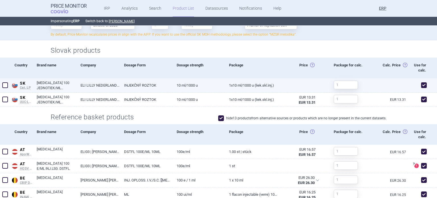
click at [421, 86] on span at bounding box center [424, 85] width 6 height 6
checkbox input "false"
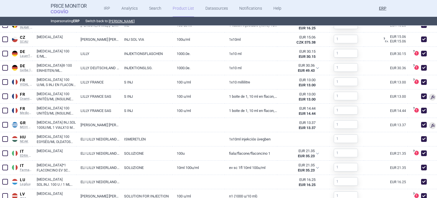
scroll to position [328, 0]
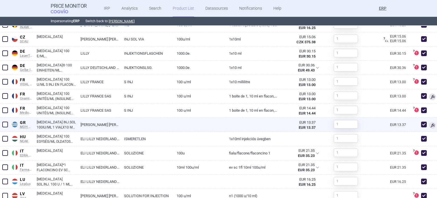
click at [159, 119] on link at bounding box center [146, 122] width 52 height 10
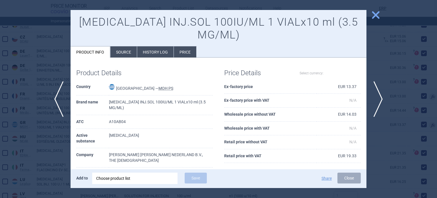
select select "EUR"
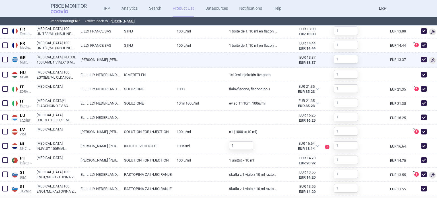
scroll to position [450, 0]
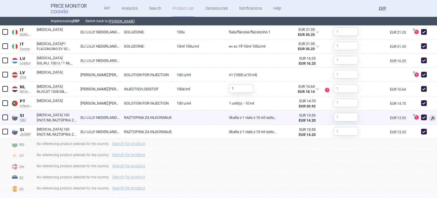
click at [421, 118] on span at bounding box center [424, 117] width 6 height 6
checkbox input "false"
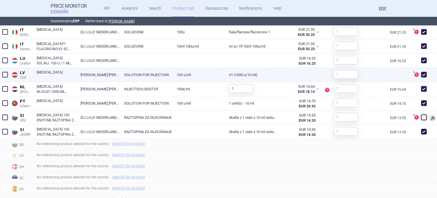
click at [421, 72] on span at bounding box center [424, 75] width 6 height 6
checkbox input "false"
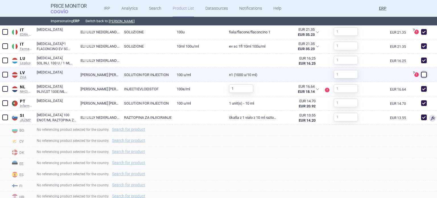
scroll to position [422, 0]
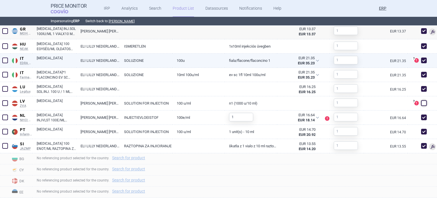
click at [422, 61] on span at bounding box center [424, 60] width 6 height 6
checkbox input "false"
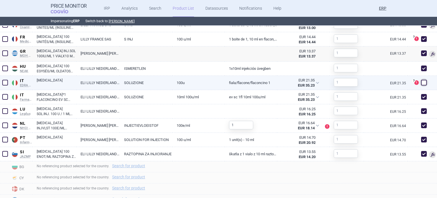
scroll to position [393, 0]
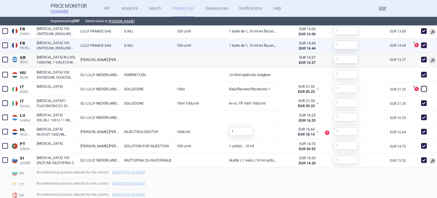
click at [421, 47] on span at bounding box center [424, 45] width 6 height 6
checkbox input "false"
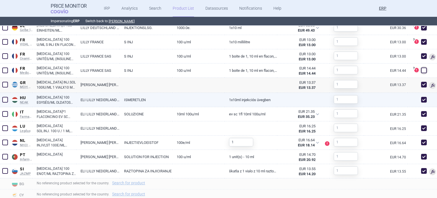
scroll to position [336, 0]
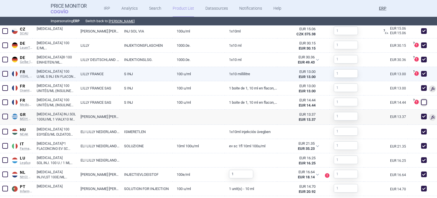
click at [421, 74] on span at bounding box center [424, 74] width 6 height 6
checkbox input "false"
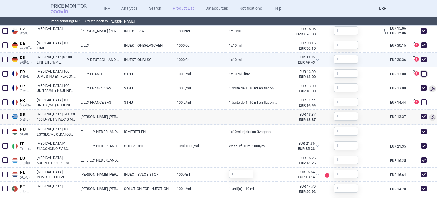
click at [420, 61] on span at bounding box center [424, 59] width 9 height 9
checkbox input "false"
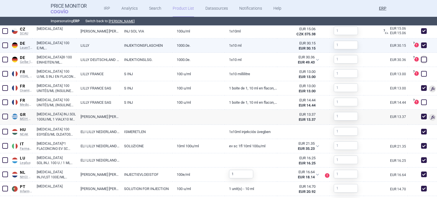
click at [421, 46] on span at bounding box center [424, 45] width 6 height 6
checkbox input "false"
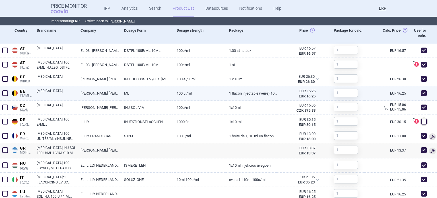
scroll to position [251, 0]
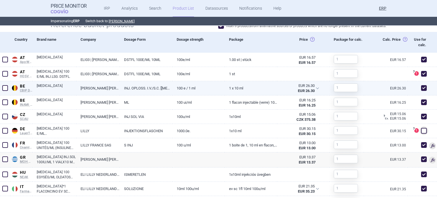
click at [421, 87] on span at bounding box center [424, 88] width 6 height 6
checkbox input "false"
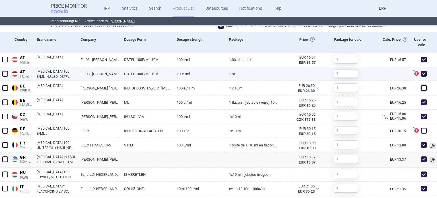
click at [421, 71] on span at bounding box center [424, 74] width 6 height 6
checkbox input "false"
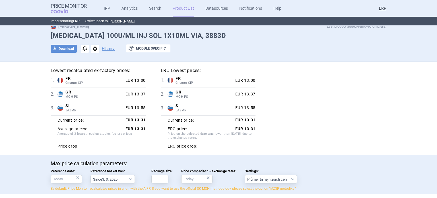
scroll to position [0, 0]
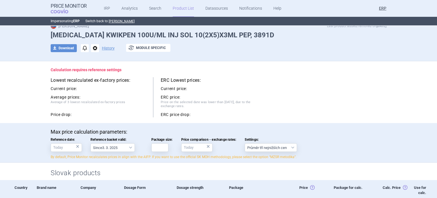
scroll to position [57, 0]
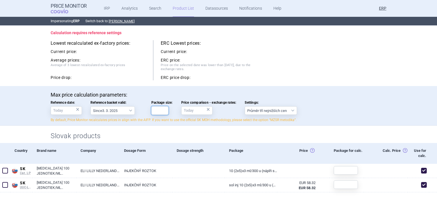
click at [160, 110] on input "Package size:" at bounding box center [159, 110] width 17 height 9
type input "10"
click at [248, 47] on div "Current price: ERC price: Price on the selected date was lower than [DATE], due…" at bounding box center [208, 63] width 95 height 33
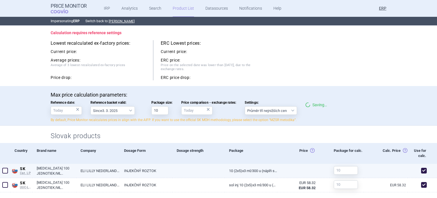
click at [421, 170] on span at bounding box center [424, 171] width 6 height 6
checkbox input "false"
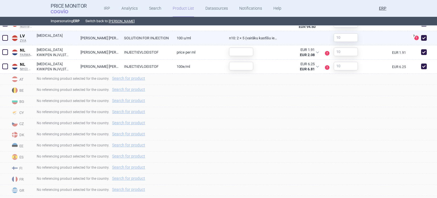
scroll to position [270, 0]
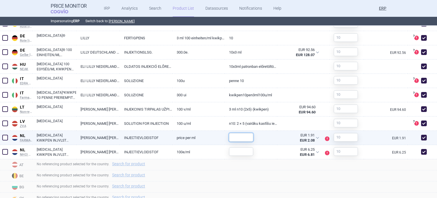
click at [246, 137] on input "text" at bounding box center [241, 137] width 24 height 9
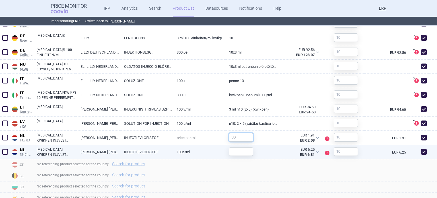
type input "30"
click at [240, 153] on input "text" at bounding box center [241, 151] width 24 height 9
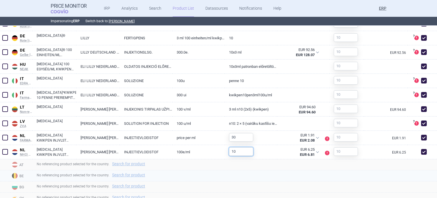
type input "10"
click at [251, 170] on div "No referencing product selected for the country. Search for product" at bounding box center [234, 175] width 405 height 11
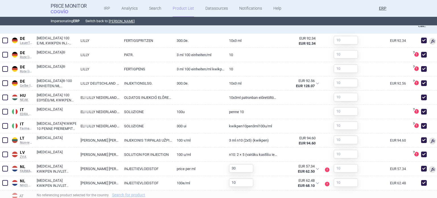
scroll to position [301, 0]
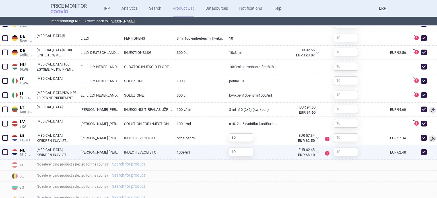
click at [421, 152] on span at bounding box center [424, 152] width 6 height 6
checkbox input "false"
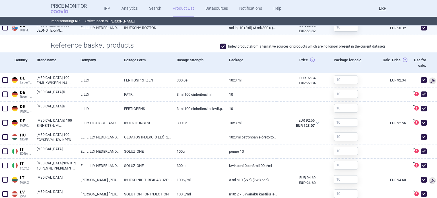
scroll to position [244, 0]
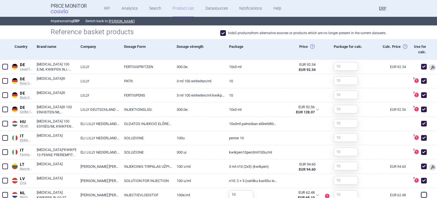
click at [223, 29] on span at bounding box center [223, 33] width 9 height 9
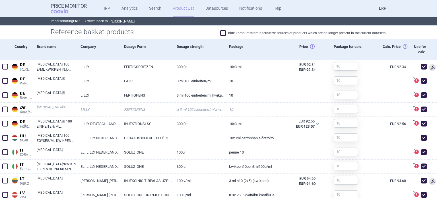
click at [223, 29] on span at bounding box center [223, 33] width 9 height 9
checkbox input "true"
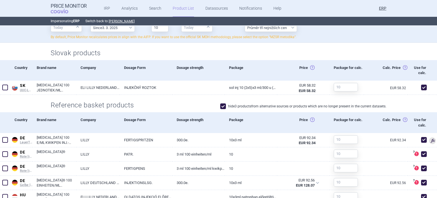
scroll to position [256, 0]
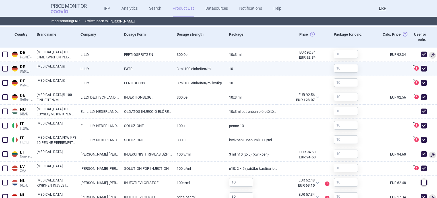
drag, startPoint x: 416, startPoint y: 66, endPoint x: 417, endPoint y: 70, distance: 4.1
click at [420, 66] on span at bounding box center [424, 68] width 9 height 9
checkbox input "false"
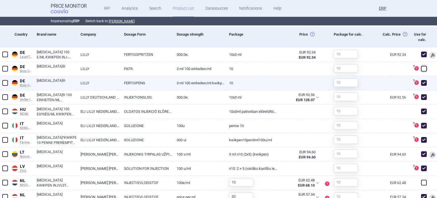
click at [421, 82] on span at bounding box center [424, 83] width 6 height 6
checkbox input "false"
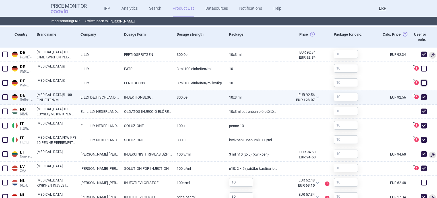
click at [420, 93] on span at bounding box center [424, 97] width 9 height 9
checkbox input "false"
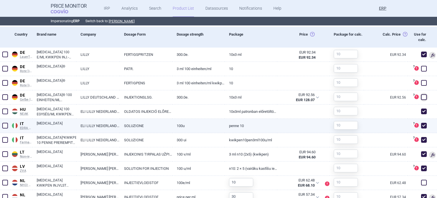
click at [420, 121] on span at bounding box center [424, 125] width 9 height 9
checkbox input "false"
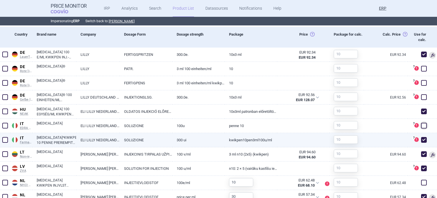
click at [420, 136] on span at bounding box center [424, 139] width 9 height 9
checkbox input "false"
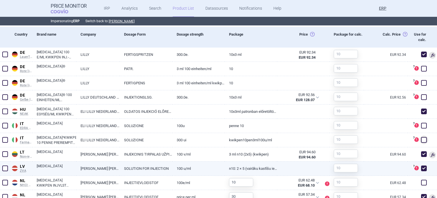
click at [420, 164] on span at bounding box center [424, 168] width 9 height 9
checkbox input "false"
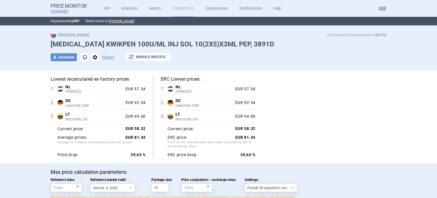
scroll to position [0, 0]
